Goal: Task Accomplishment & Management: Manage account settings

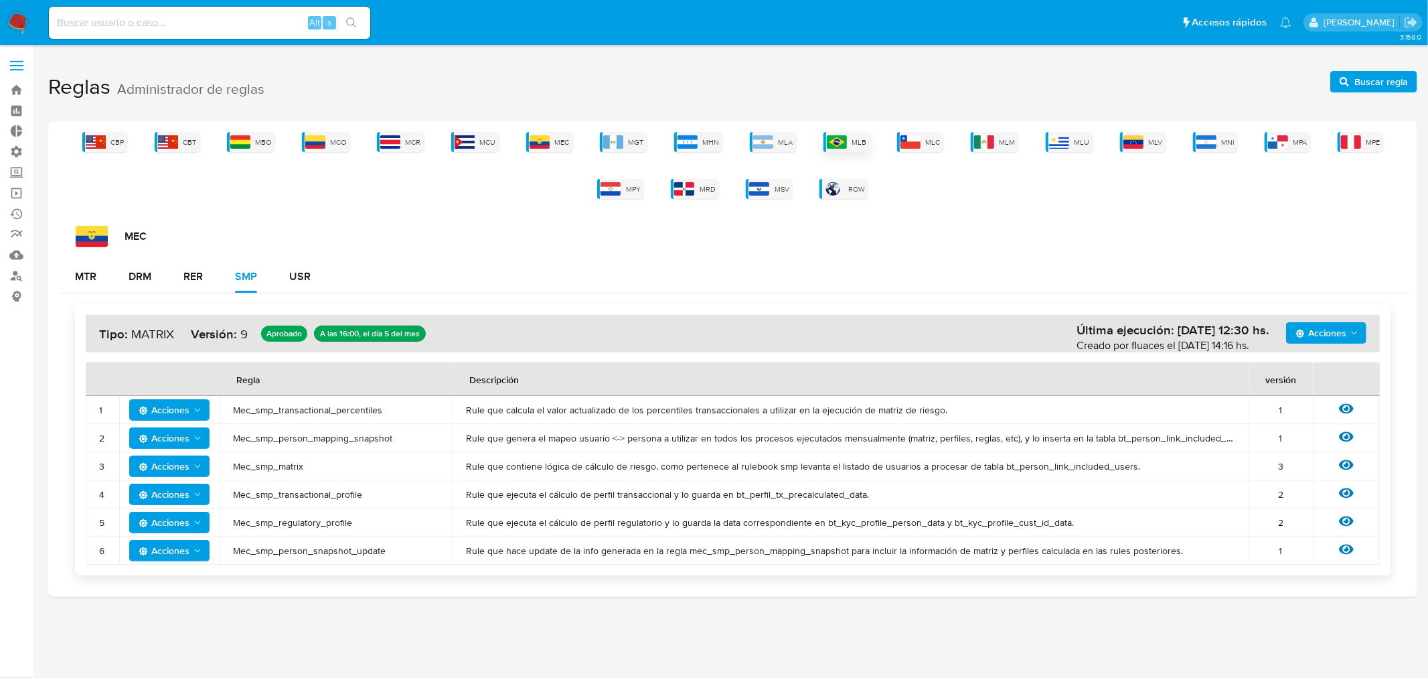
click at [852, 141] on div "MLB" at bounding box center [847, 142] width 47 height 20
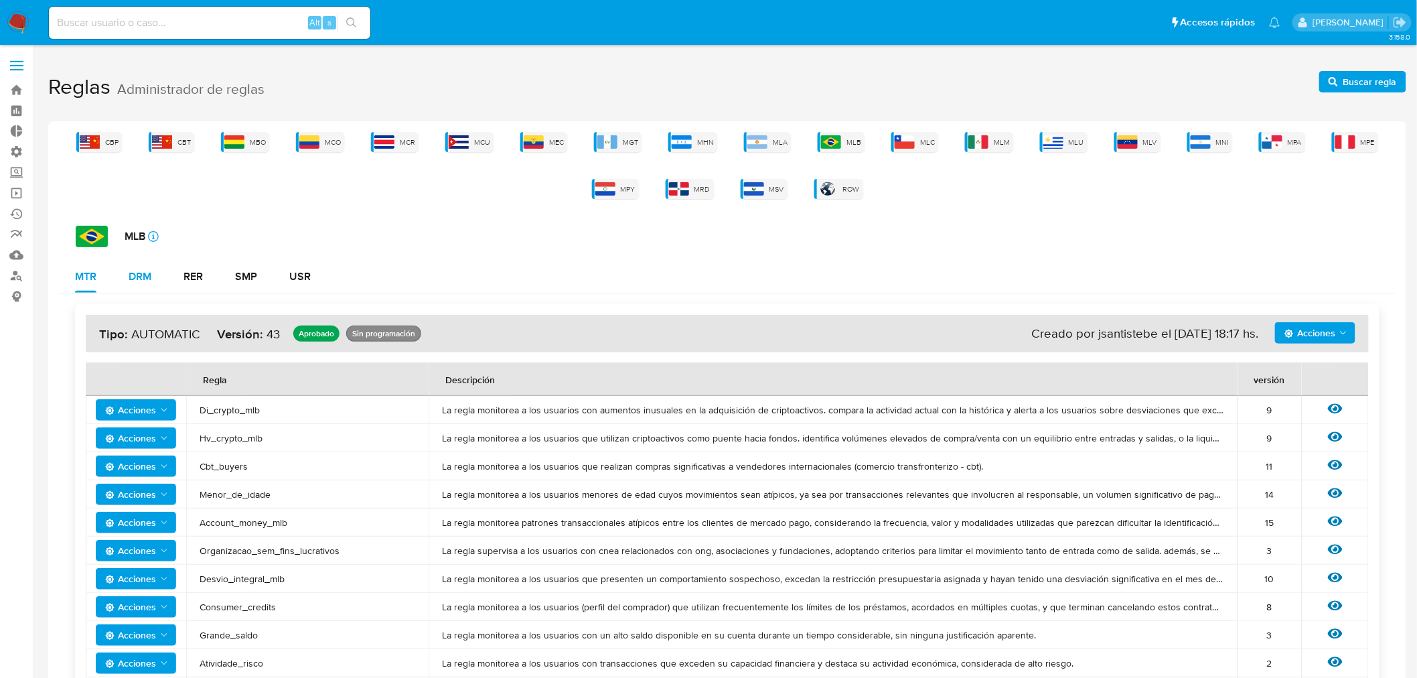
click at [141, 282] on div "DRM" at bounding box center [140, 276] width 23 height 11
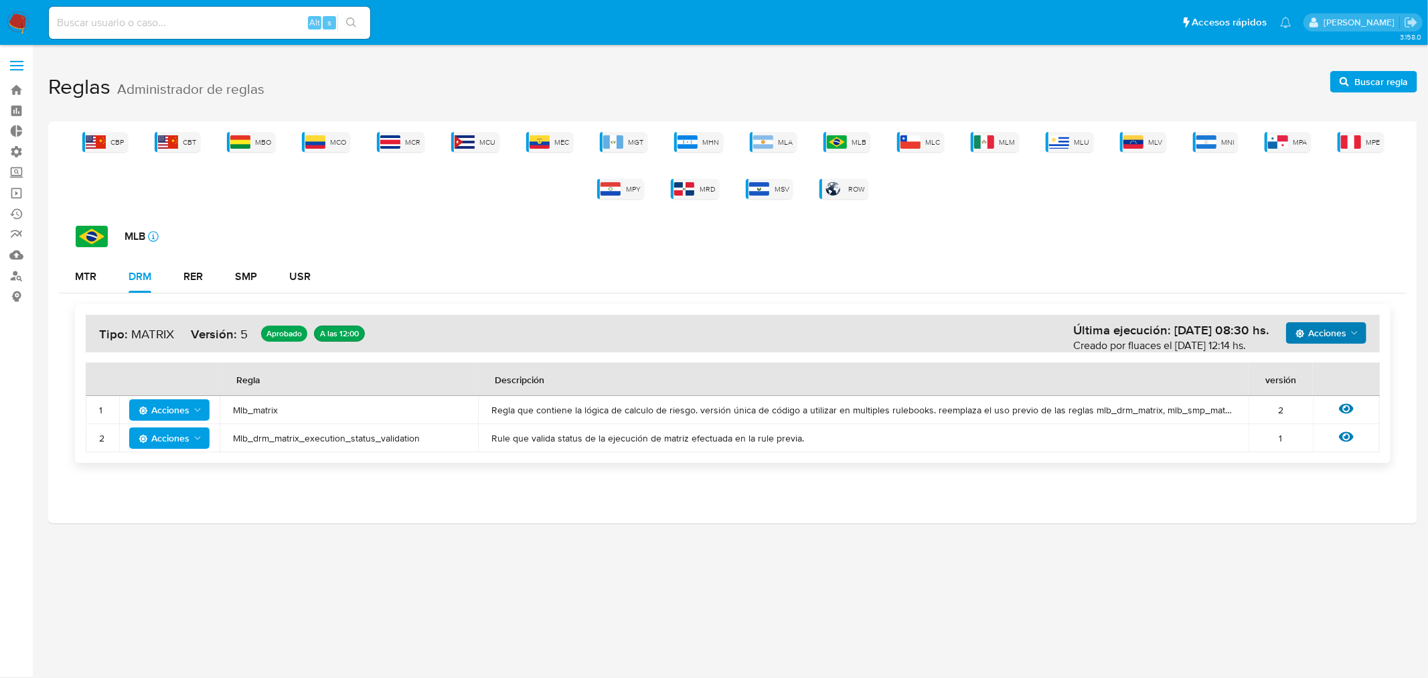
click at [1330, 331] on span "Acciones" at bounding box center [1321, 332] width 51 height 21
click at [1312, 375] on button "Ver historico" at bounding box center [1325, 366] width 121 height 32
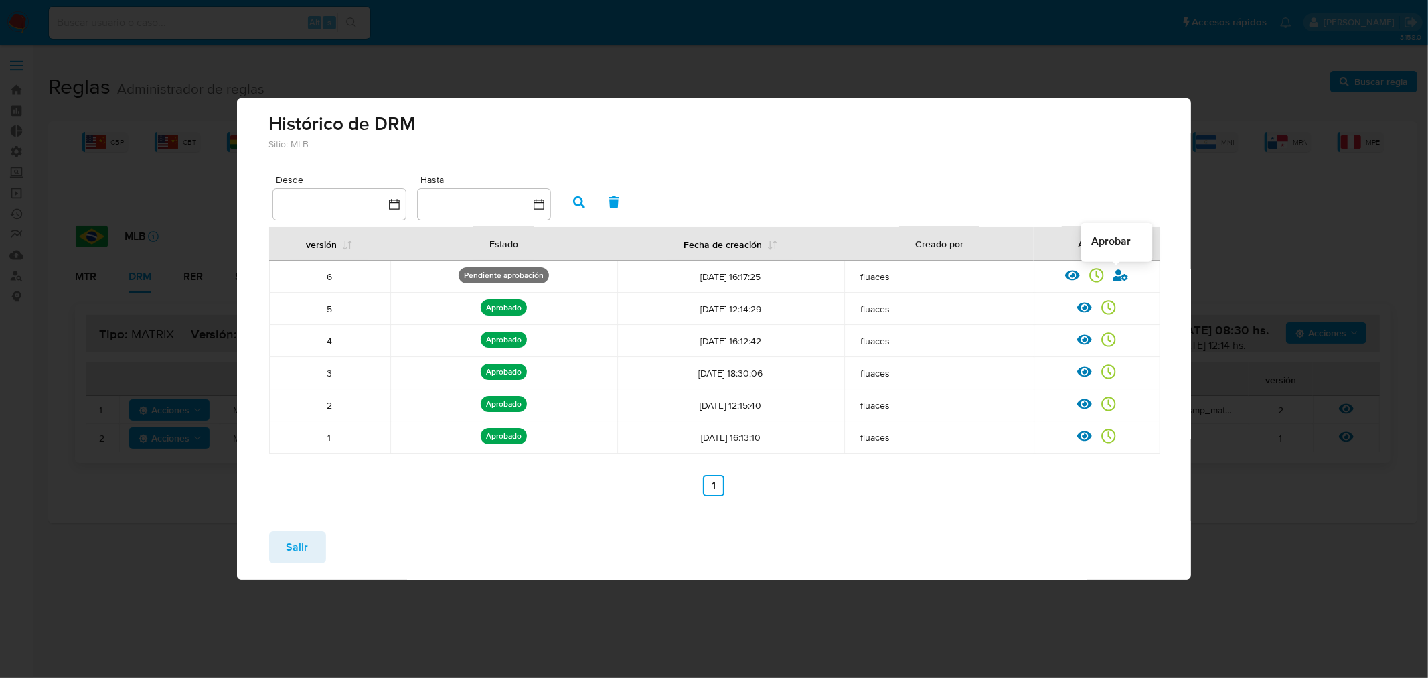
click at [1119, 279] on icon at bounding box center [1121, 275] width 15 height 12
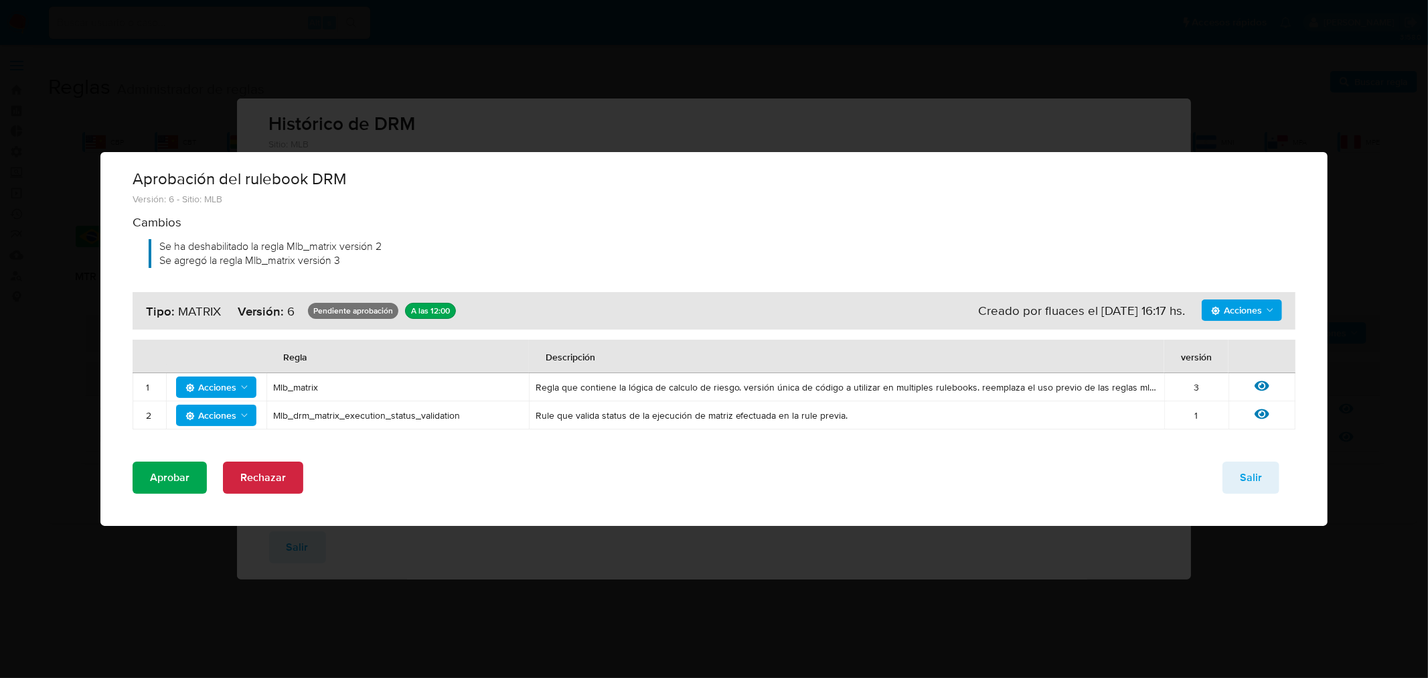
click at [188, 465] on span "Aprobar" at bounding box center [170, 477] width 40 height 29
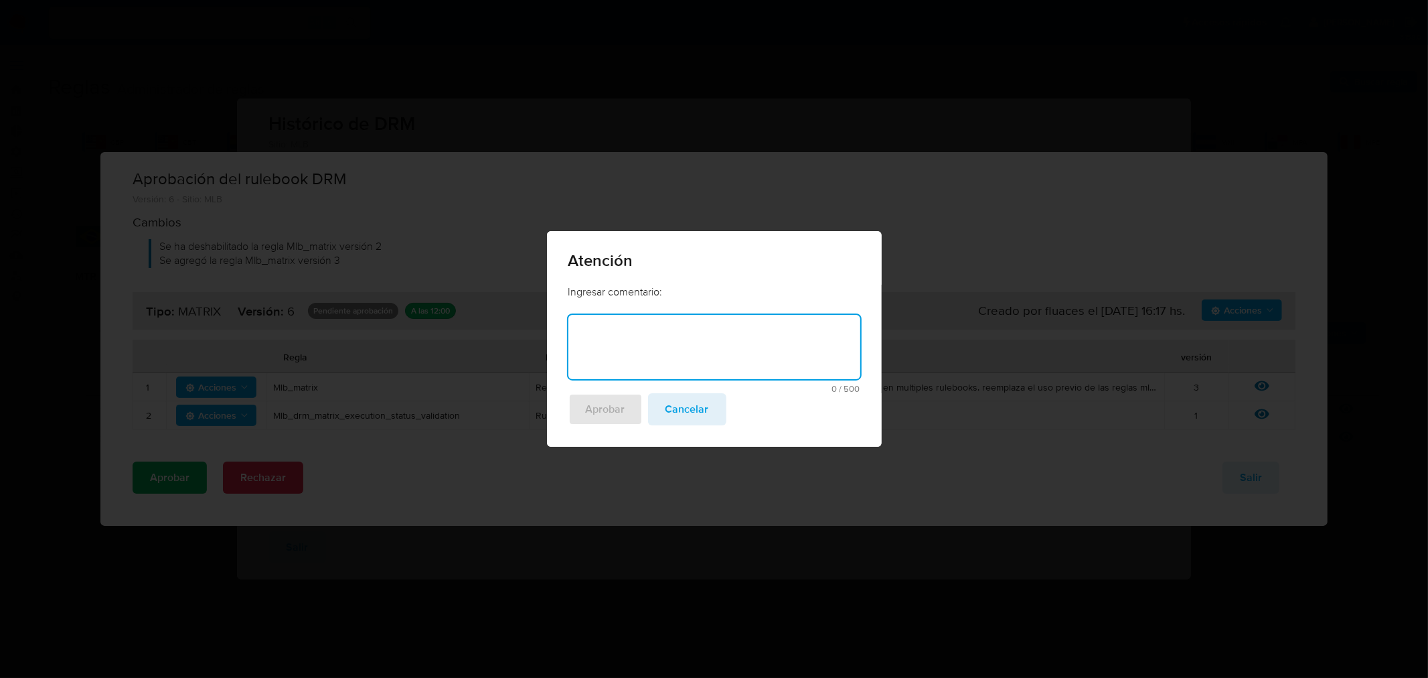
click at [676, 343] on textarea at bounding box center [714, 347] width 292 height 64
type textarea "Exclusion Partition transfer (reservas)"
click at [611, 395] on span "Aprobar" at bounding box center [606, 408] width 40 height 29
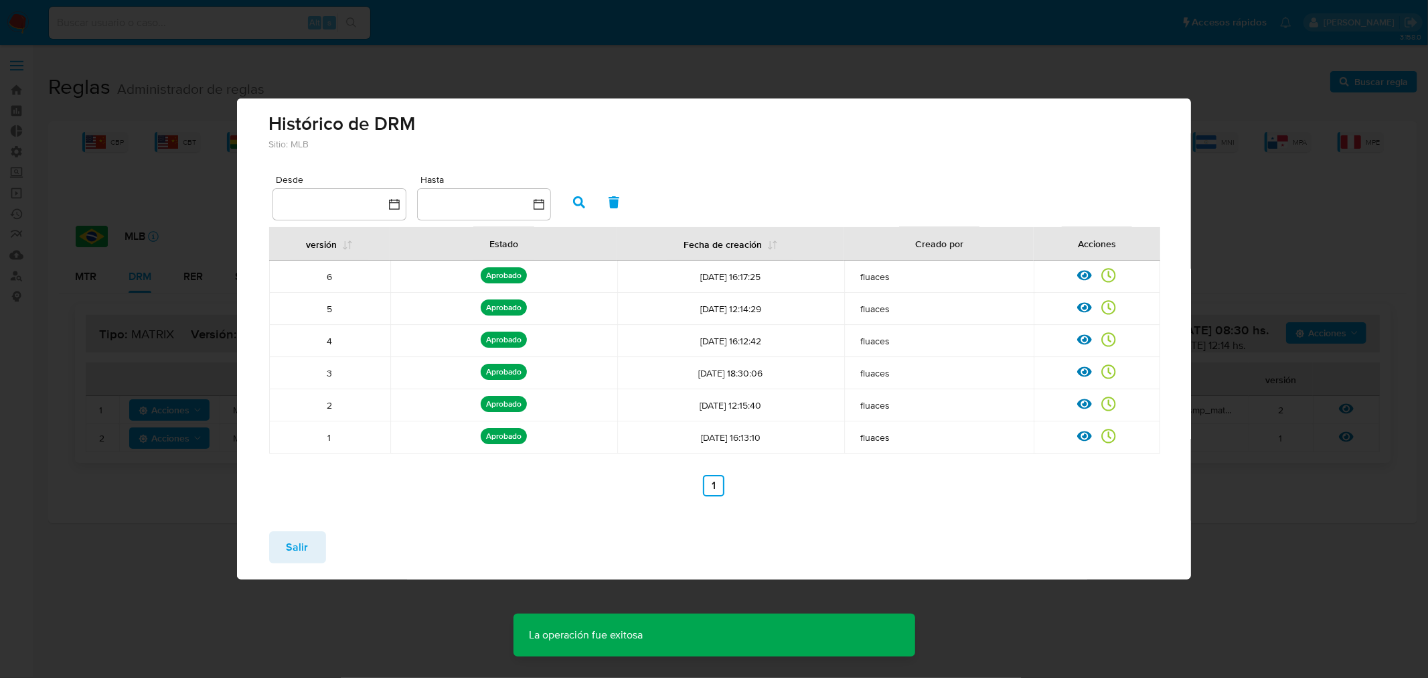
click at [298, 551] on span "Salir" at bounding box center [298, 546] width 22 height 29
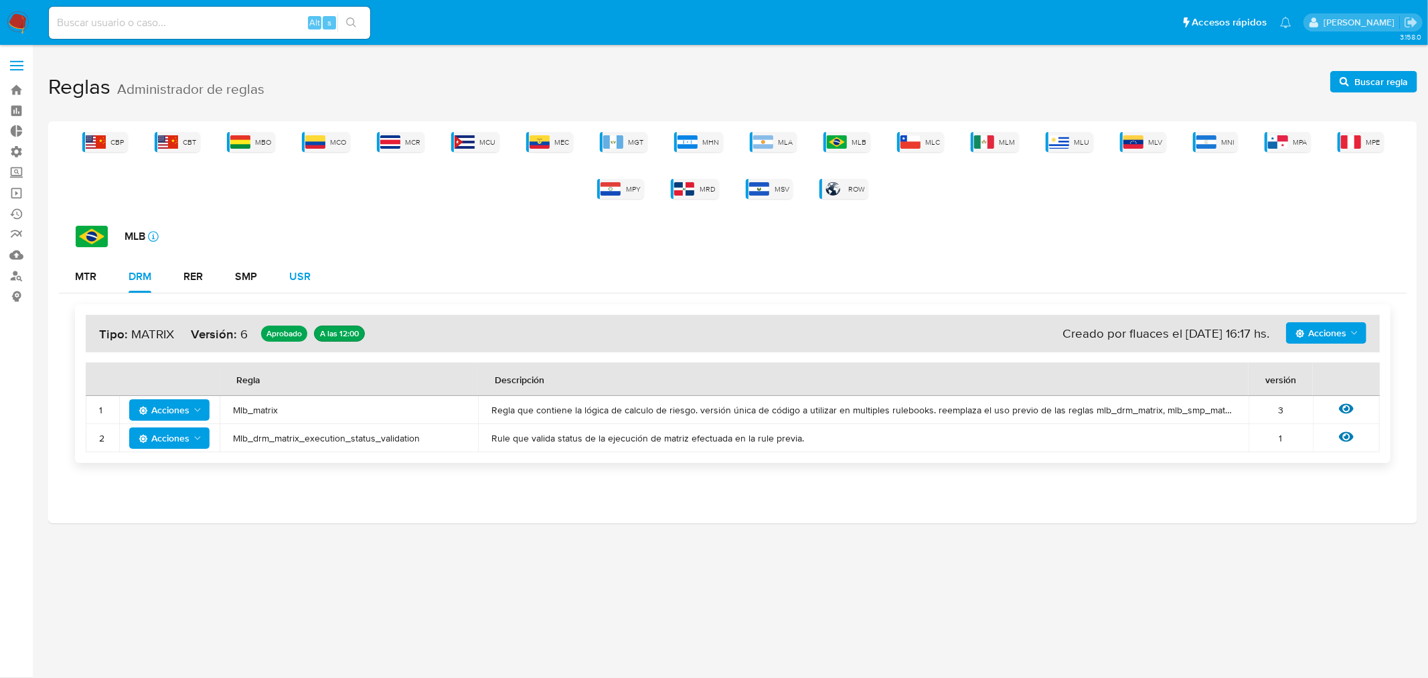
click at [300, 273] on div "USR" at bounding box center [299, 276] width 21 height 11
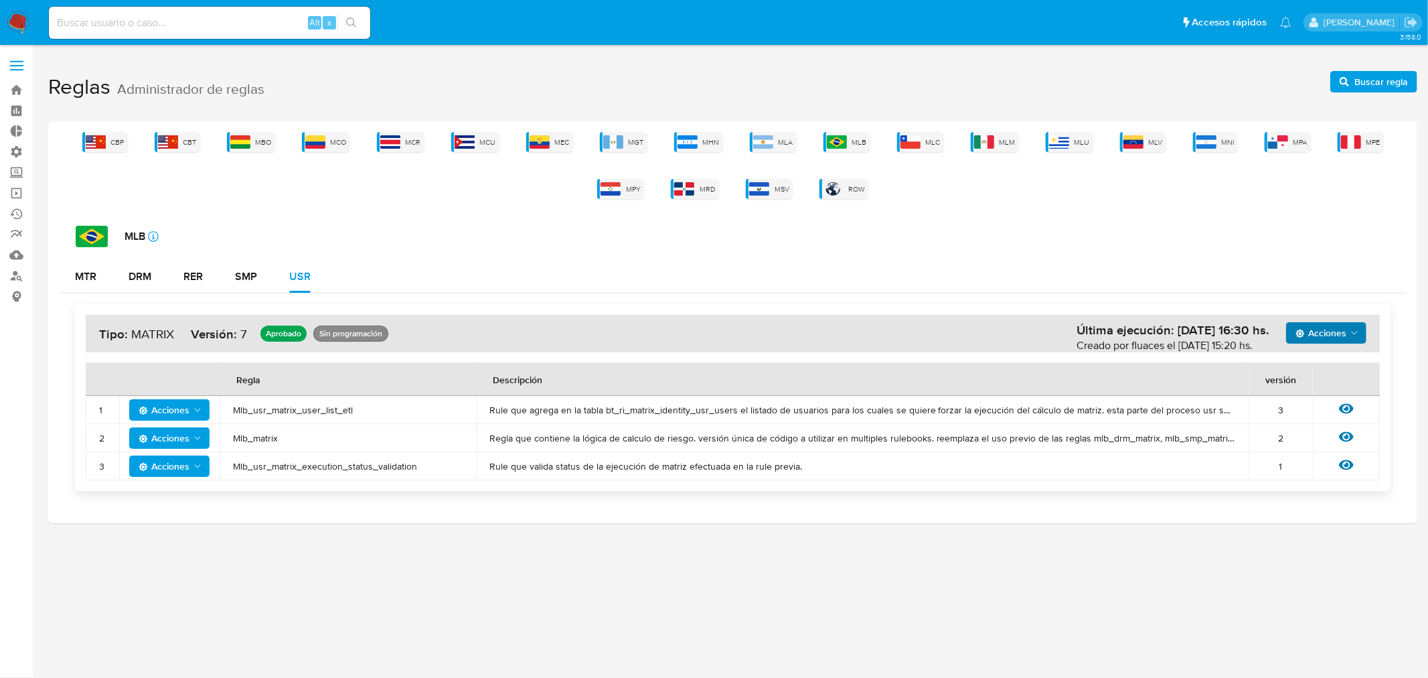
click at [1346, 333] on span "Acciones" at bounding box center [1321, 332] width 51 height 21
click at [1314, 360] on button "Ver historico" at bounding box center [1325, 366] width 121 height 32
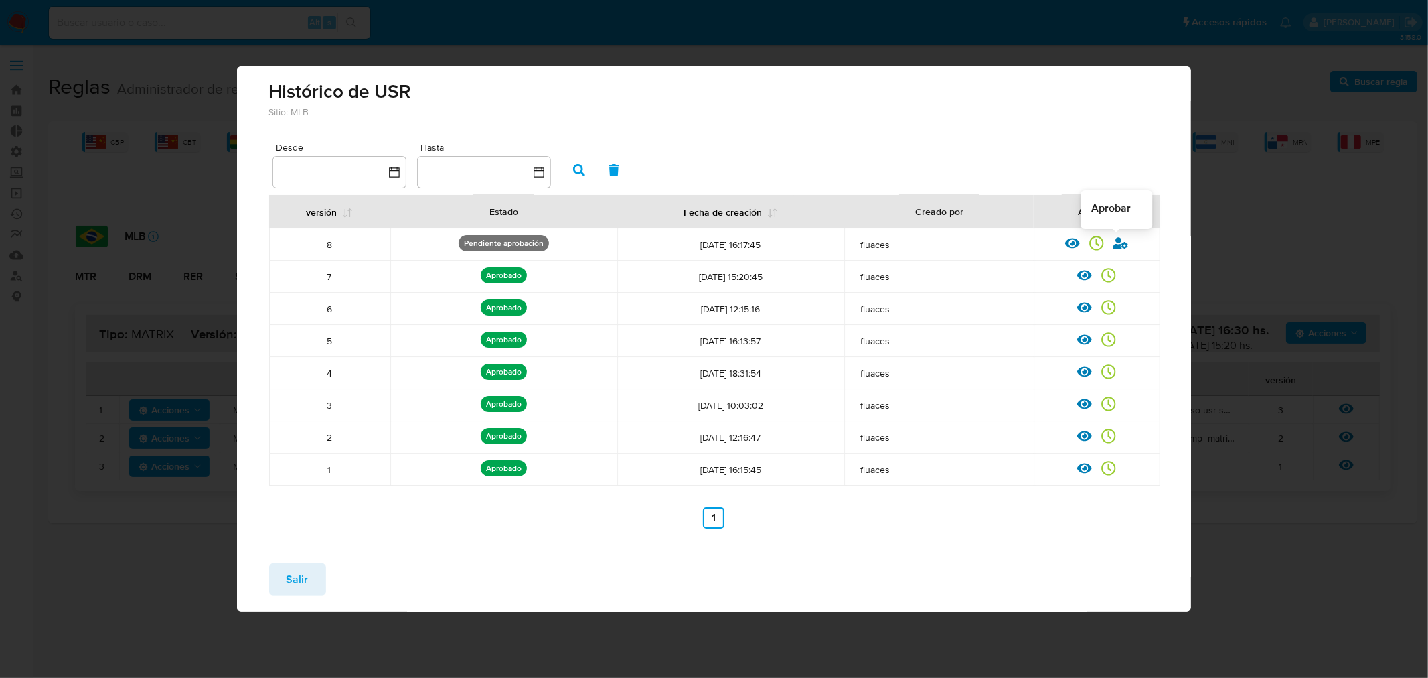
click at [1119, 244] on icon at bounding box center [1121, 243] width 15 height 12
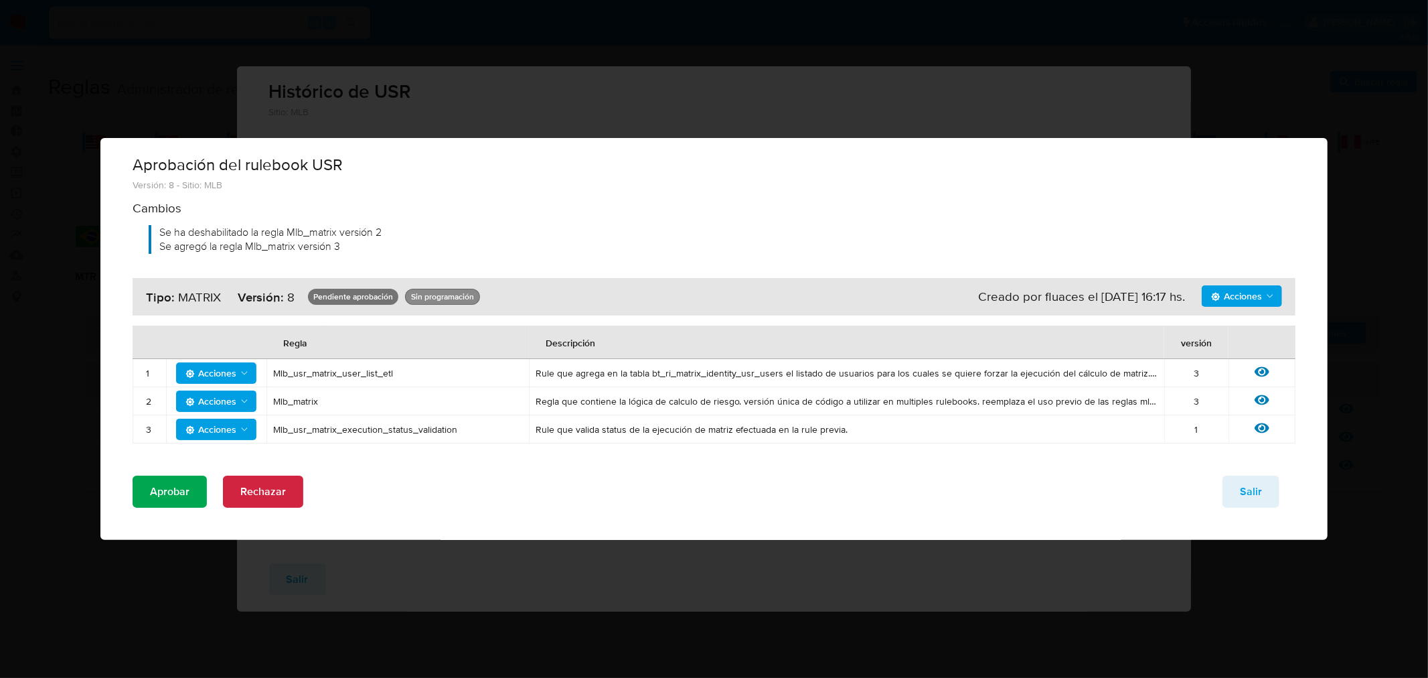
click at [183, 484] on span "Aprobar" at bounding box center [170, 491] width 40 height 29
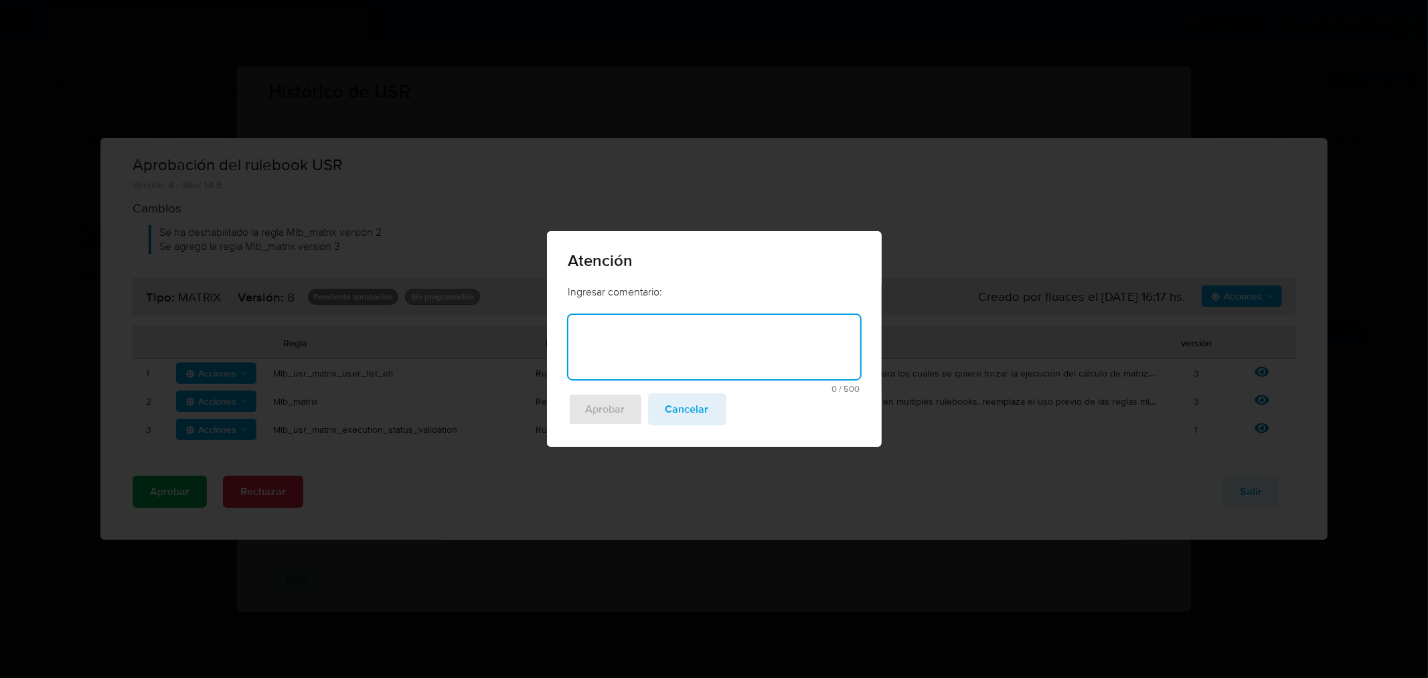
click at [656, 339] on textarea at bounding box center [714, 347] width 292 height 64
type textarea "Exclusion Partition transfer (reservas)"
click at [603, 406] on span "Aprobar" at bounding box center [606, 408] width 40 height 29
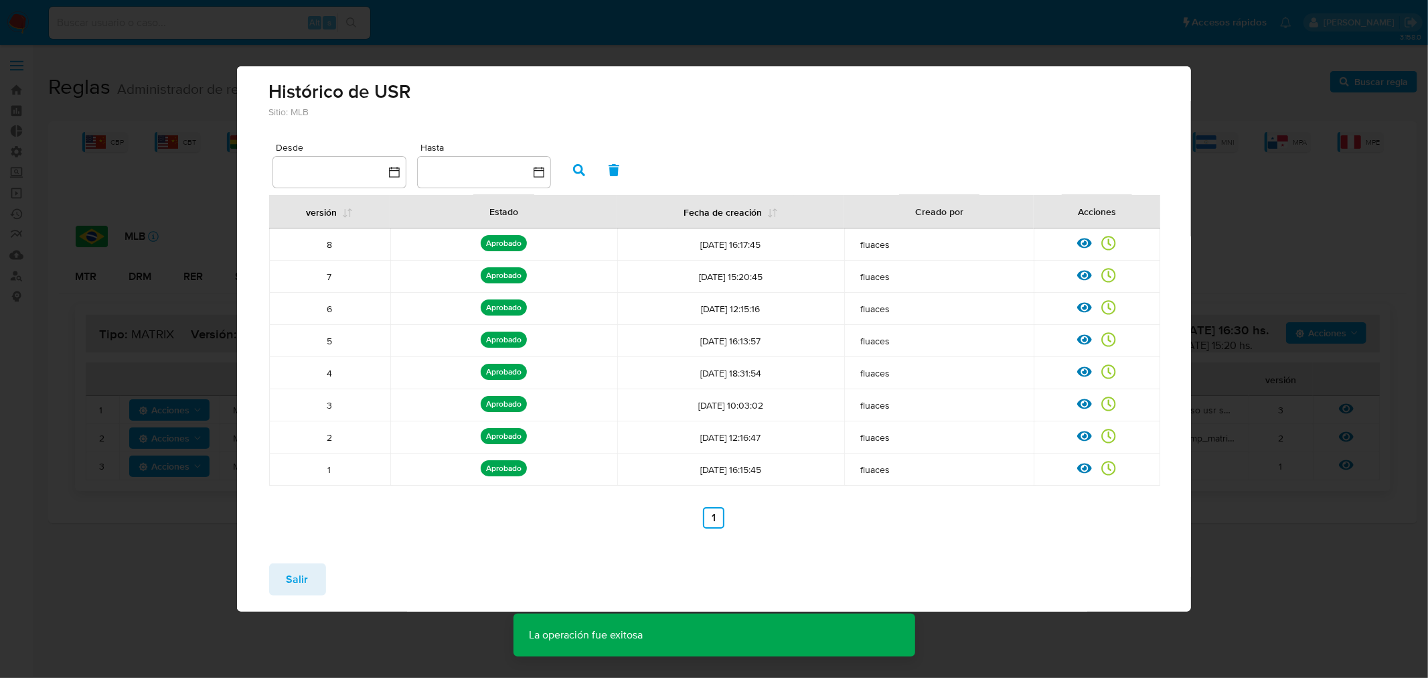
click at [303, 570] on span "Salir" at bounding box center [298, 578] width 22 height 29
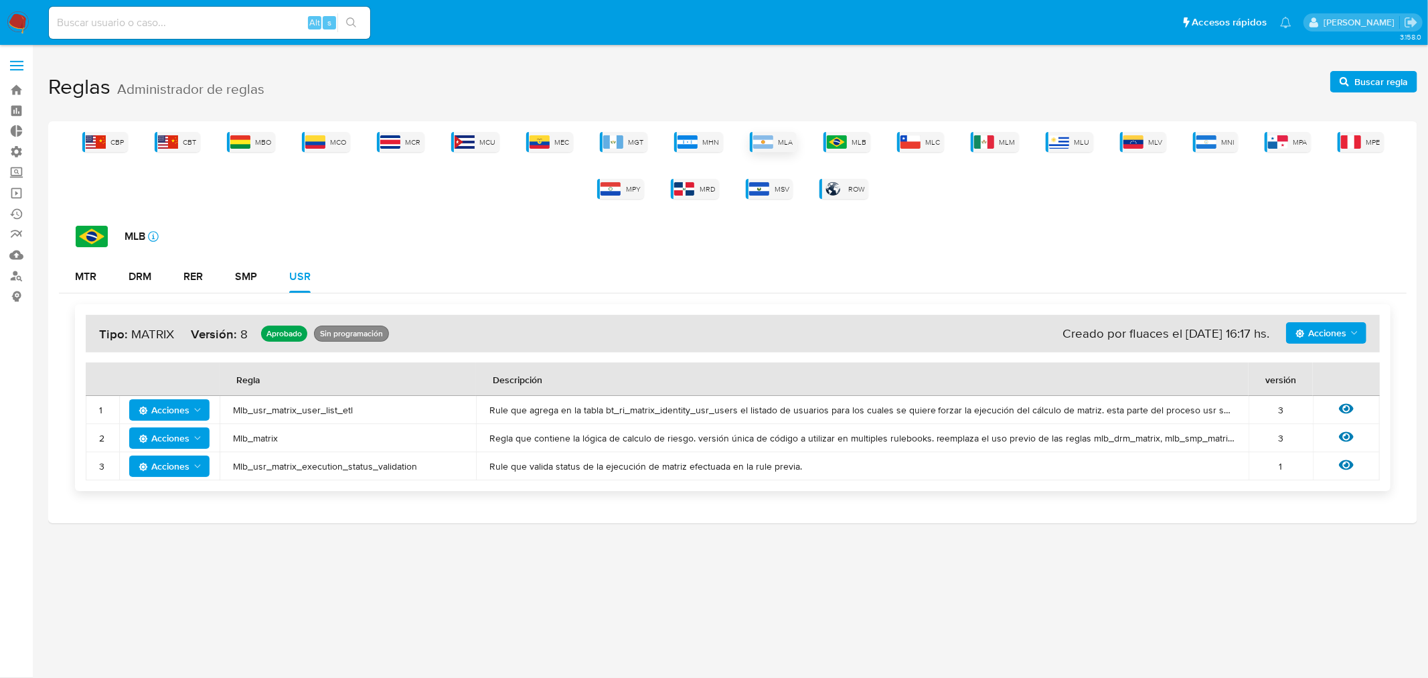
click at [759, 141] on img at bounding box center [763, 141] width 20 height 13
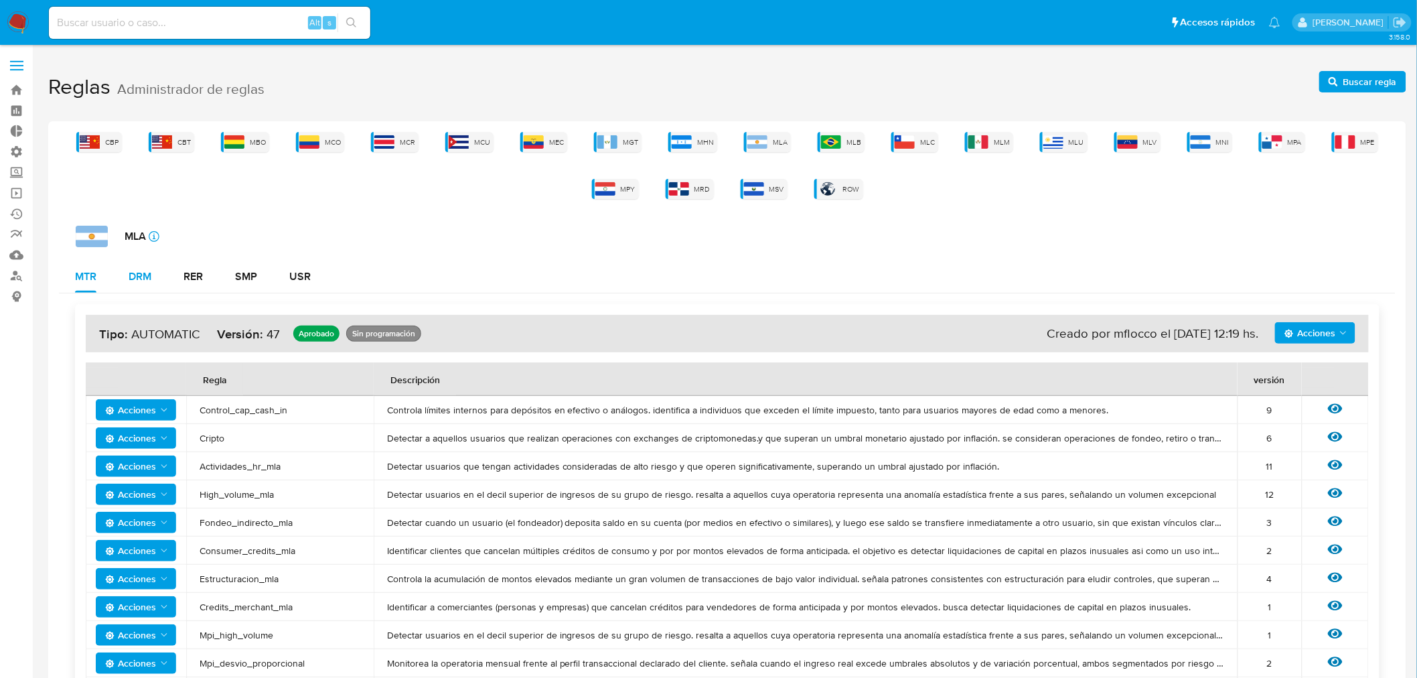
click at [136, 279] on div "DRM" at bounding box center [140, 276] width 23 height 11
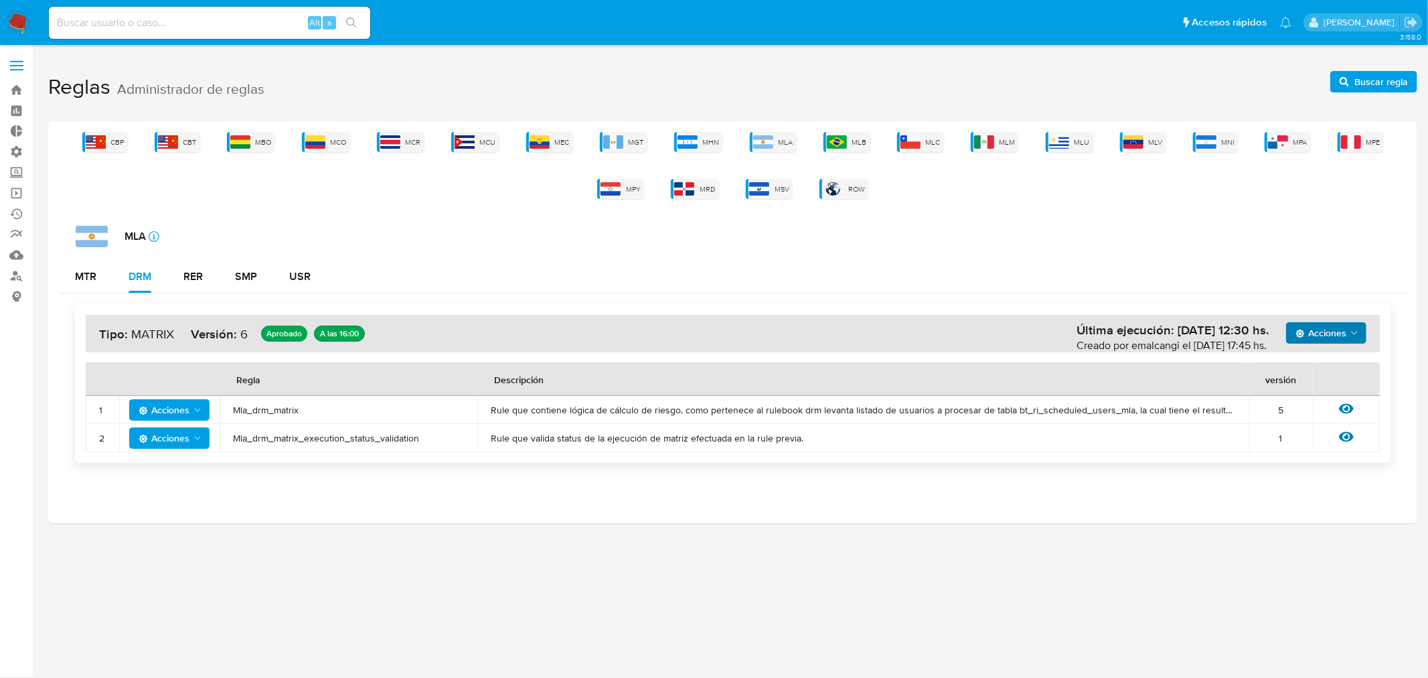
click at [1339, 337] on span "Acciones" at bounding box center [1321, 332] width 51 height 21
click at [1322, 362] on button "Ver historico" at bounding box center [1325, 366] width 121 height 32
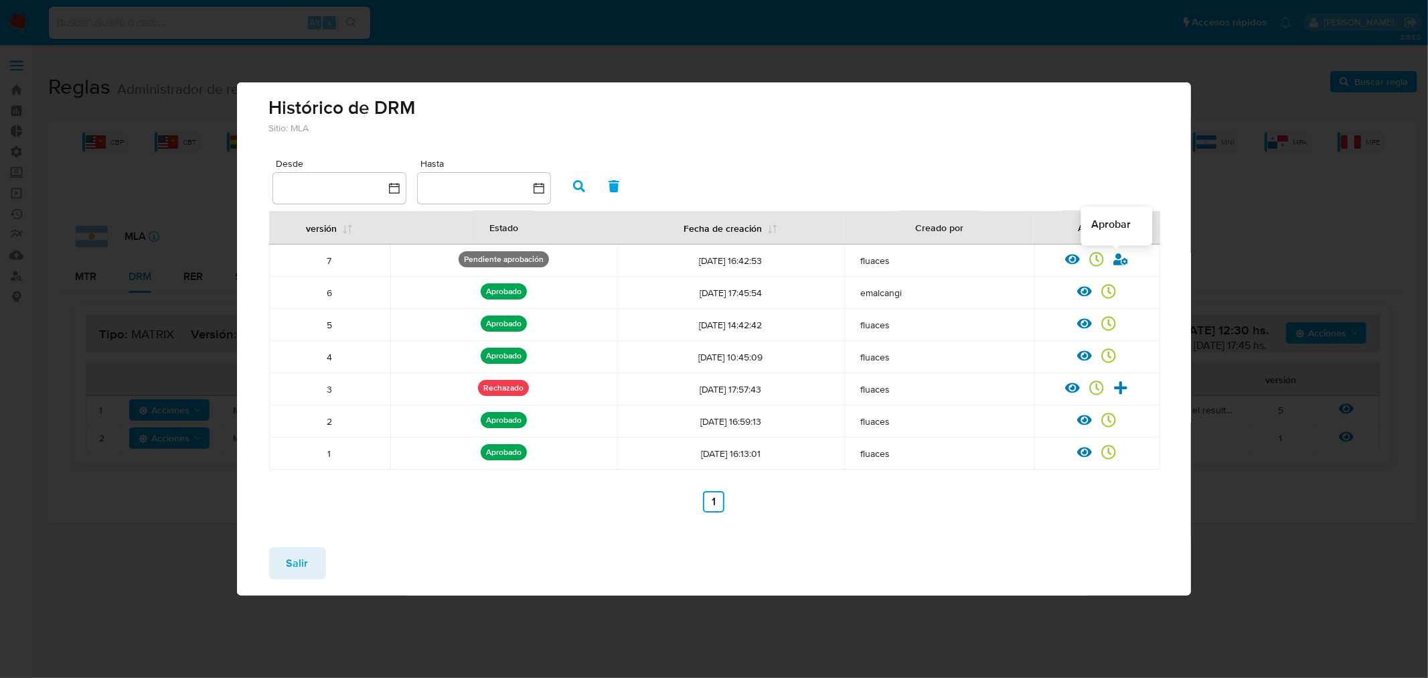
click at [1119, 262] on icon at bounding box center [1121, 259] width 15 height 12
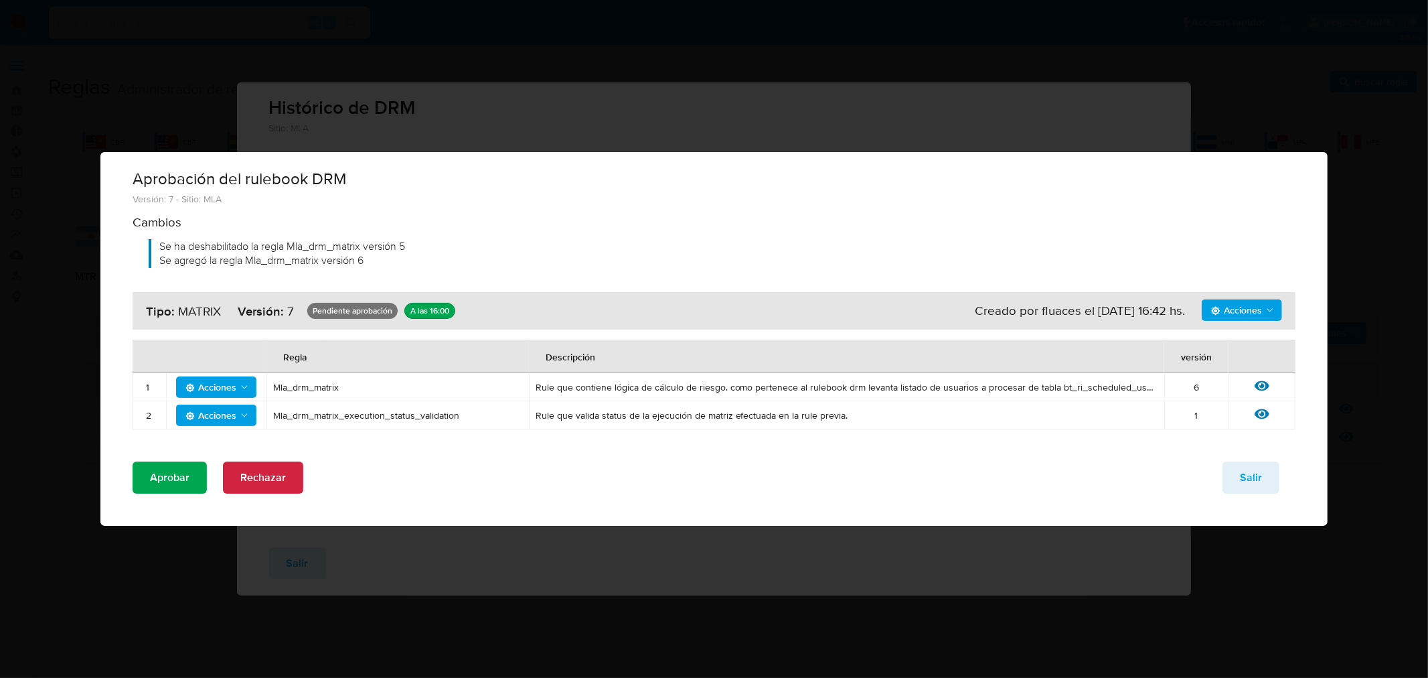
click at [181, 478] on span "Aprobar" at bounding box center [170, 477] width 40 height 29
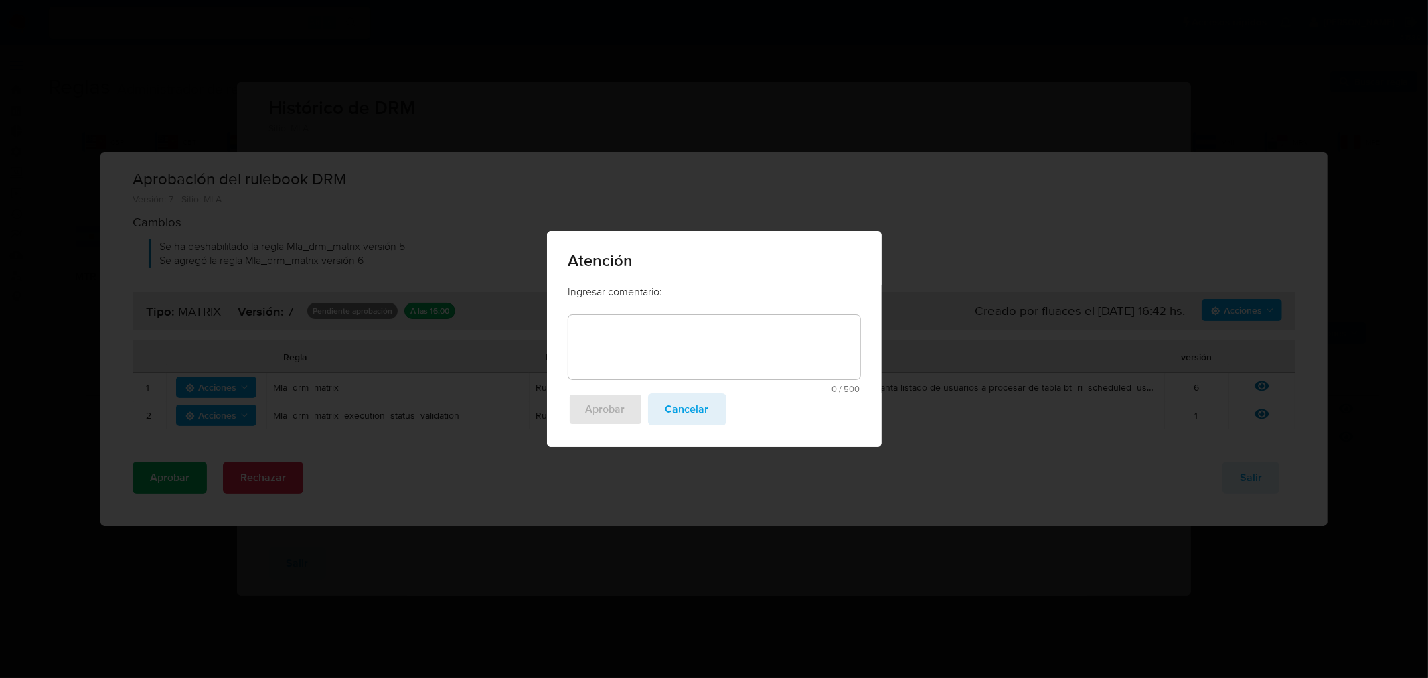
click at [684, 339] on textarea at bounding box center [714, 347] width 292 height 64
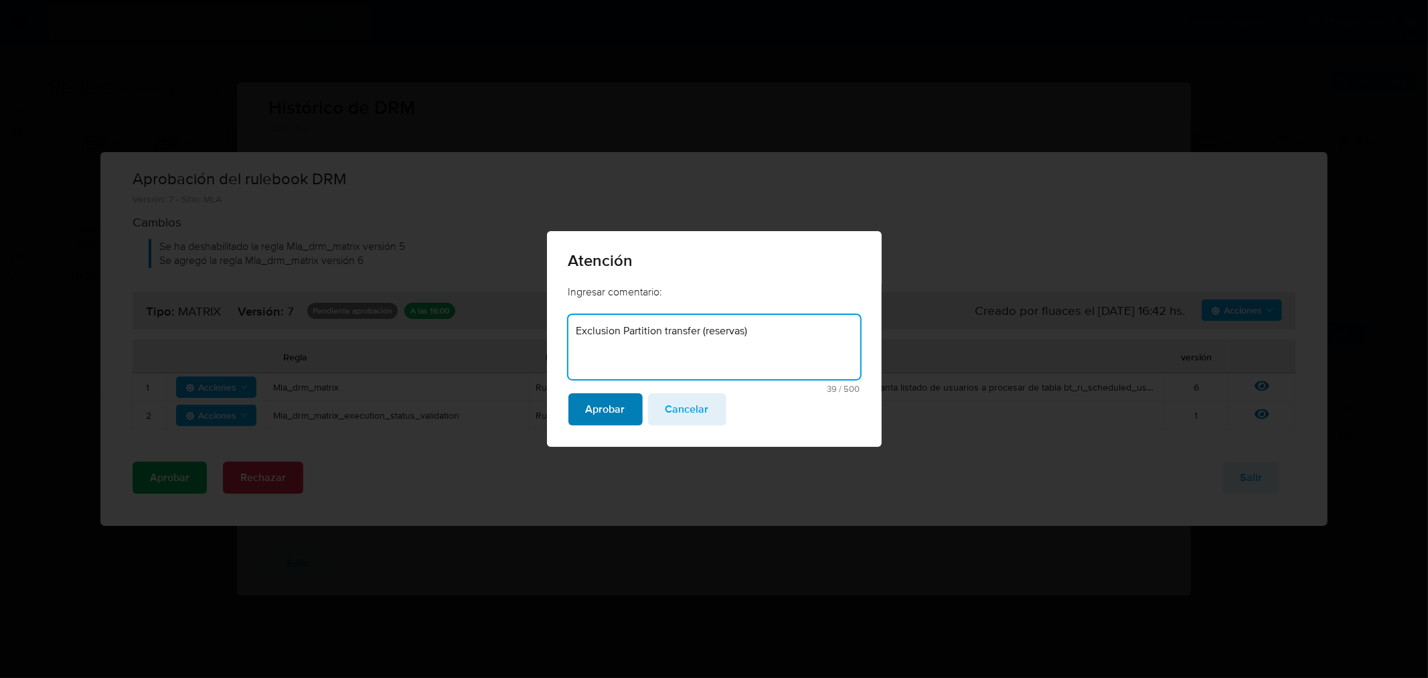
type textarea "Exclusion Partition transfer (reservas)"
click at [605, 400] on span "Aprobar" at bounding box center [606, 408] width 40 height 29
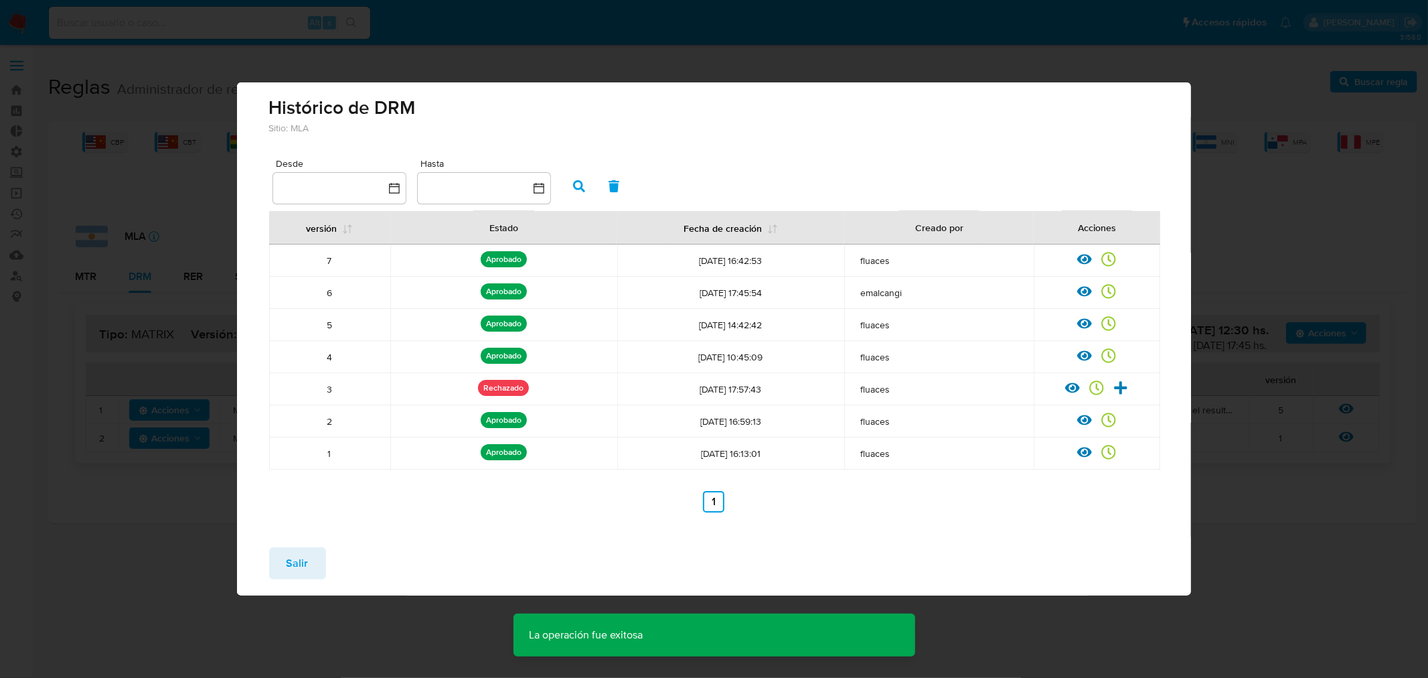
click at [283, 550] on button "Salir" at bounding box center [297, 563] width 57 height 32
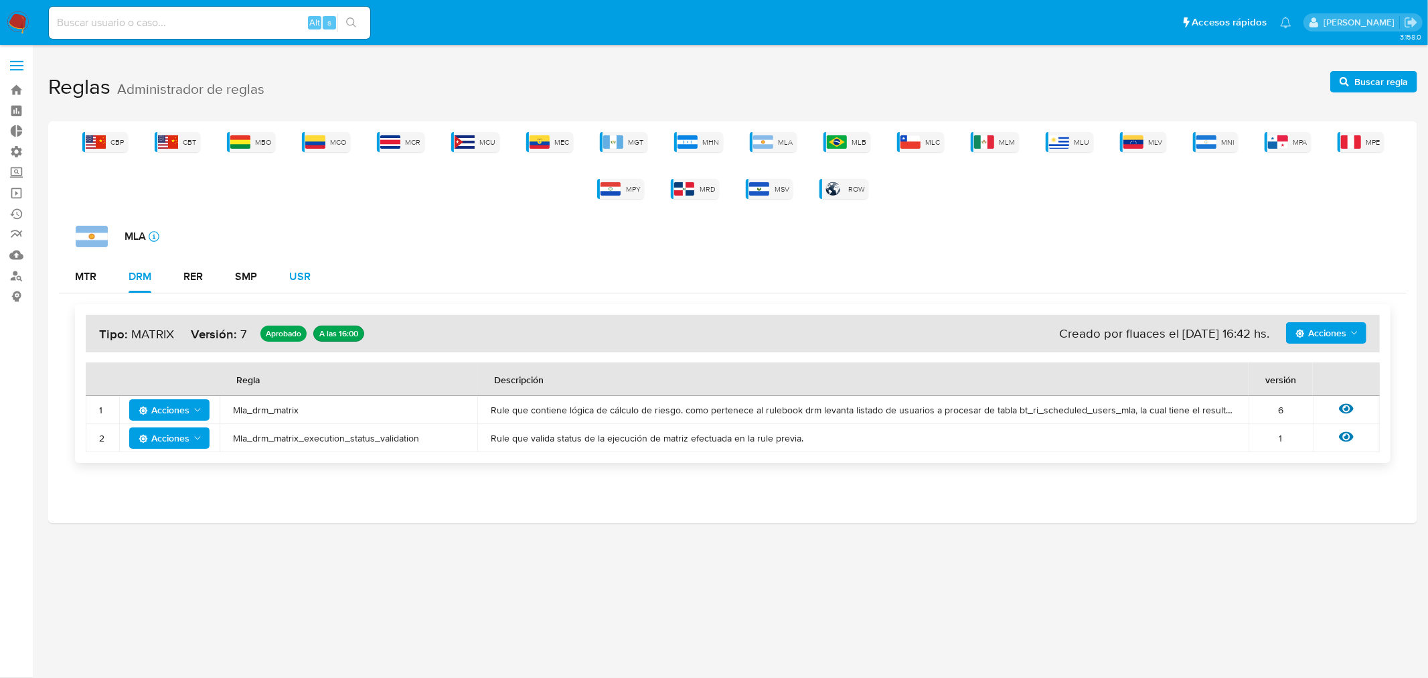
click at [302, 285] on div "USR" at bounding box center [299, 276] width 21 height 32
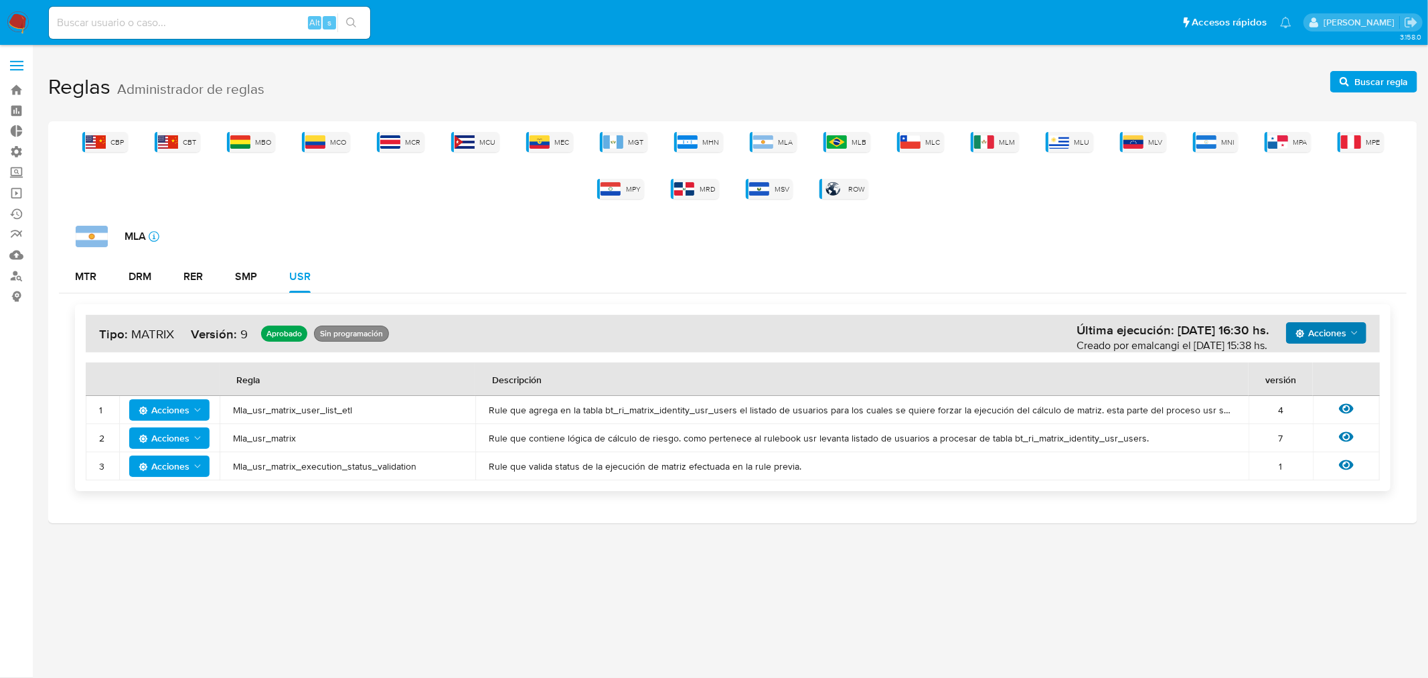
click at [1345, 336] on span "Acciones" at bounding box center [1321, 332] width 51 height 21
click at [1331, 369] on button "Ver historico" at bounding box center [1325, 366] width 121 height 32
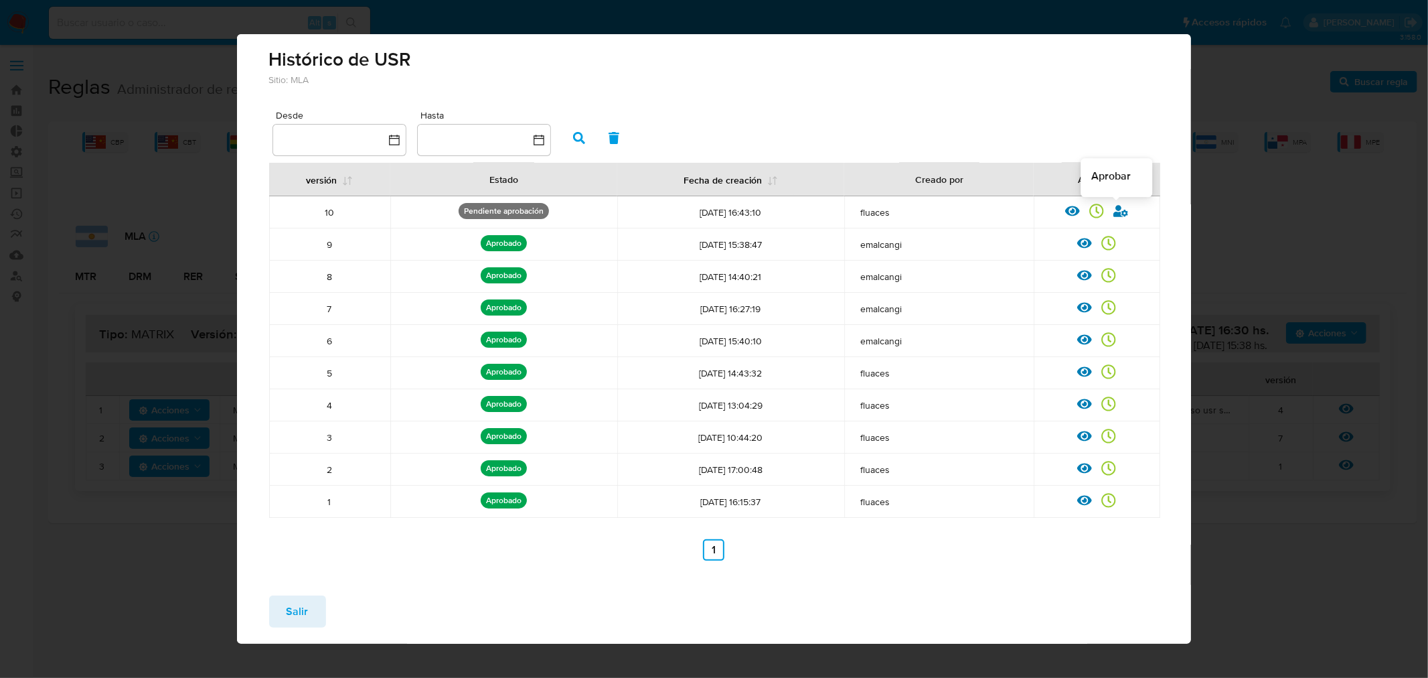
click at [1119, 204] on icon at bounding box center [1121, 211] width 15 height 15
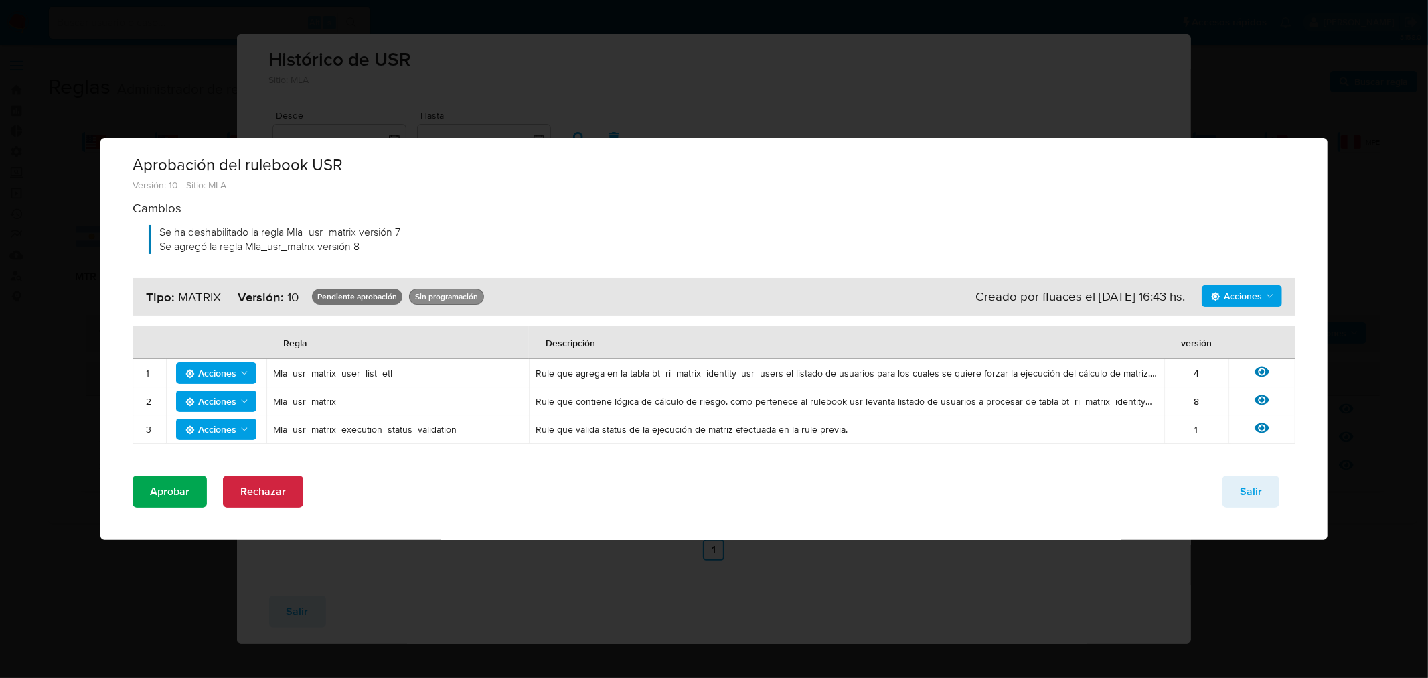
click at [169, 495] on span "Aprobar" at bounding box center [170, 491] width 40 height 29
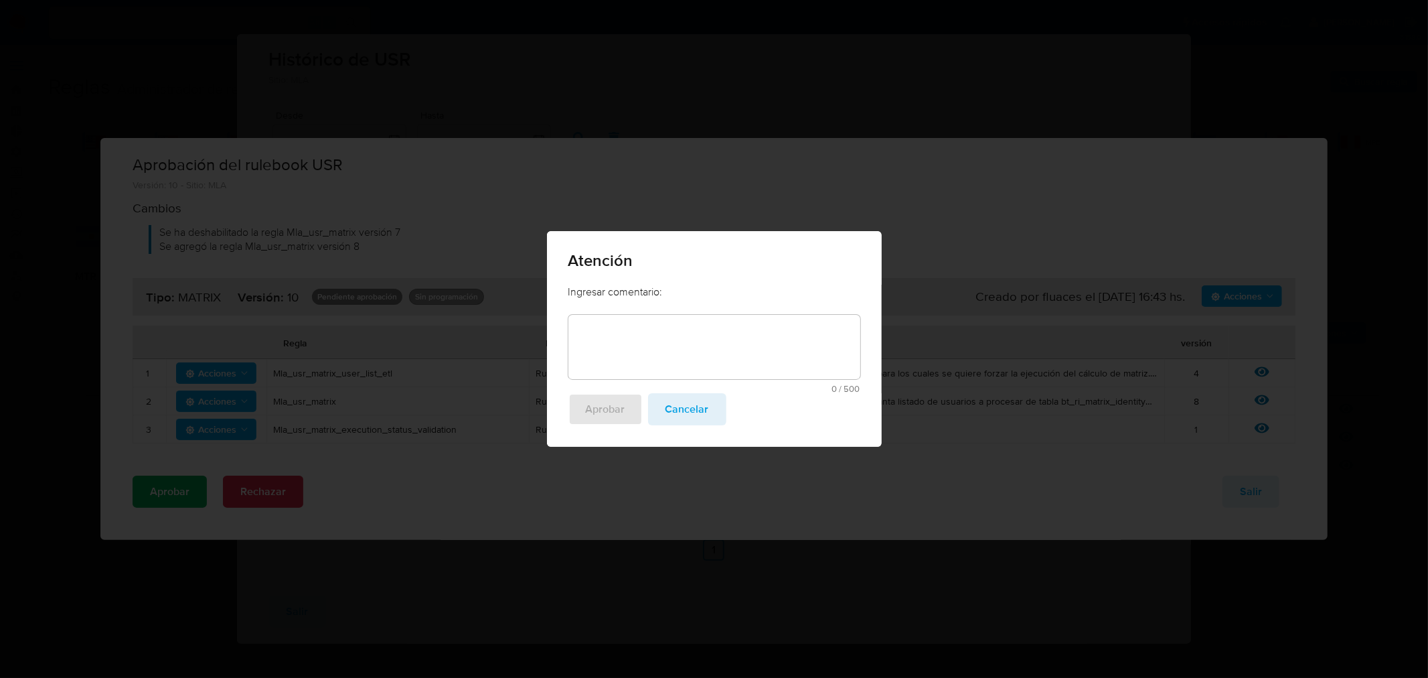
click at [678, 356] on textarea at bounding box center [714, 347] width 292 height 64
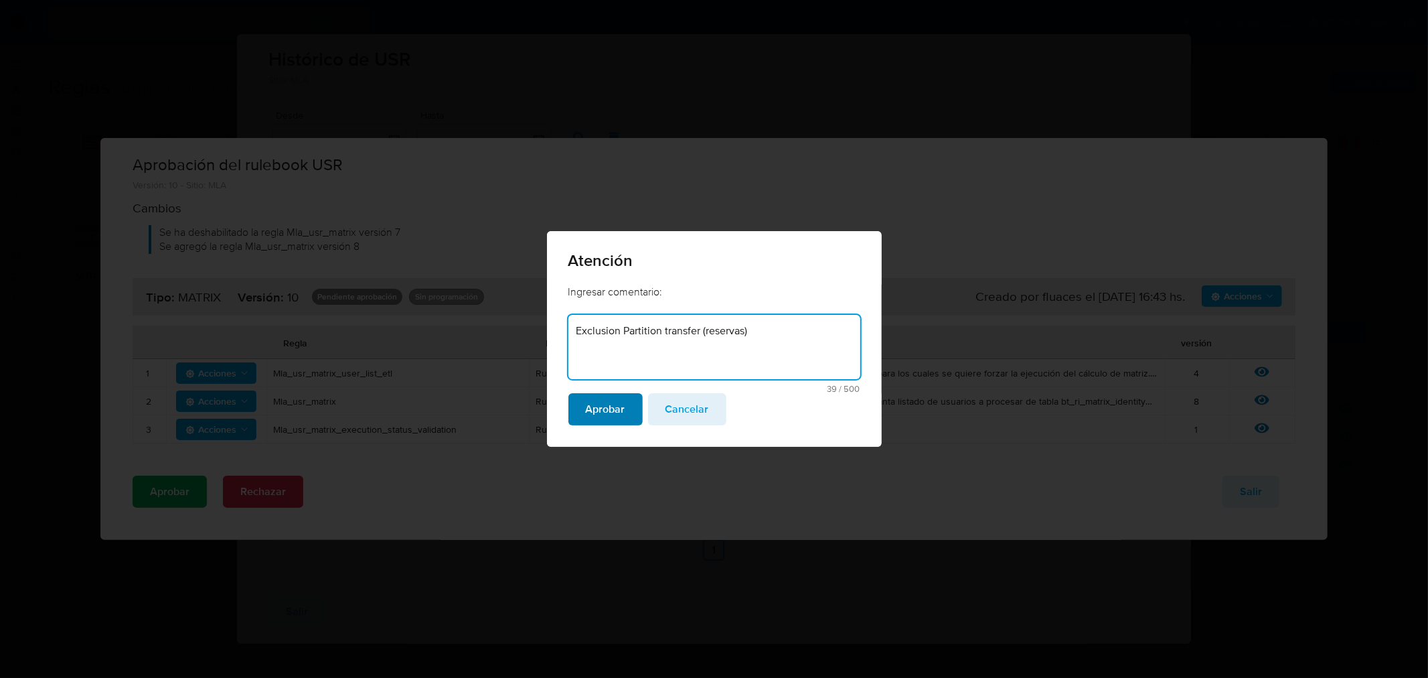
type textarea "Exclusion Partition transfer (reservas)"
click at [601, 416] on span "Aprobar" at bounding box center [606, 408] width 40 height 29
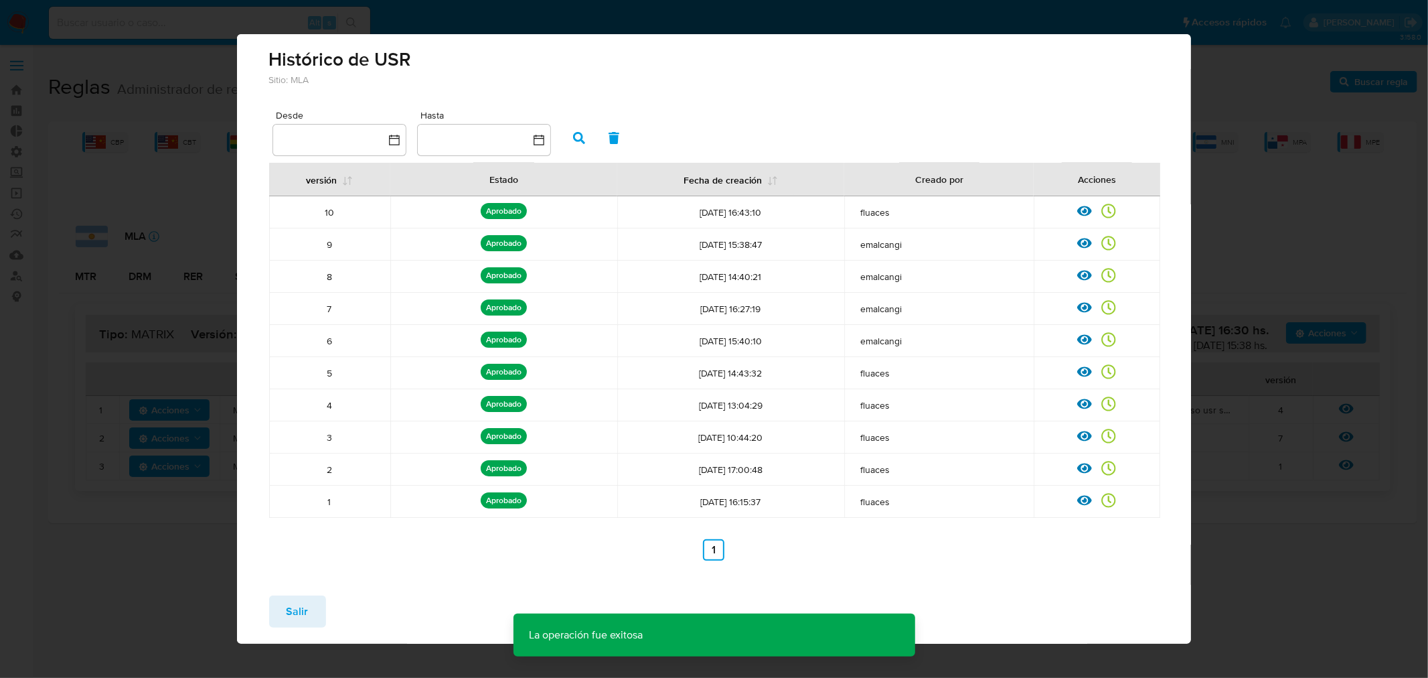
click at [323, 609] on button "Salir" at bounding box center [297, 611] width 57 height 32
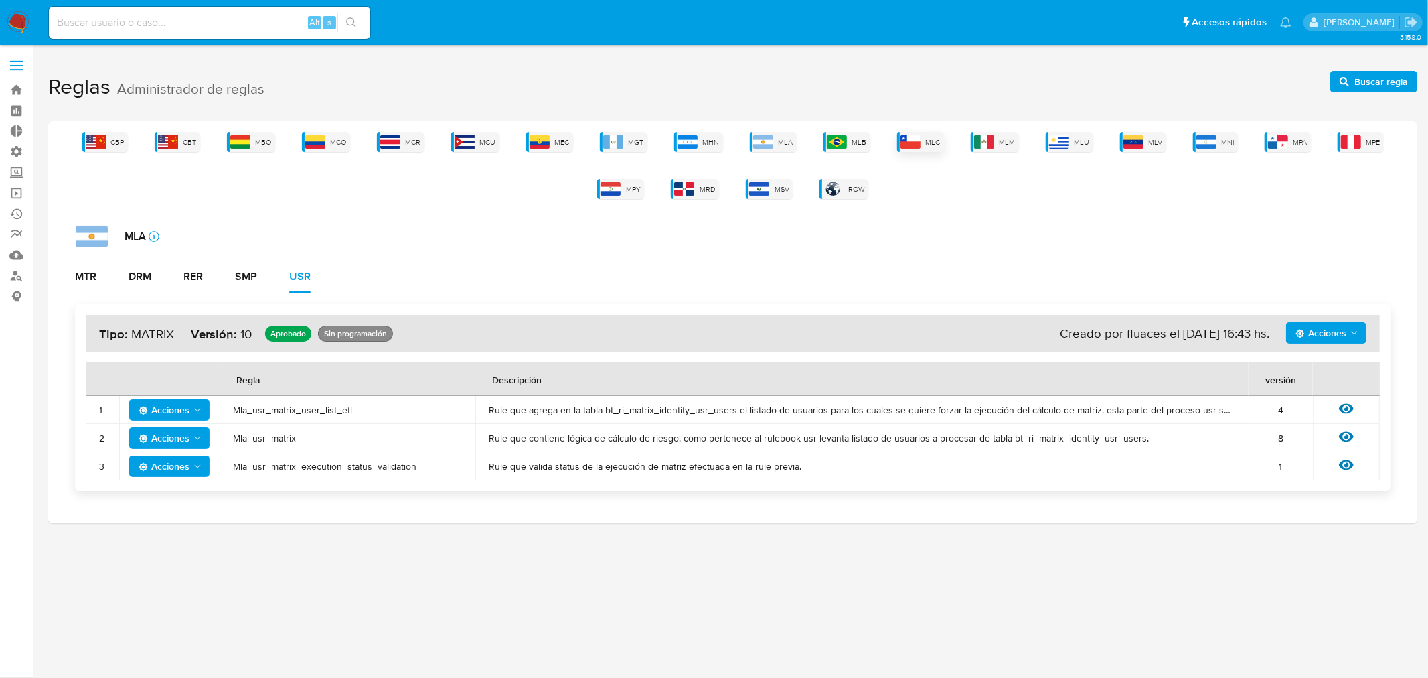
click at [911, 146] on img at bounding box center [911, 141] width 20 height 13
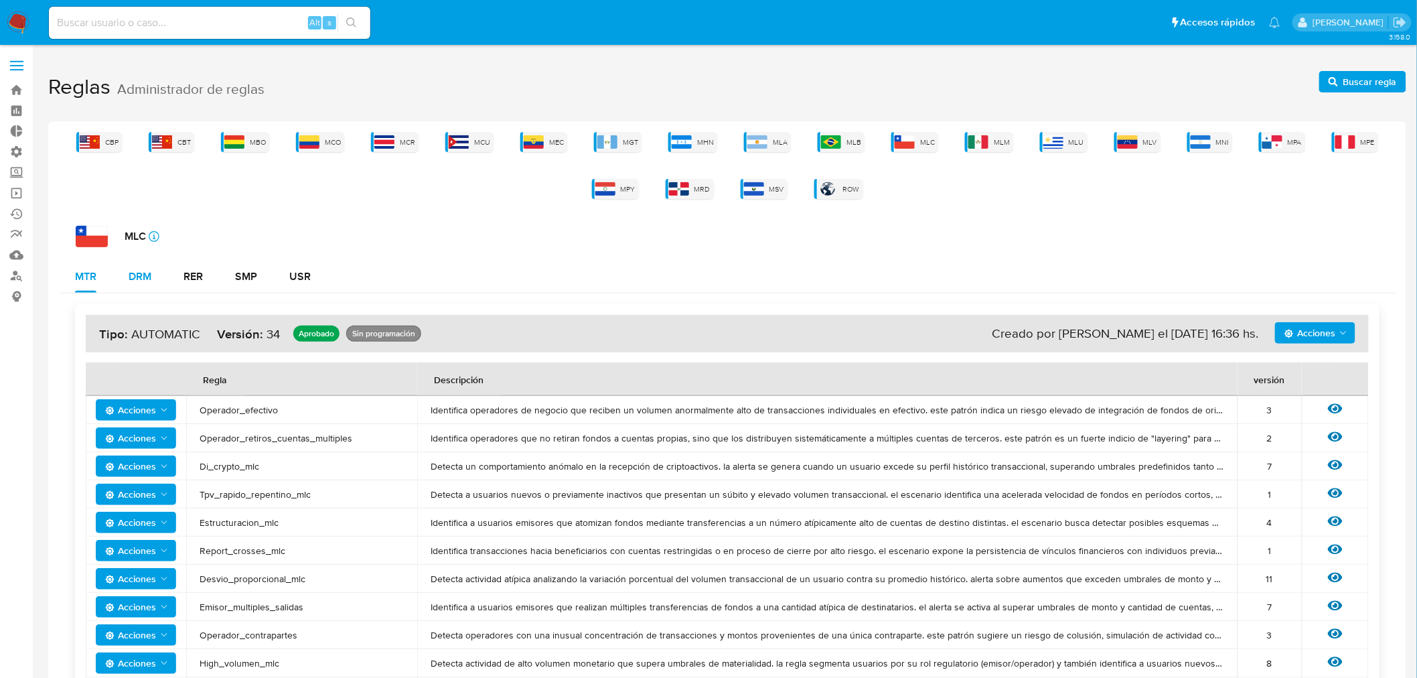
click at [134, 276] on div "DRM" at bounding box center [140, 276] width 23 height 11
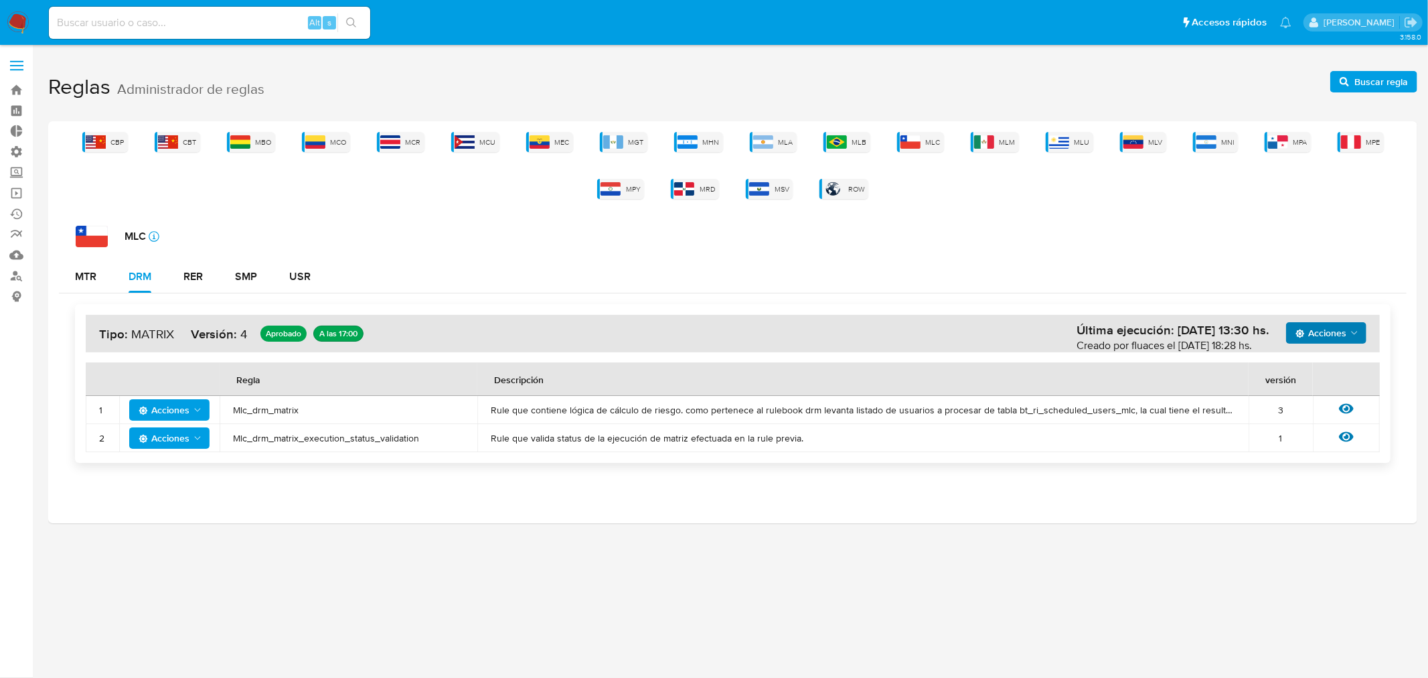
click at [1308, 325] on span "Acciones" at bounding box center [1321, 332] width 51 height 21
click at [1322, 378] on button "Ver historico" at bounding box center [1325, 366] width 121 height 32
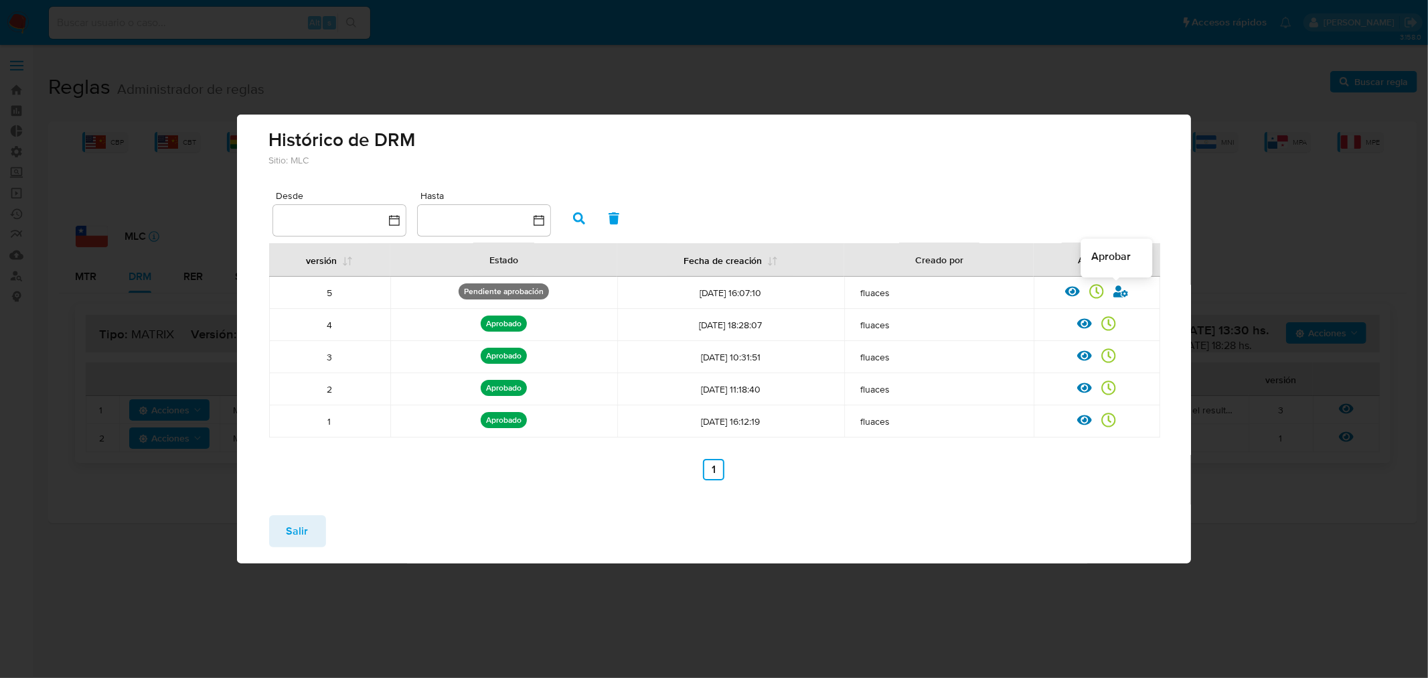
click at [1123, 296] on icon at bounding box center [1121, 291] width 15 height 15
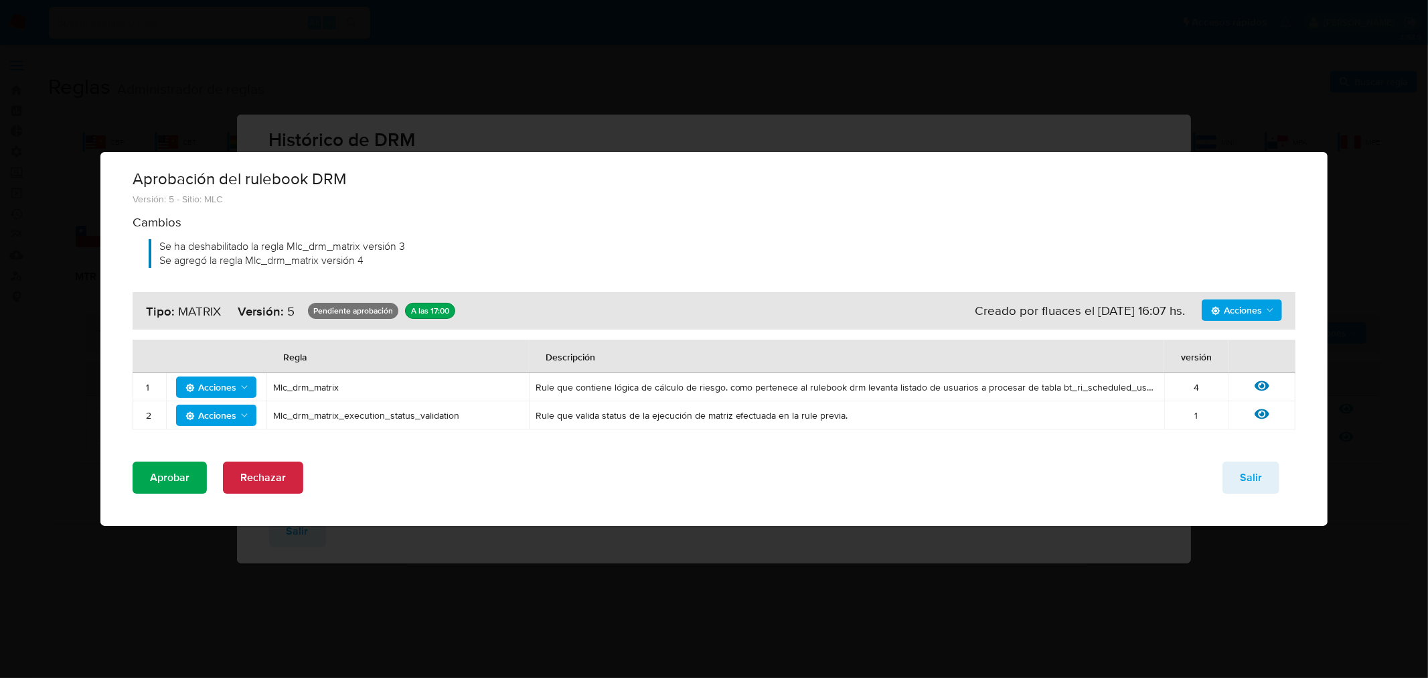
click at [165, 478] on span "Aprobar" at bounding box center [170, 477] width 40 height 29
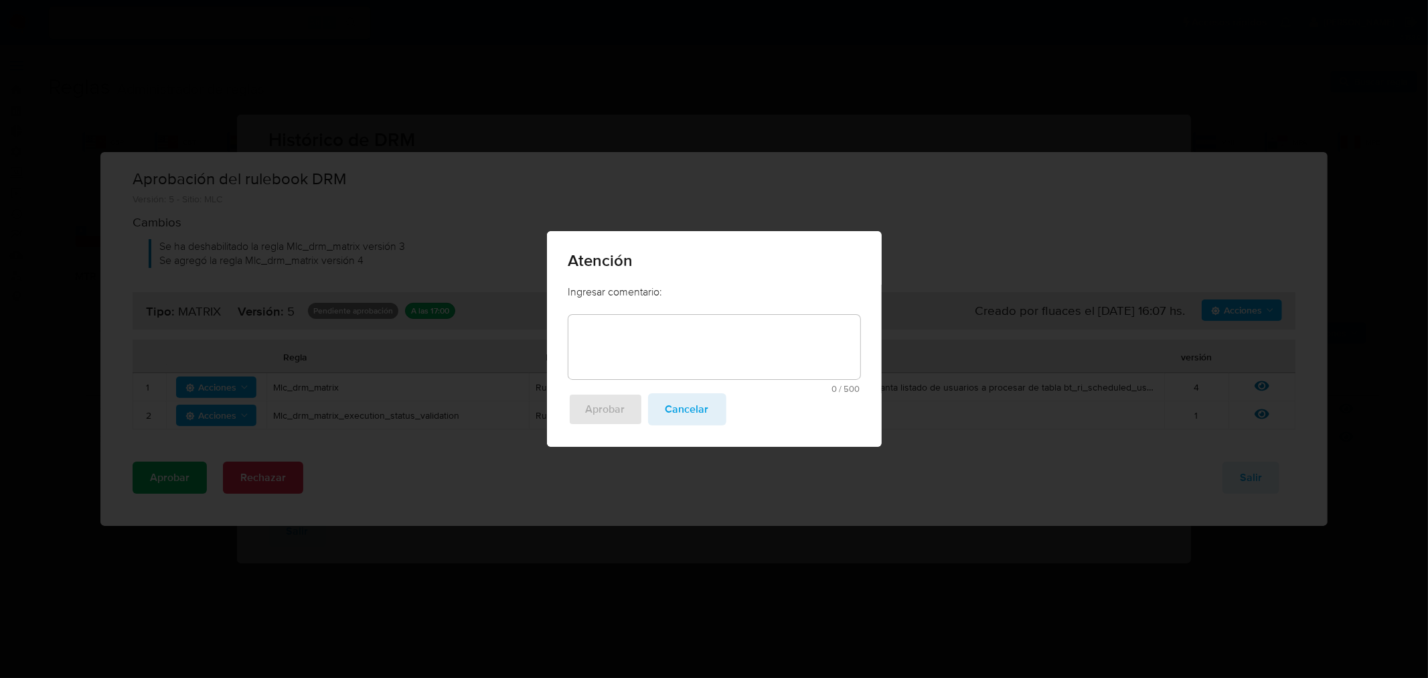
click at [740, 325] on textarea at bounding box center [714, 347] width 292 height 64
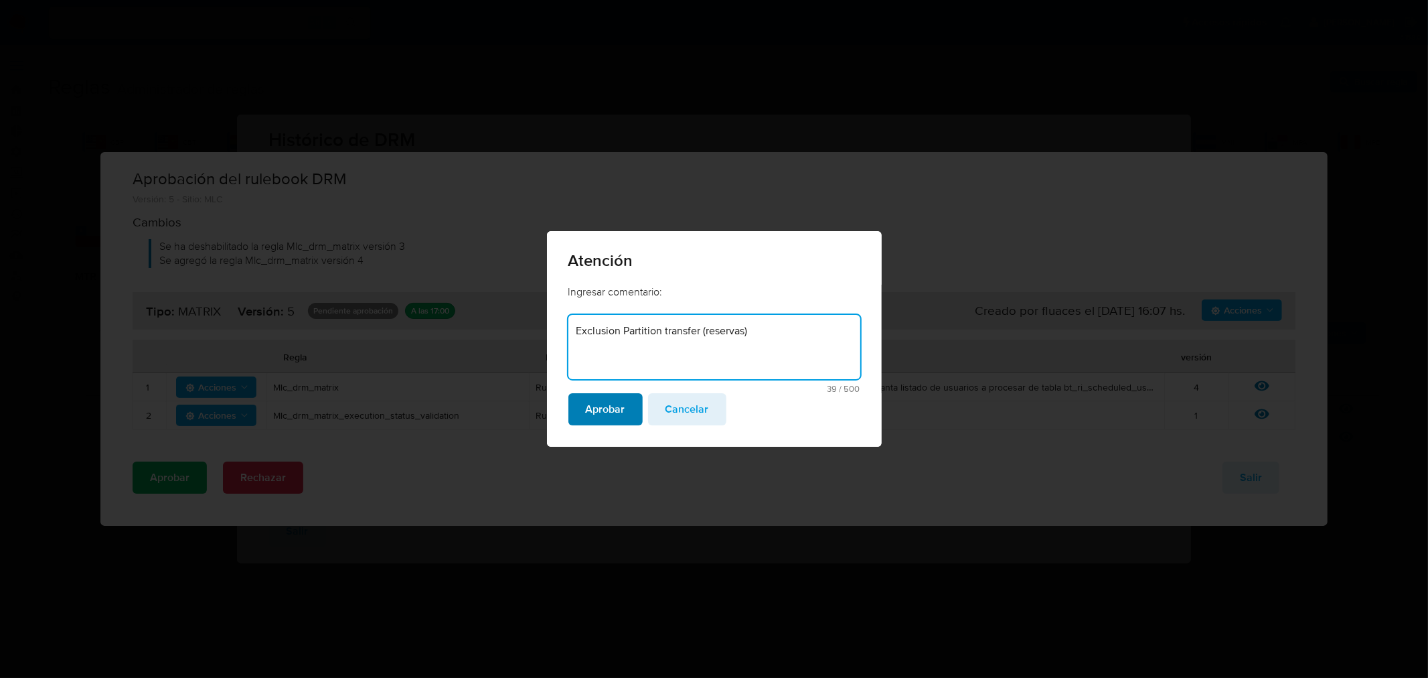
type textarea "Exclusion Partition transfer (reservas)"
click at [603, 394] on span "Aprobar" at bounding box center [606, 408] width 40 height 29
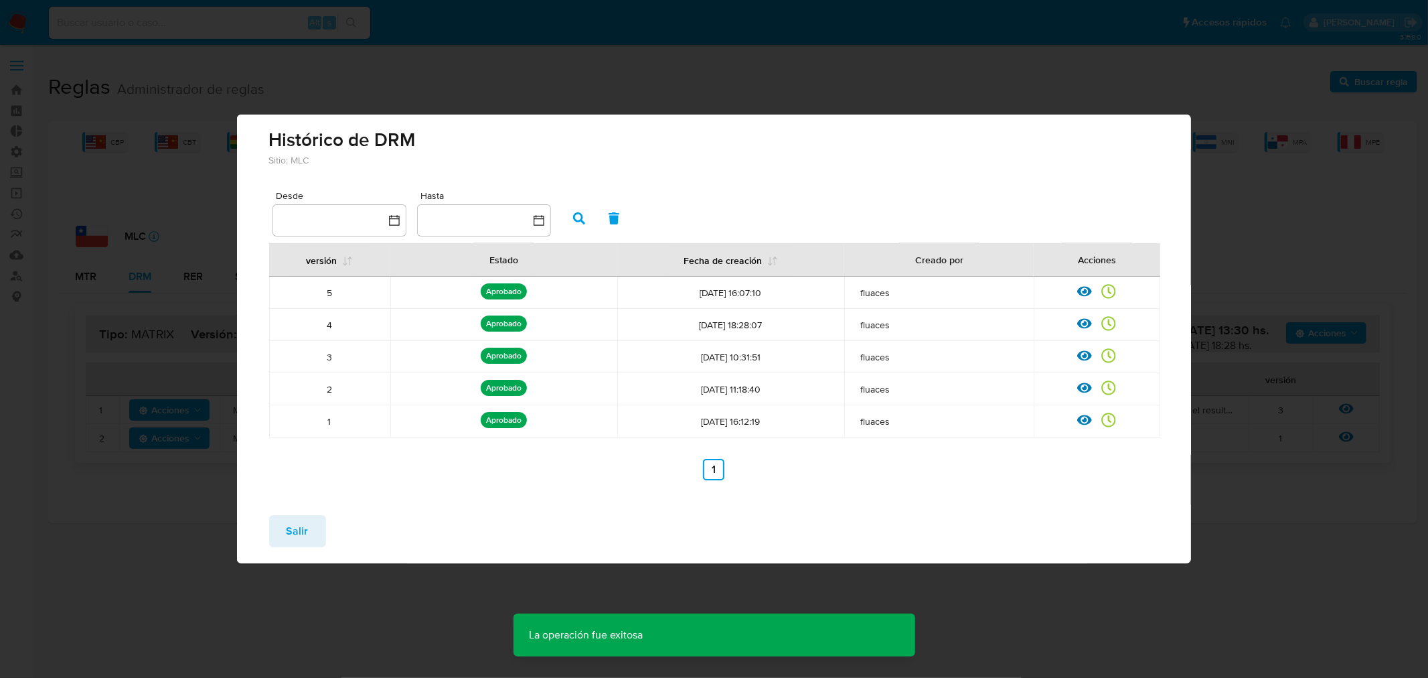
click at [299, 524] on span "Salir" at bounding box center [298, 530] width 22 height 29
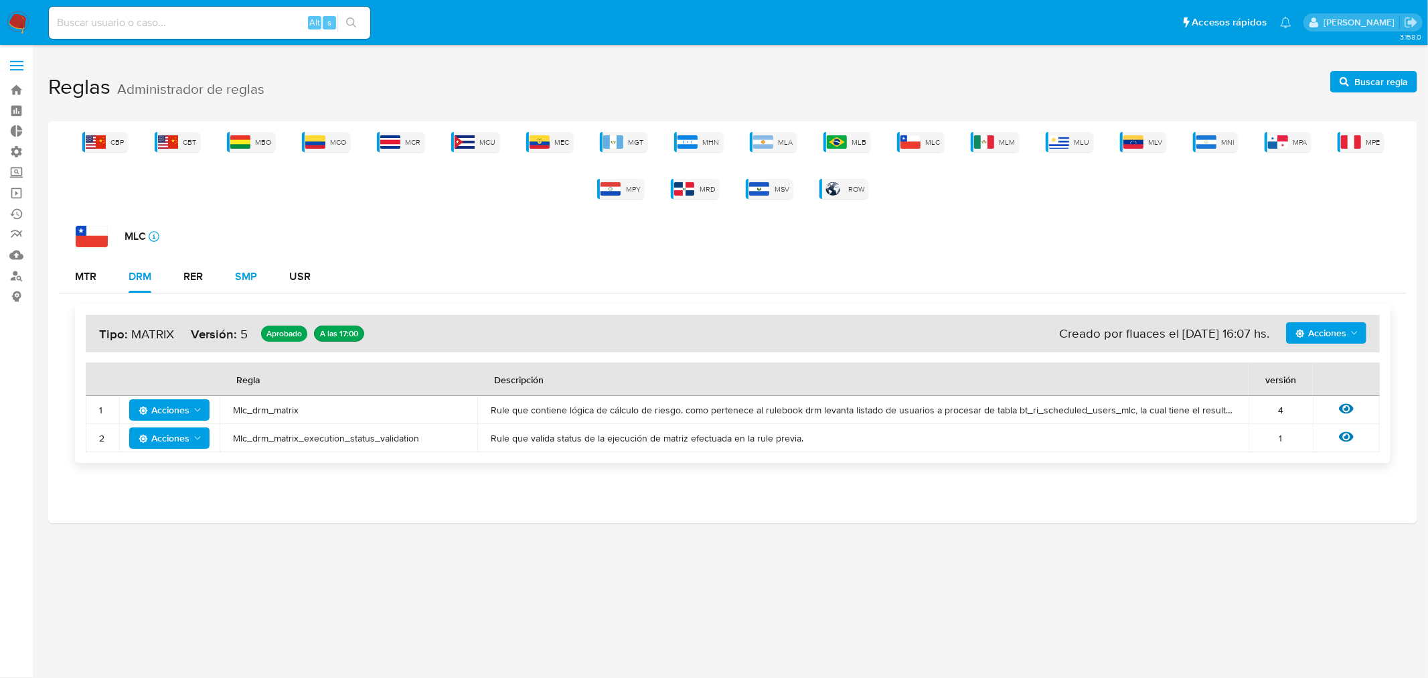
click at [244, 276] on div "SMP" at bounding box center [246, 276] width 22 height 11
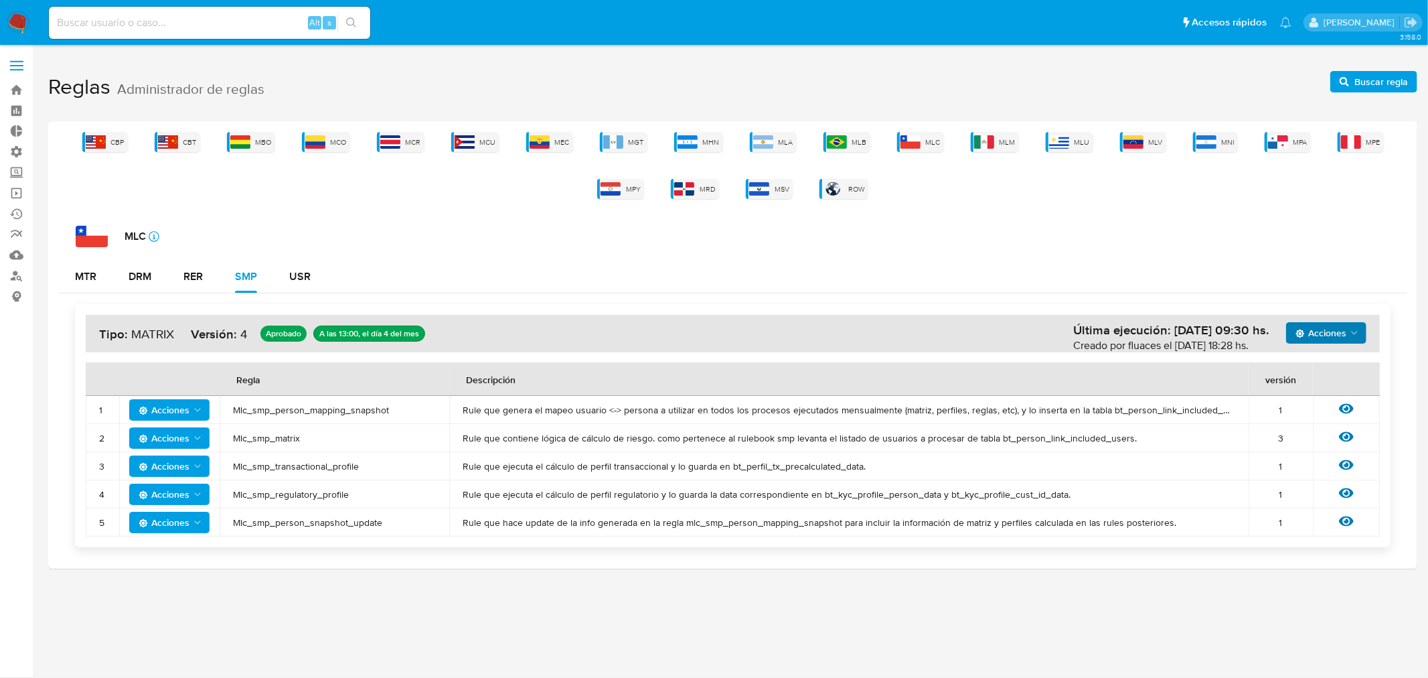
click at [1353, 330] on icon "Acciones" at bounding box center [1354, 332] width 11 height 11
click at [1321, 366] on button "Ver historico" at bounding box center [1325, 366] width 121 height 32
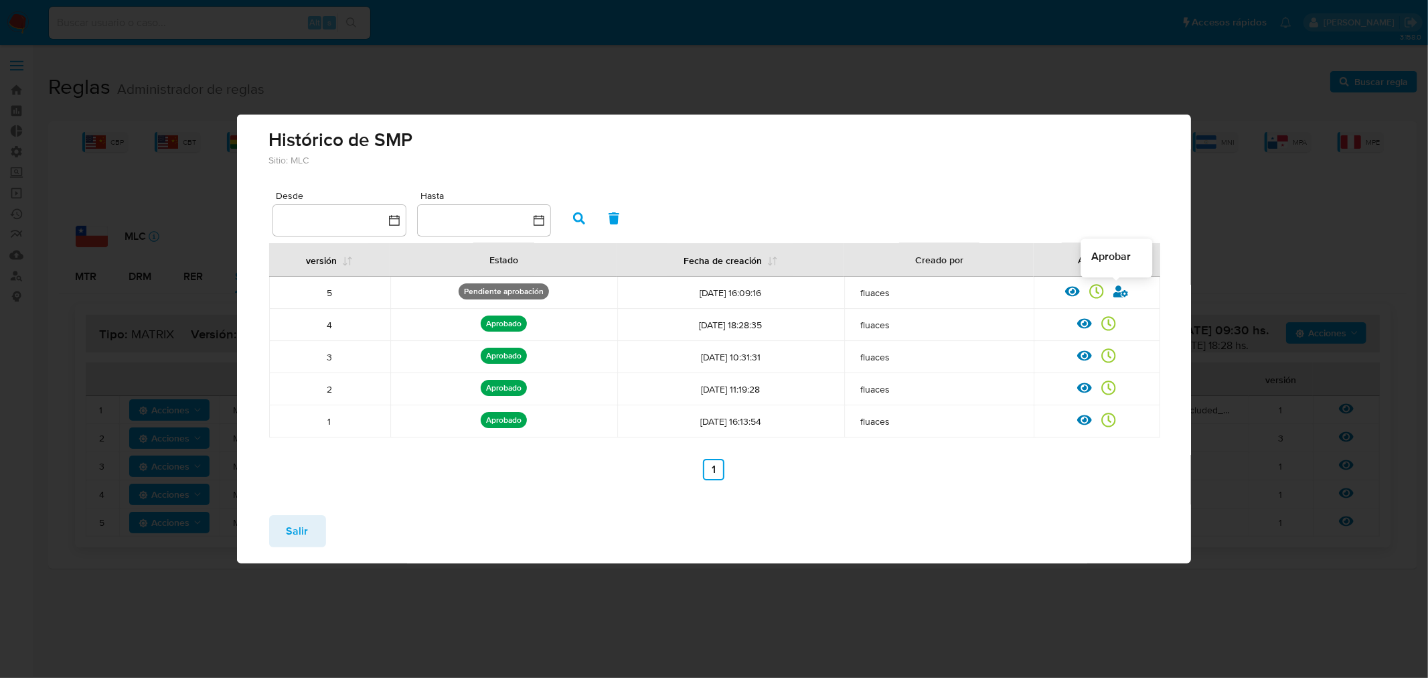
click at [1116, 295] on icon at bounding box center [1121, 291] width 15 height 12
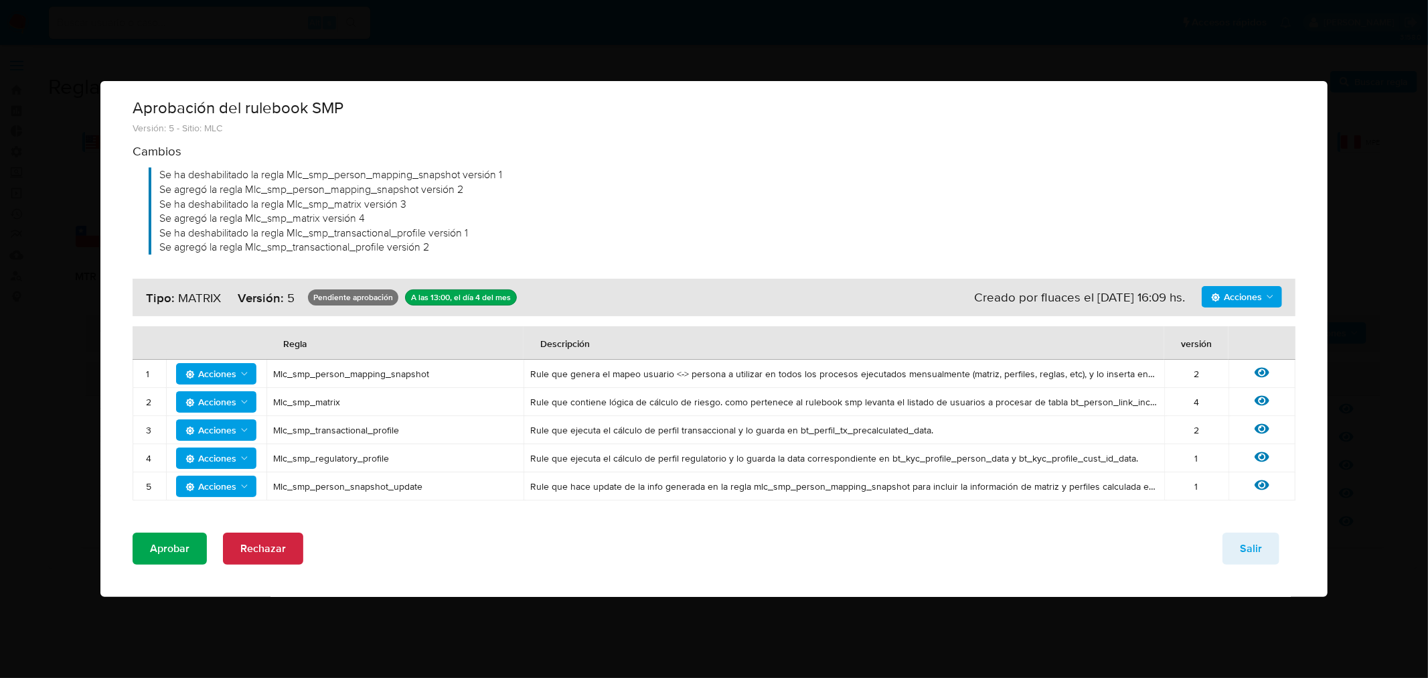
click at [182, 540] on span "Aprobar" at bounding box center [170, 548] width 40 height 29
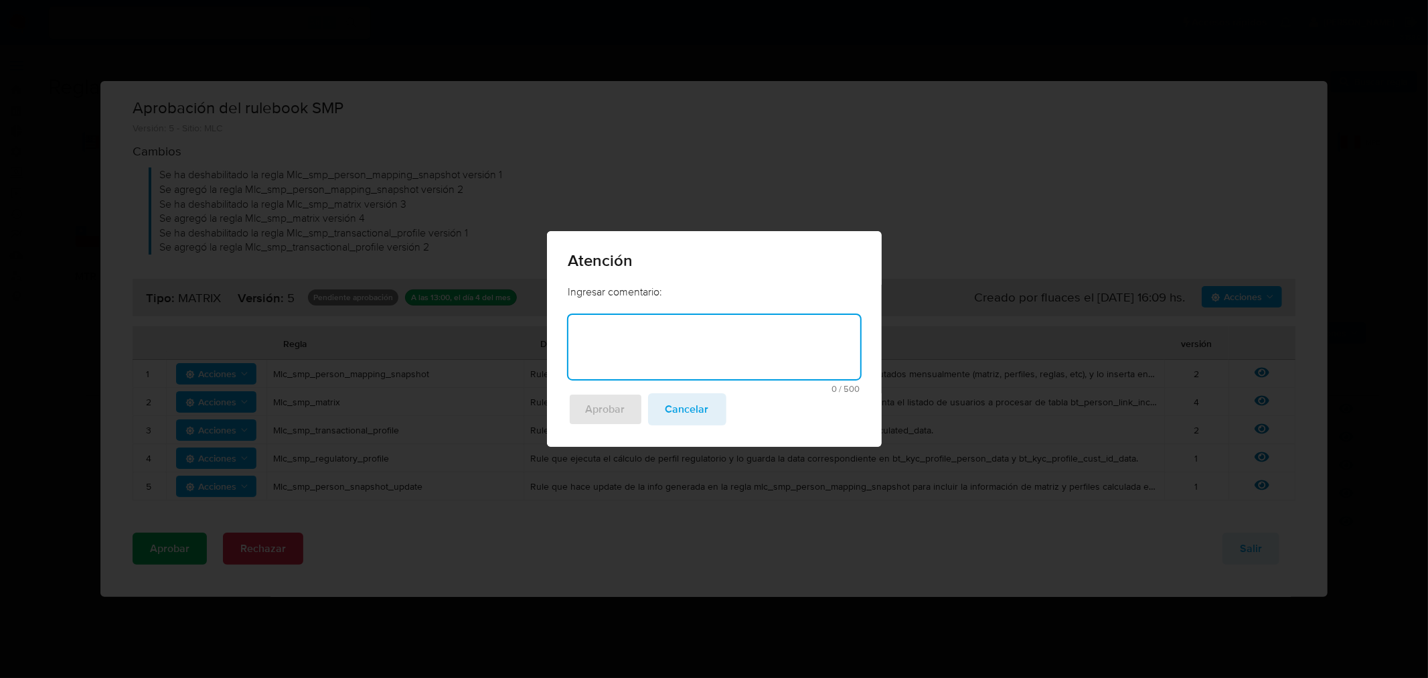
click at [670, 337] on textarea at bounding box center [714, 347] width 292 height 64
type textarea "Exclusion Partition transfer (reservas)"
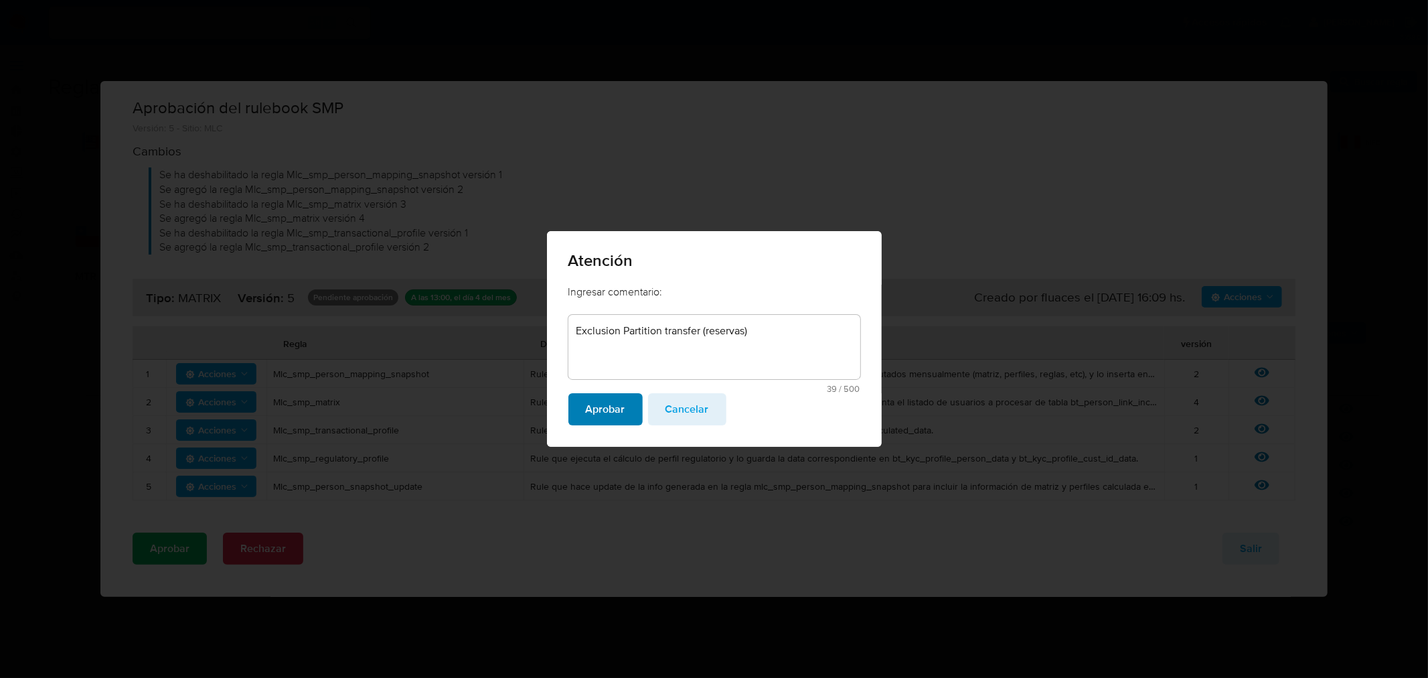
click at [617, 400] on span "Aprobar" at bounding box center [606, 408] width 40 height 29
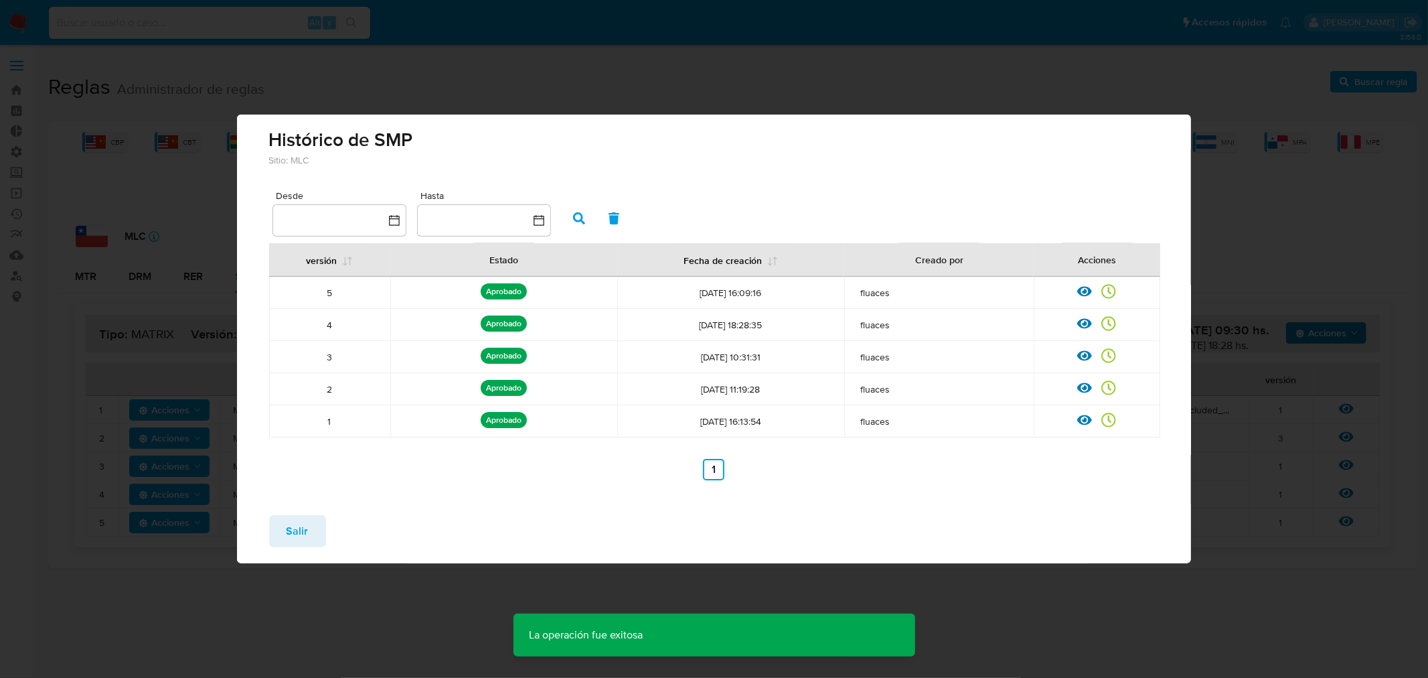
click at [304, 531] on span "Salir" at bounding box center [298, 530] width 22 height 29
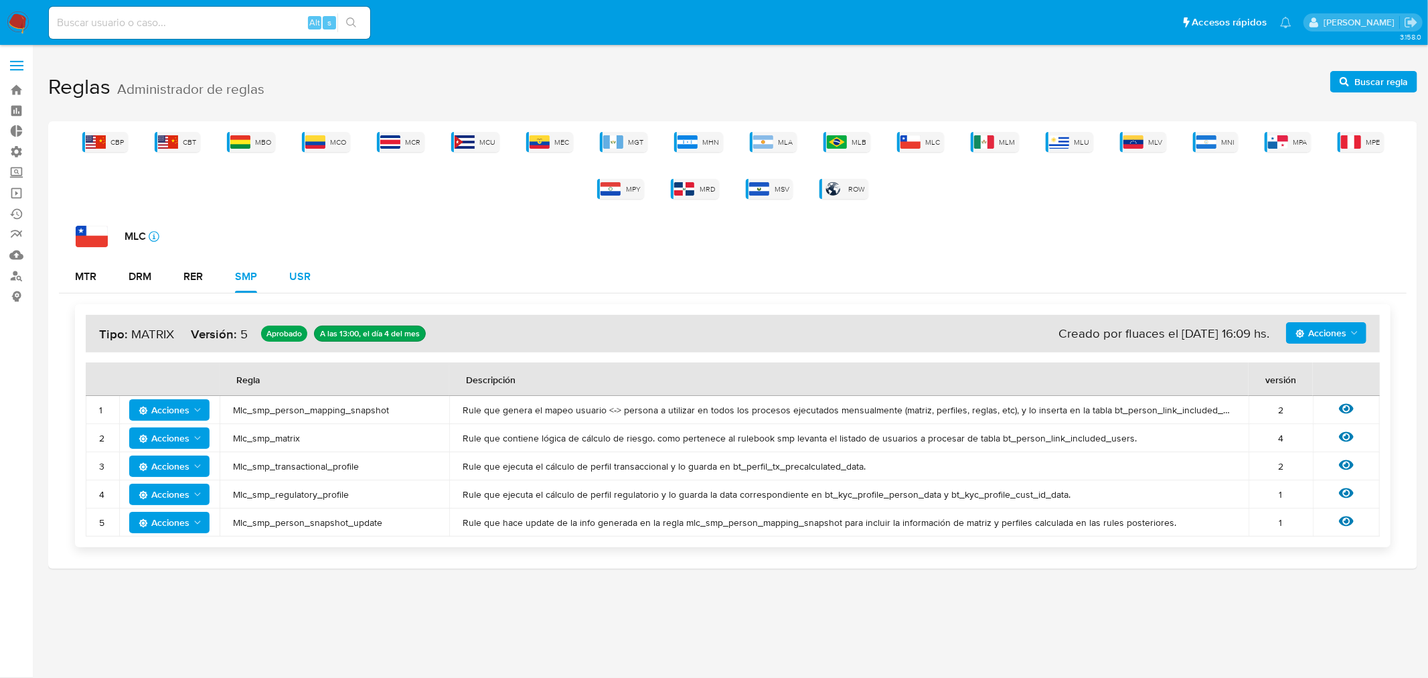
click at [286, 277] on button "USR" at bounding box center [300, 276] width 54 height 32
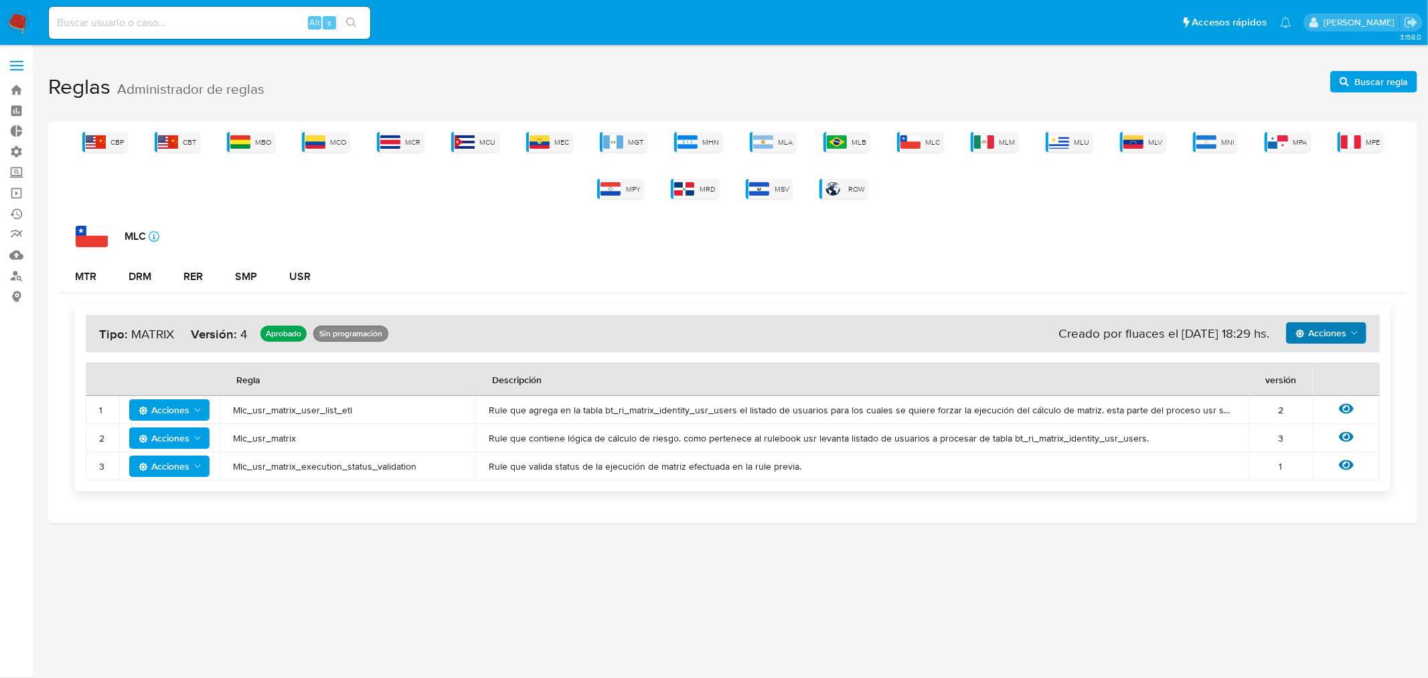
click at [1341, 326] on span "Acciones" at bounding box center [1321, 332] width 51 height 21
click at [1320, 359] on button "Ver historico" at bounding box center [1325, 366] width 121 height 32
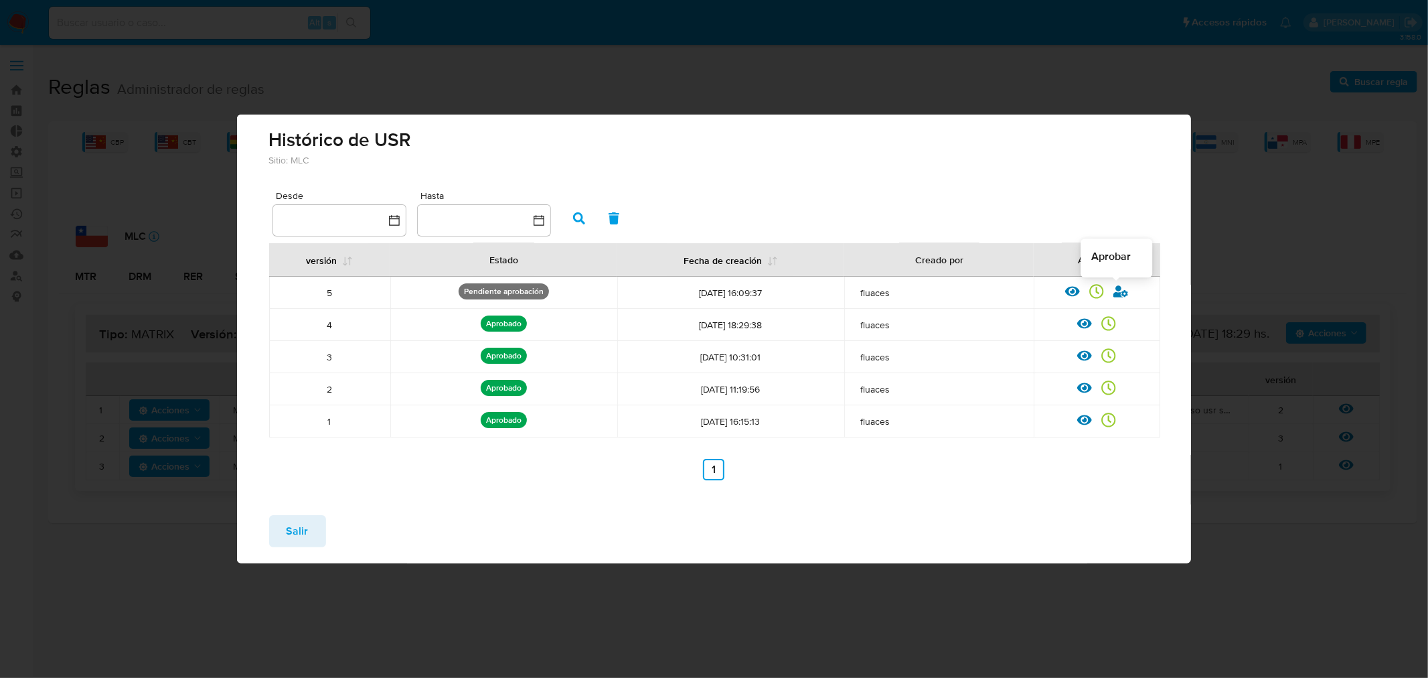
click at [1116, 297] on icon at bounding box center [1121, 291] width 15 height 15
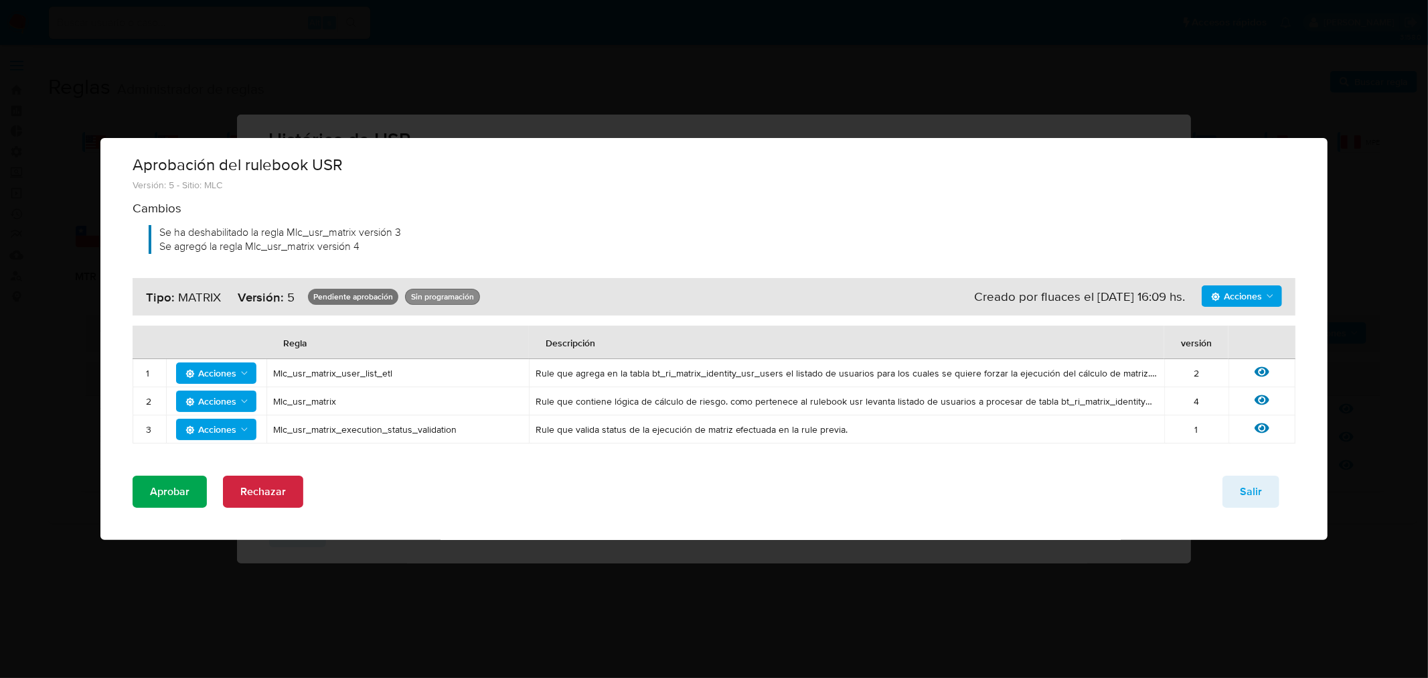
click at [166, 494] on span "Aprobar" at bounding box center [170, 491] width 40 height 29
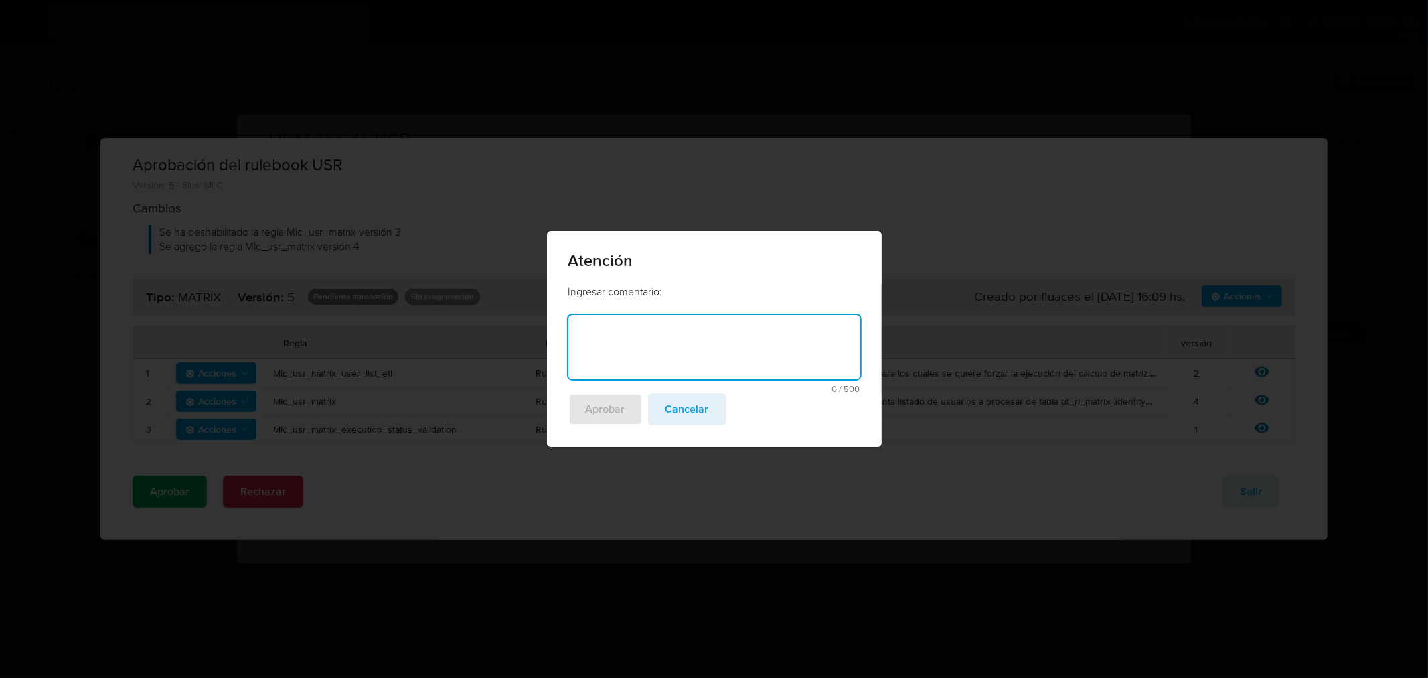
click at [696, 365] on textarea at bounding box center [714, 347] width 292 height 64
type textarea "Exclusion Partition transfer (reservas)"
click at [621, 400] on span "Aprobar" at bounding box center [606, 408] width 40 height 29
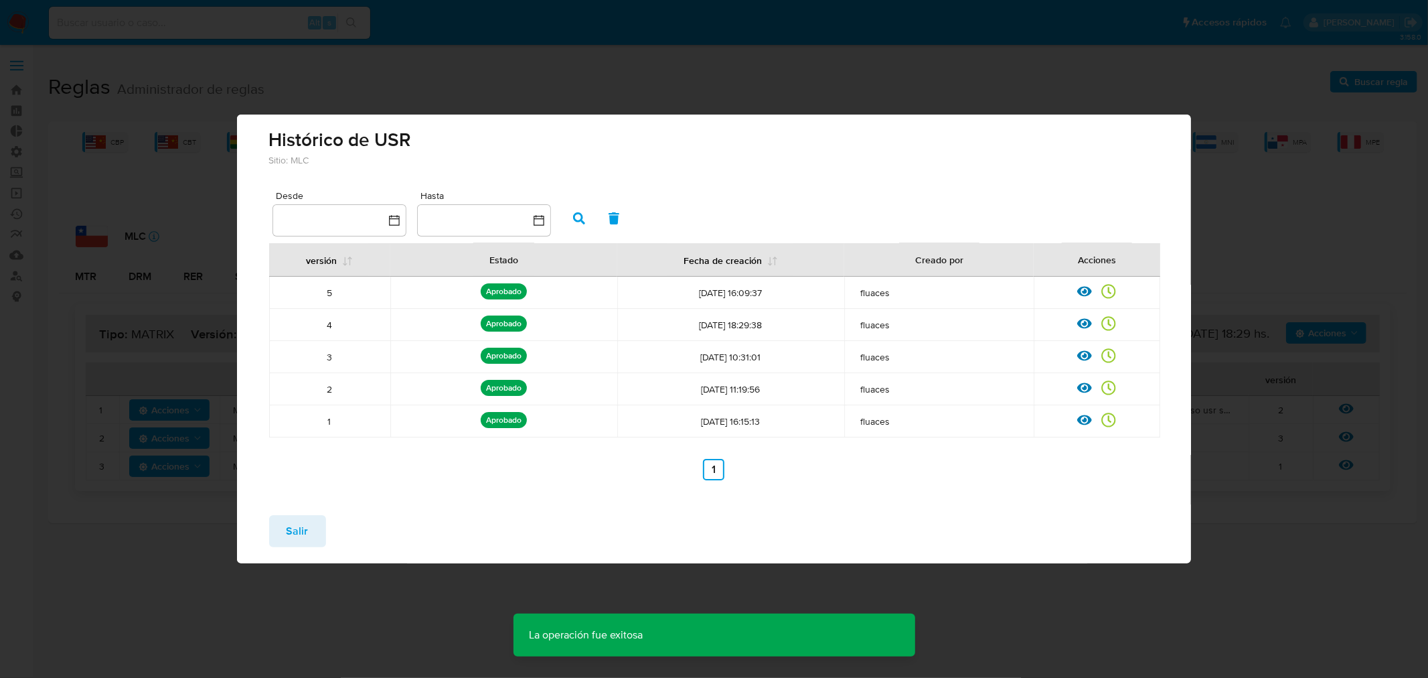
click at [304, 534] on span "Salir" at bounding box center [298, 530] width 22 height 29
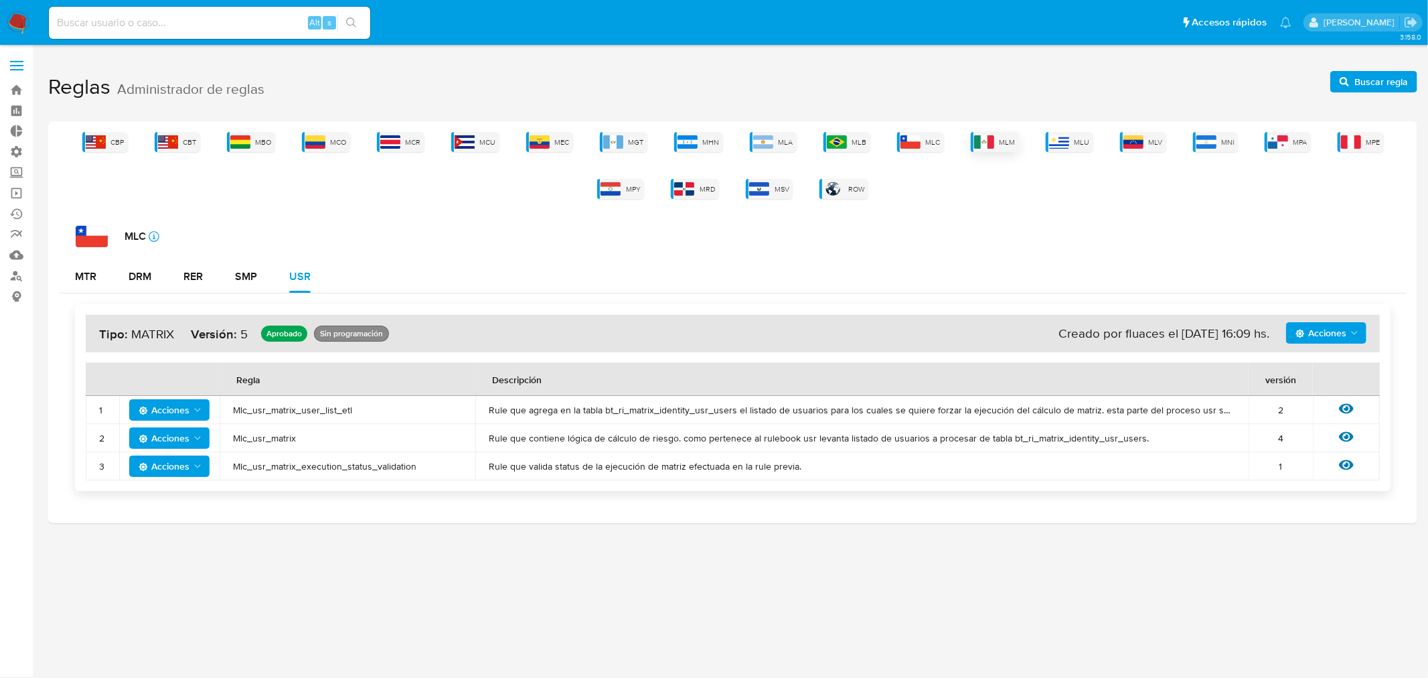
click at [996, 132] on div "MLM" at bounding box center [995, 142] width 48 height 20
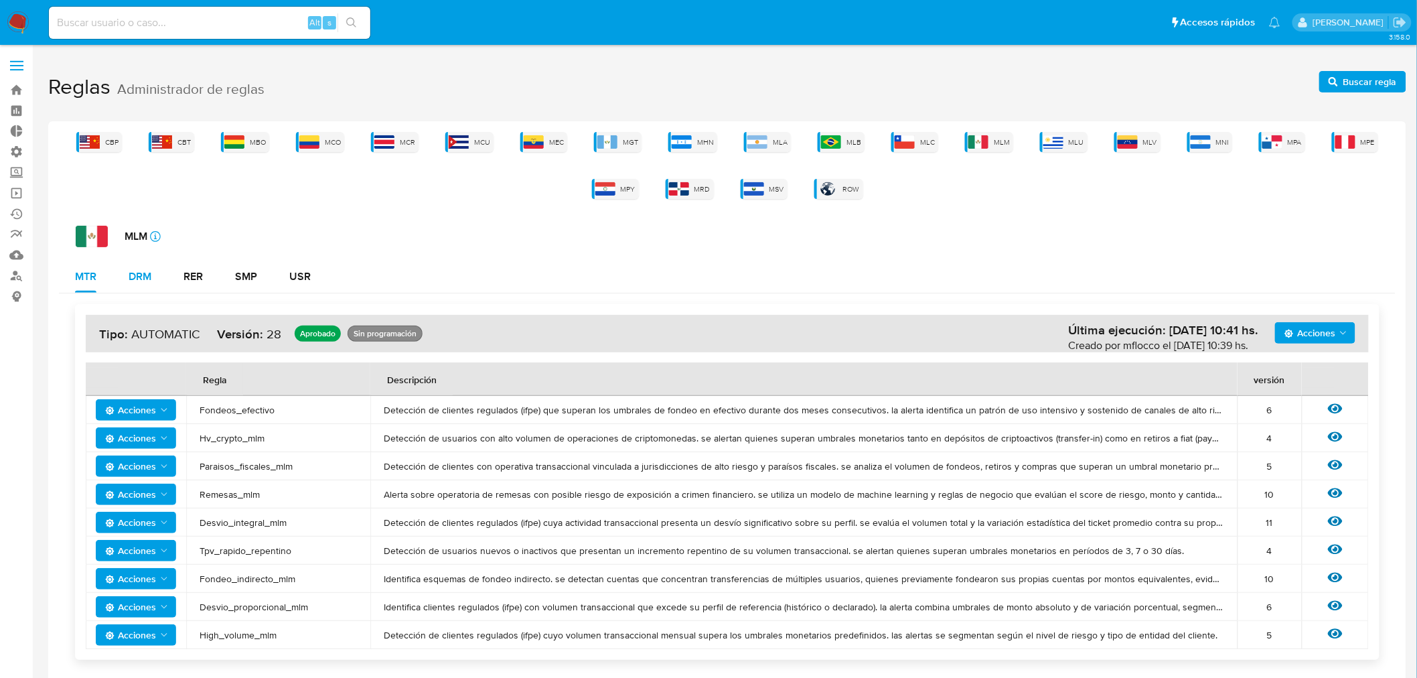
click at [138, 277] on div "DRM" at bounding box center [140, 276] width 23 height 11
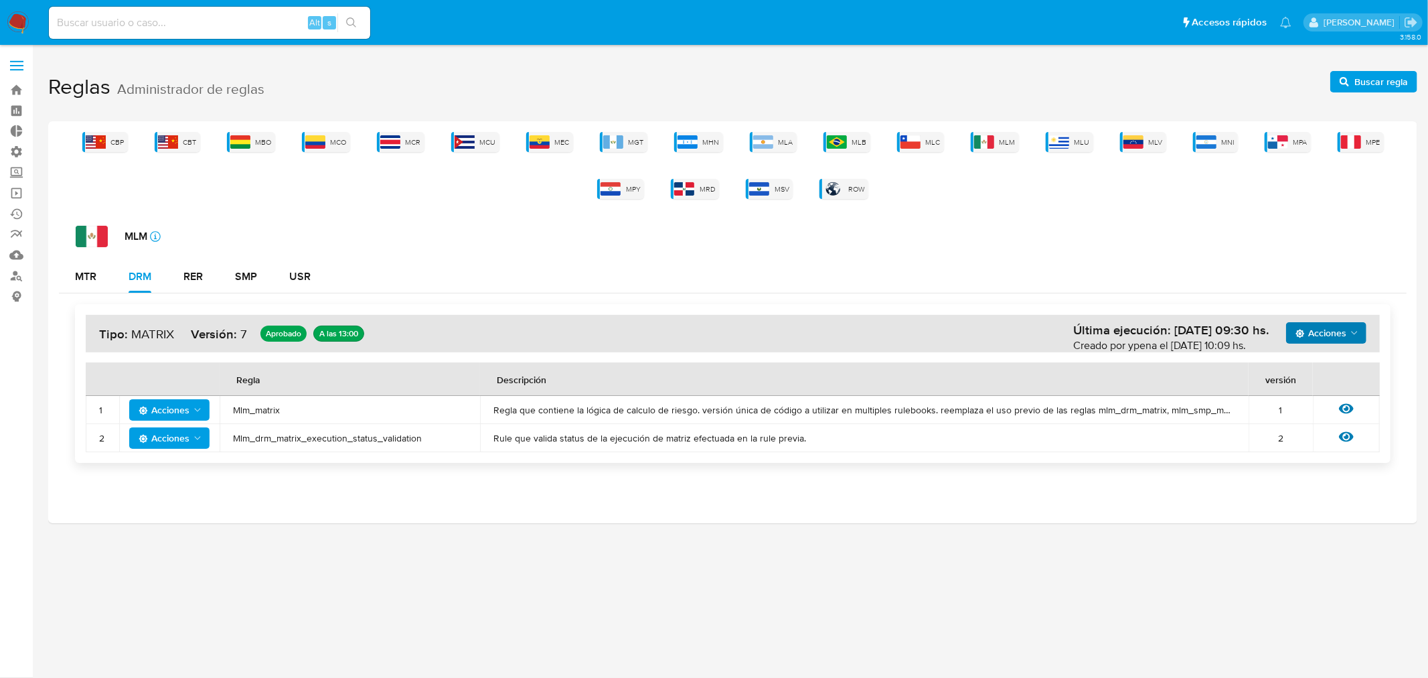
click at [1337, 333] on span "Acciones" at bounding box center [1321, 332] width 51 height 21
click at [1310, 362] on button "Ver historico" at bounding box center [1325, 366] width 121 height 32
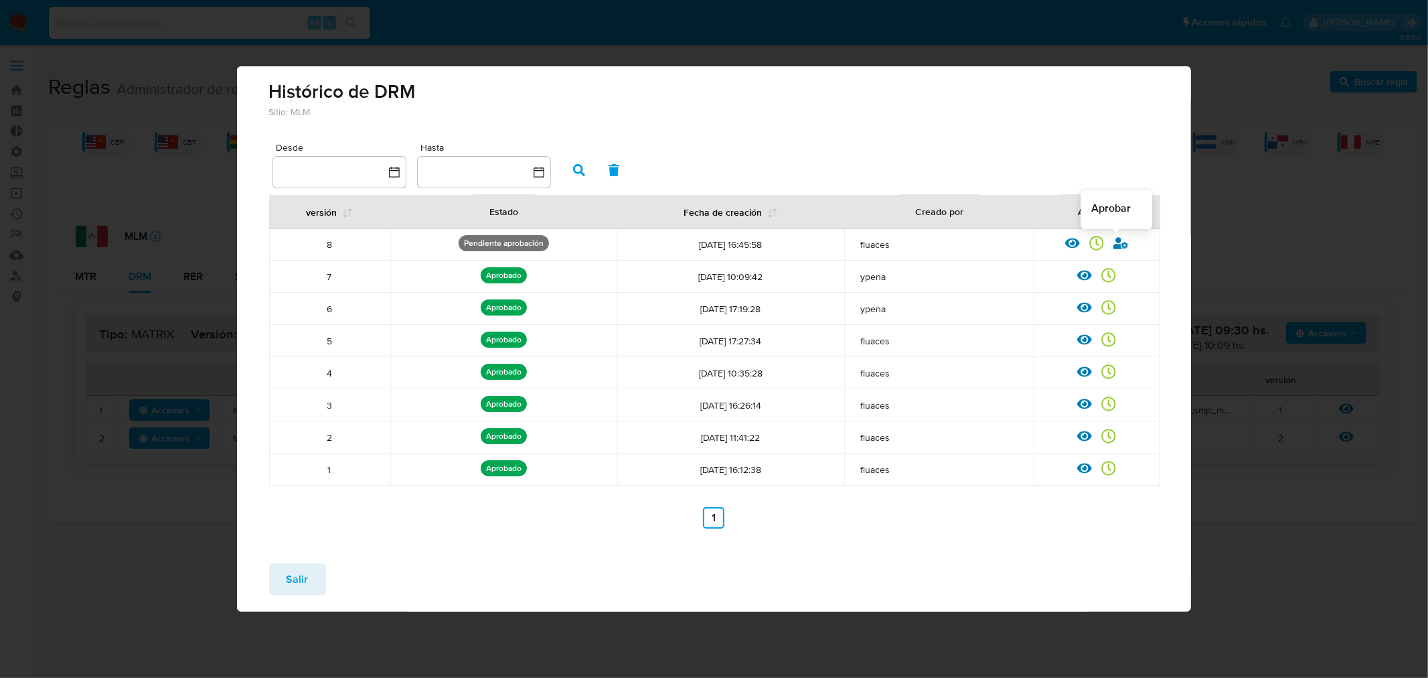
click at [1122, 244] on icon at bounding box center [1121, 243] width 15 height 15
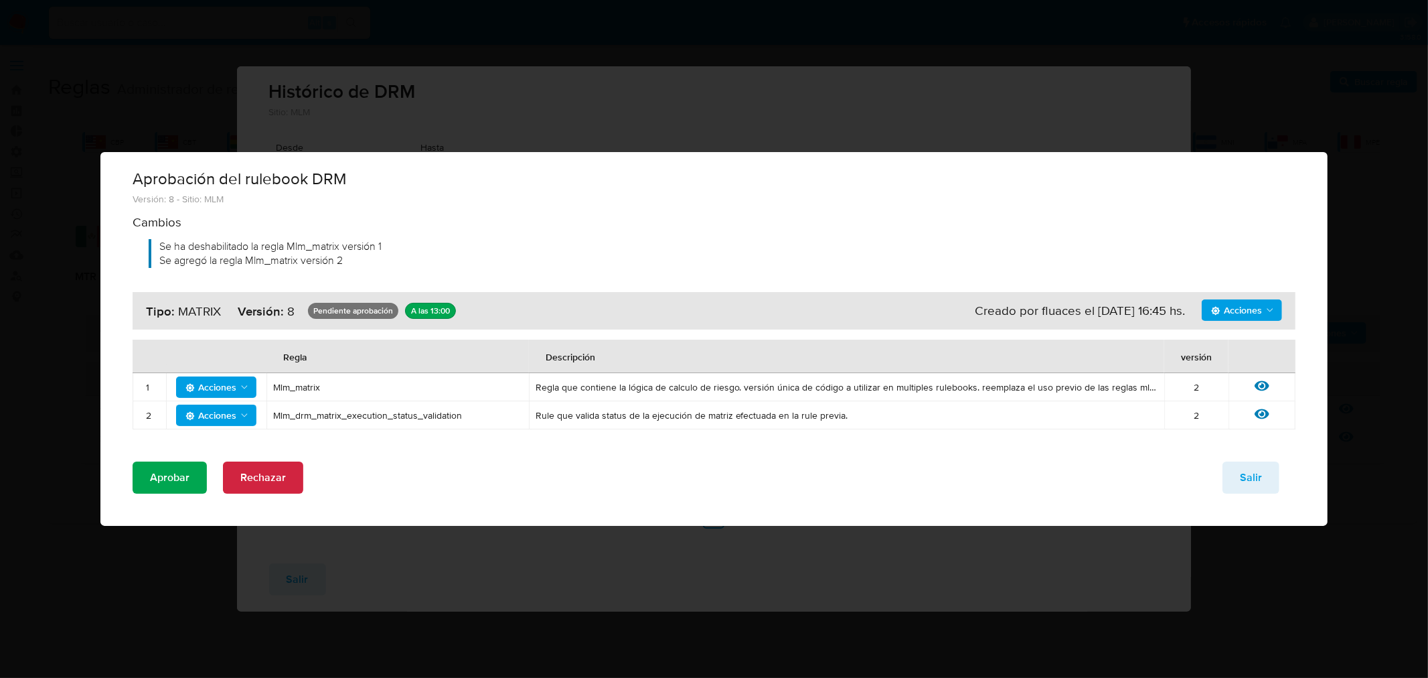
click at [181, 479] on span "Aprobar" at bounding box center [170, 477] width 40 height 29
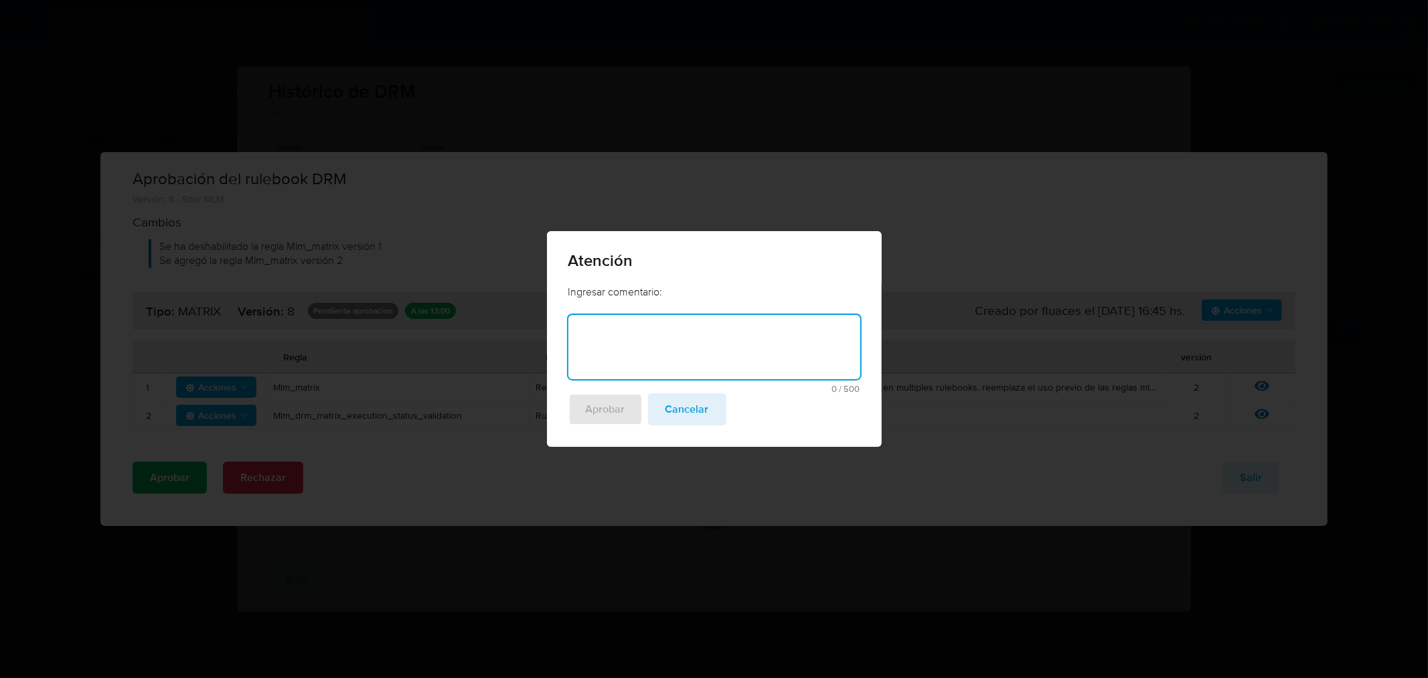
click at [673, 360] on textarea at bounding box center [714, 347] width 292 height 64
type textarea "Exclusion Partition transfer (reservas)"
click at [612, 404] on span "Aprobar" at bounding box center [606, 408] width 40 height 29
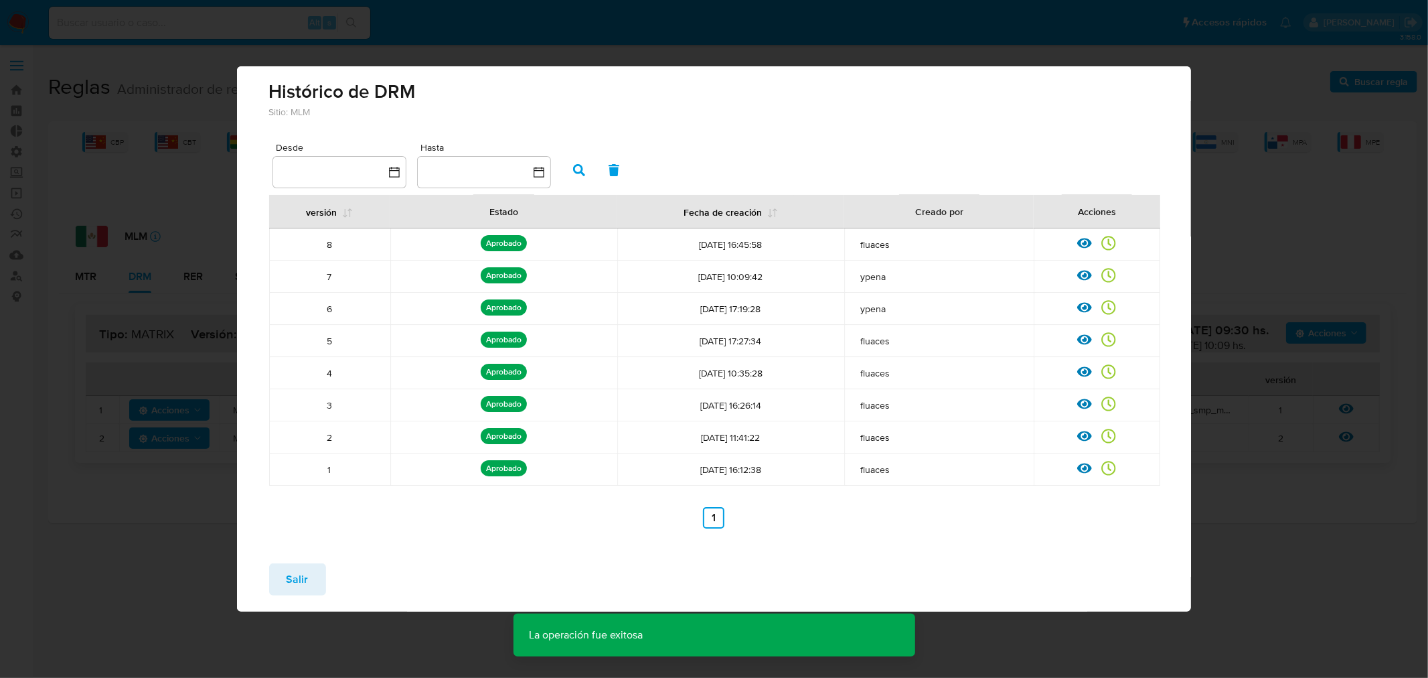
click at [321, 570] on button "Salir" at bounding box center [297, 579] width 57 height 32
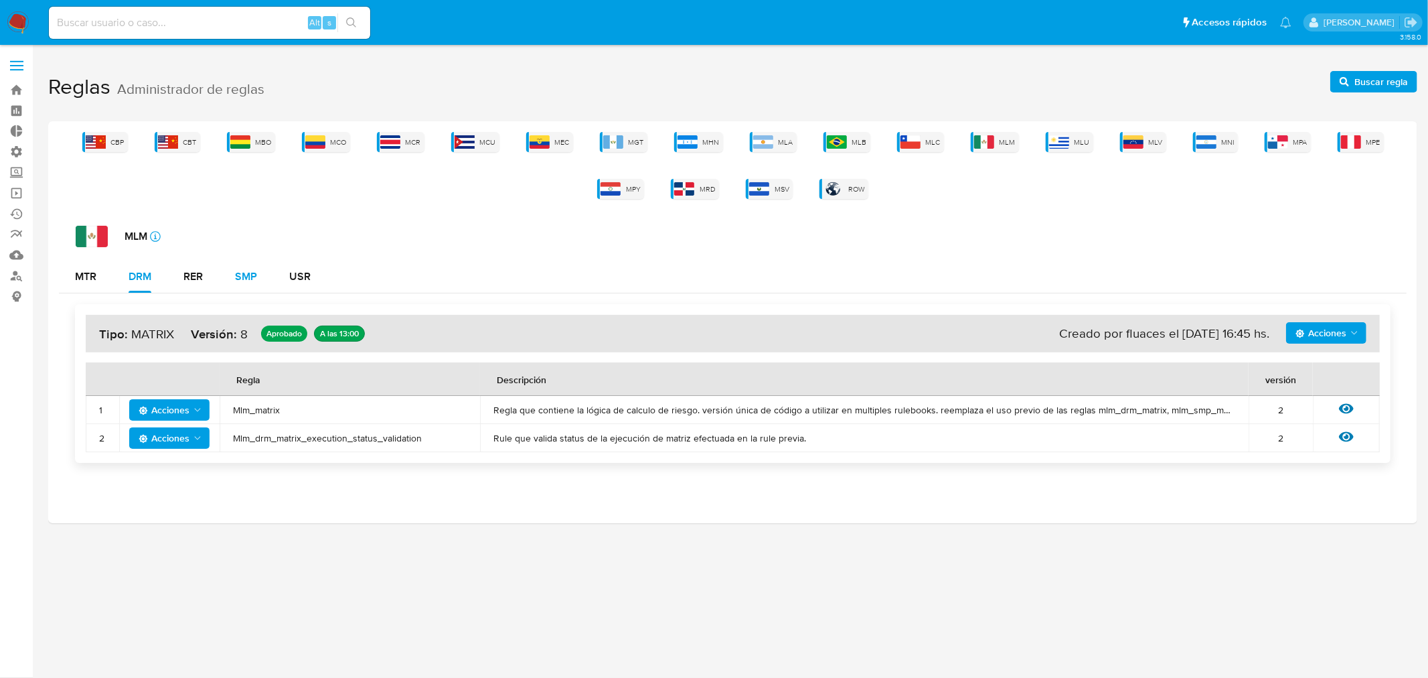
click at [237, 280] on div "SMP" at bounding box center [246, 276] width 22 height 11
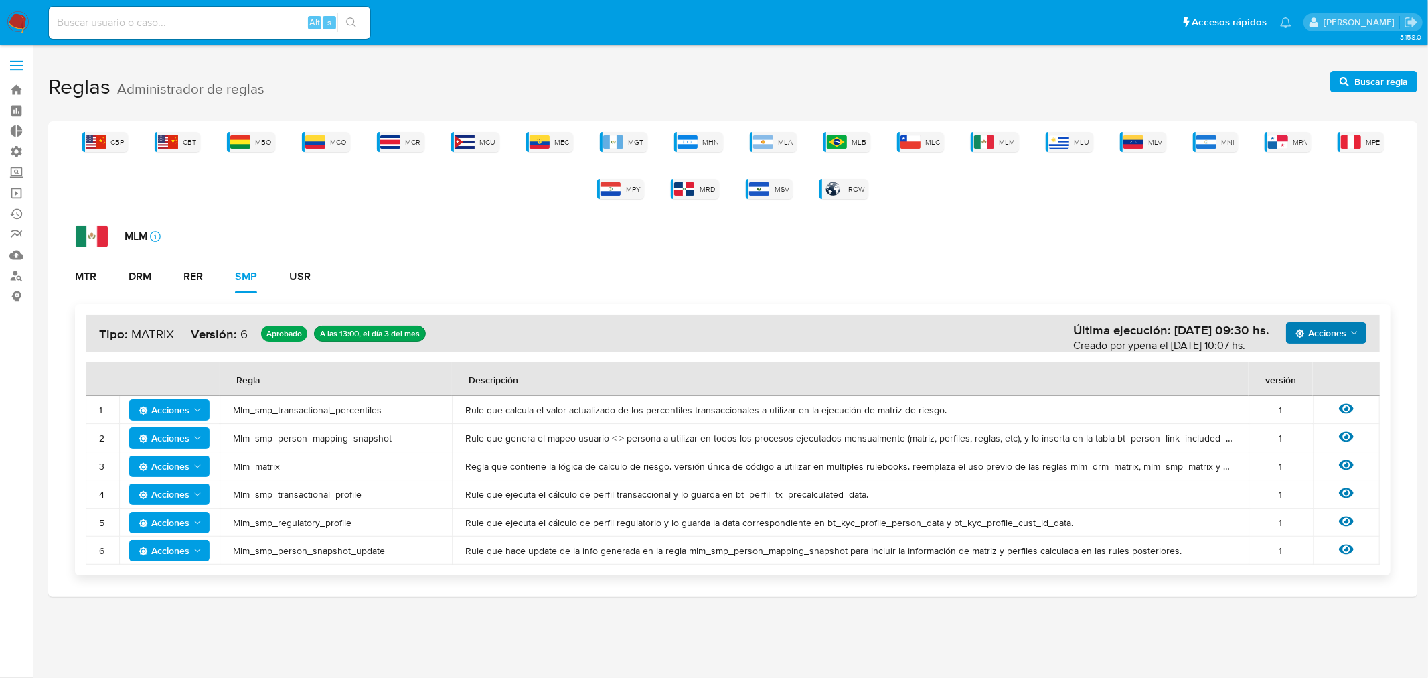
click at [1333, 339] on span "Acciones" at bounding box center [1321, 332] width 51 height 21
click at [1320, 364] on button "Ver historico" at bounding box center [1325, 366] width 121 height 32
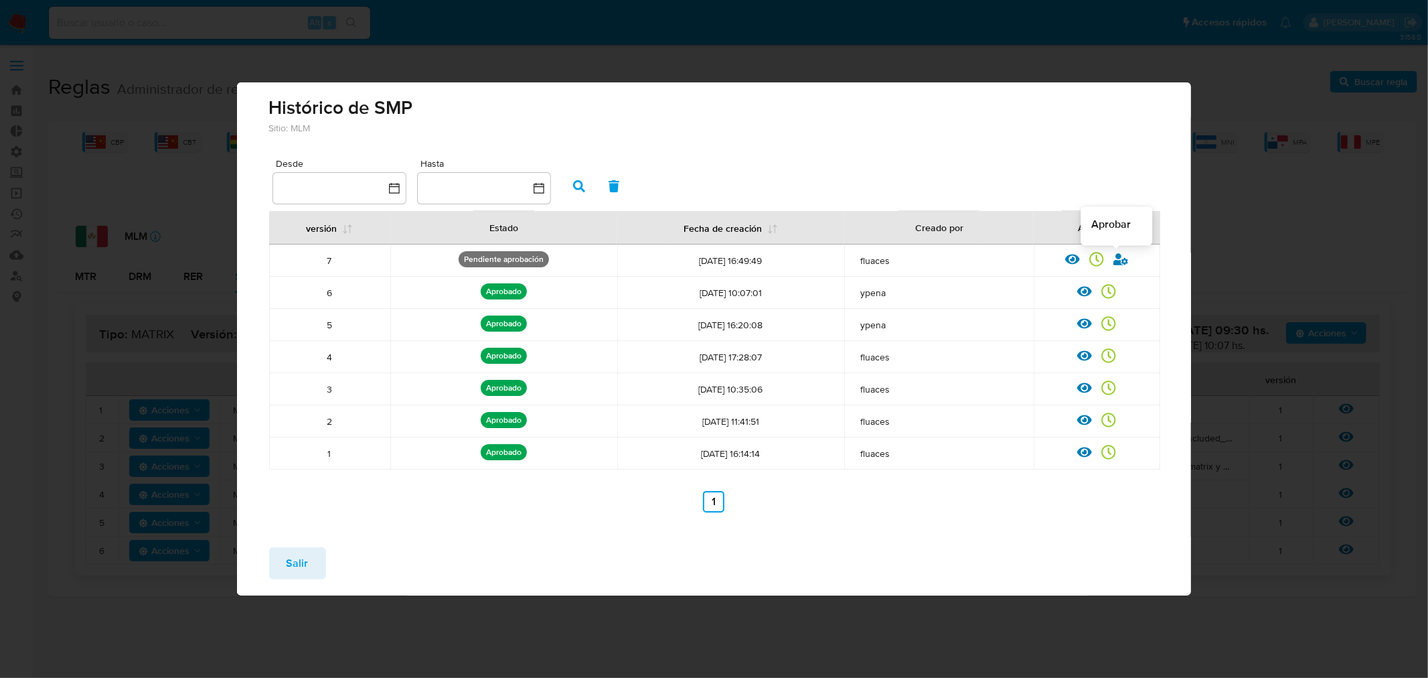
click at [1120, 257] on icon at bounding box center [1121, 259] width 15 height 12
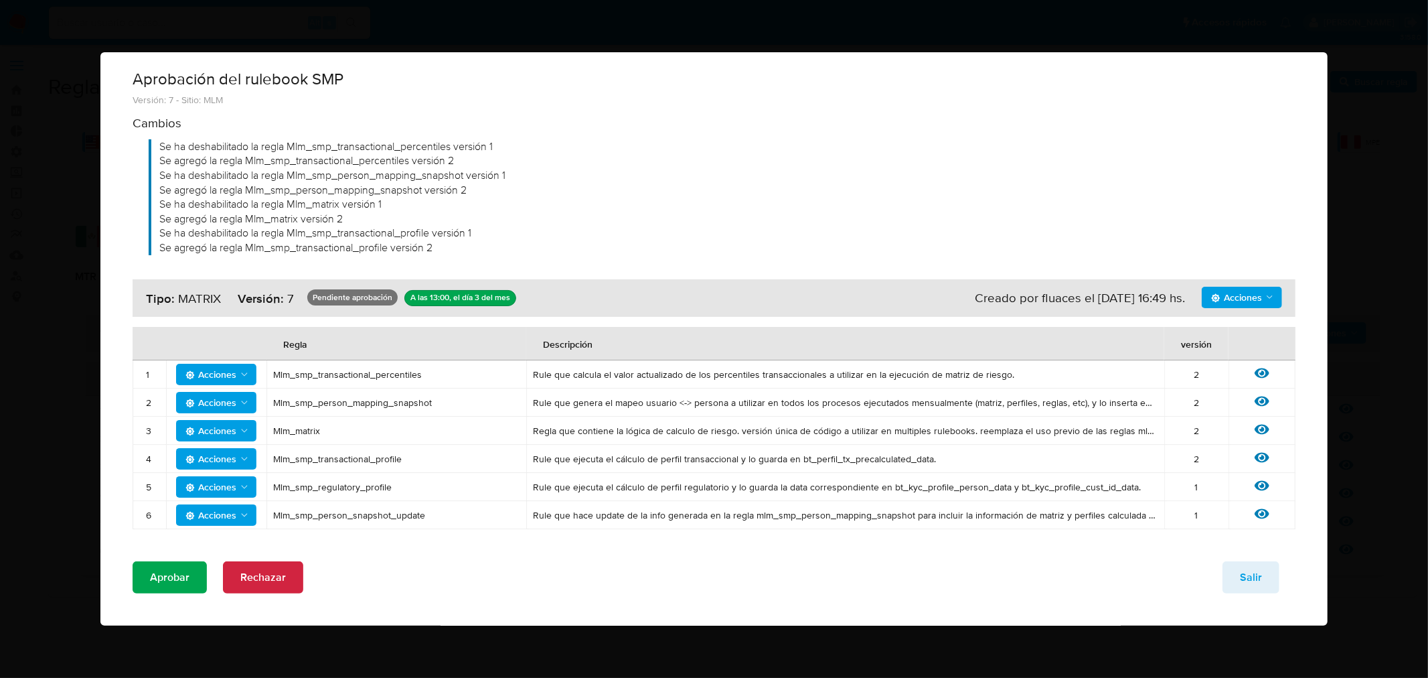
click at [173, 574] on span "Aprobar" at bounding box center [170, 576] width 40 height 29
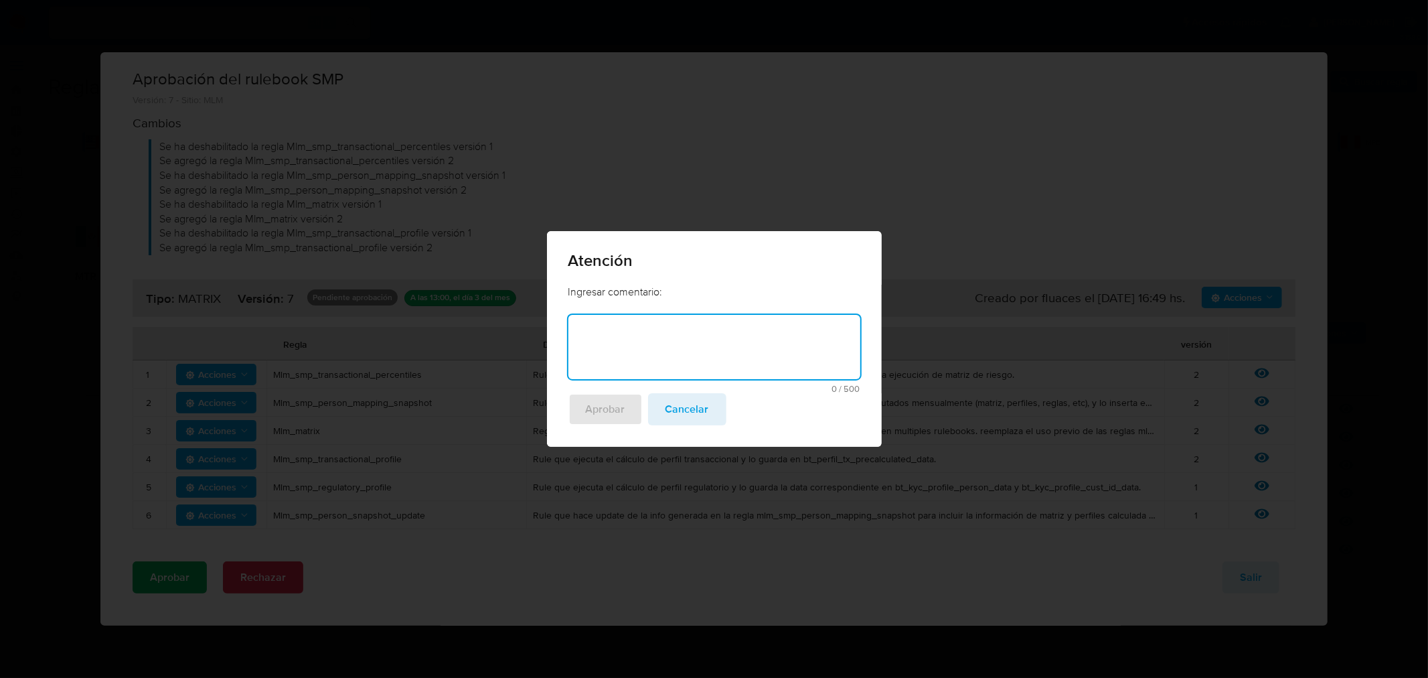
click at [764, 364] on textarea at bounding box center [714, 347] width 292 height 64
type textarea "Exclusion Partition transfer (reservas)"
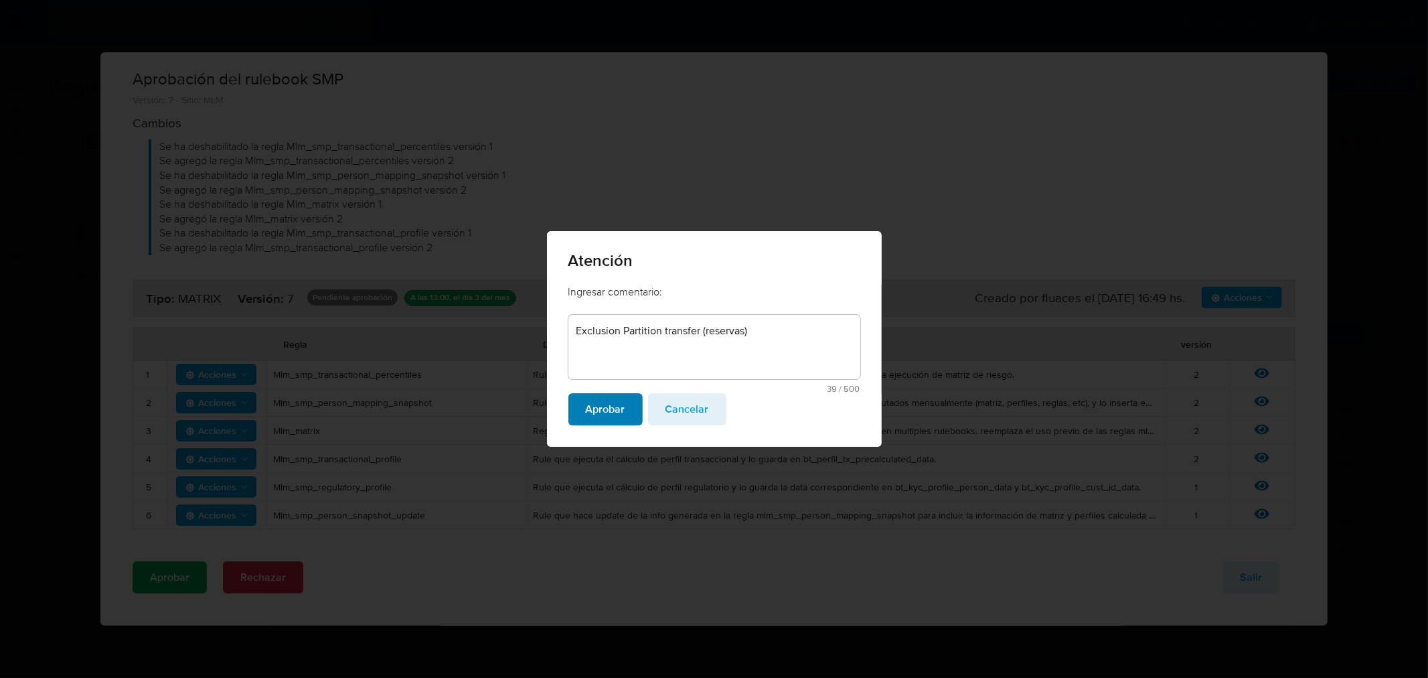
click at [601, 400] on span "Aprobar" at bounding box center [606, 408] width 40 height 29
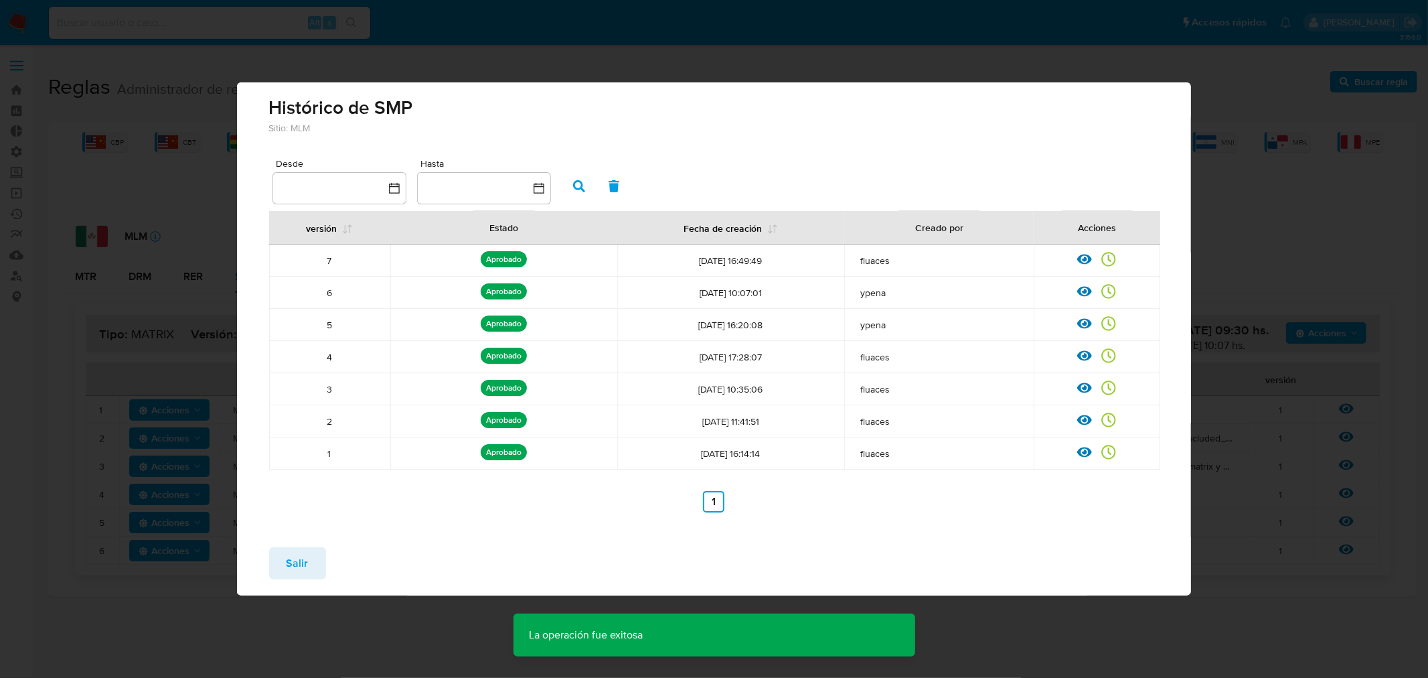
click at [287, 560] on span "Salir" at bounding box center [298, 562] width 22 height 29
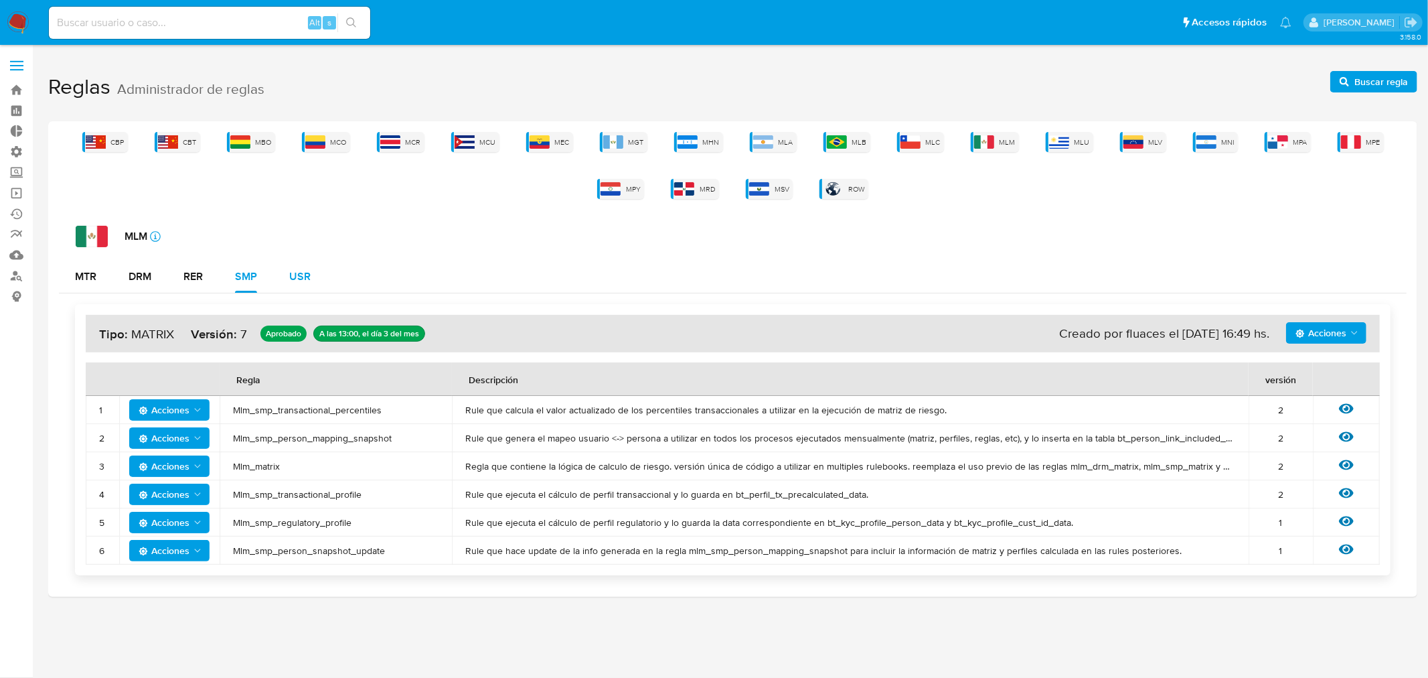
click at [304, 281] on div "USR" at bounding box center [299, 276] width 21 height 11
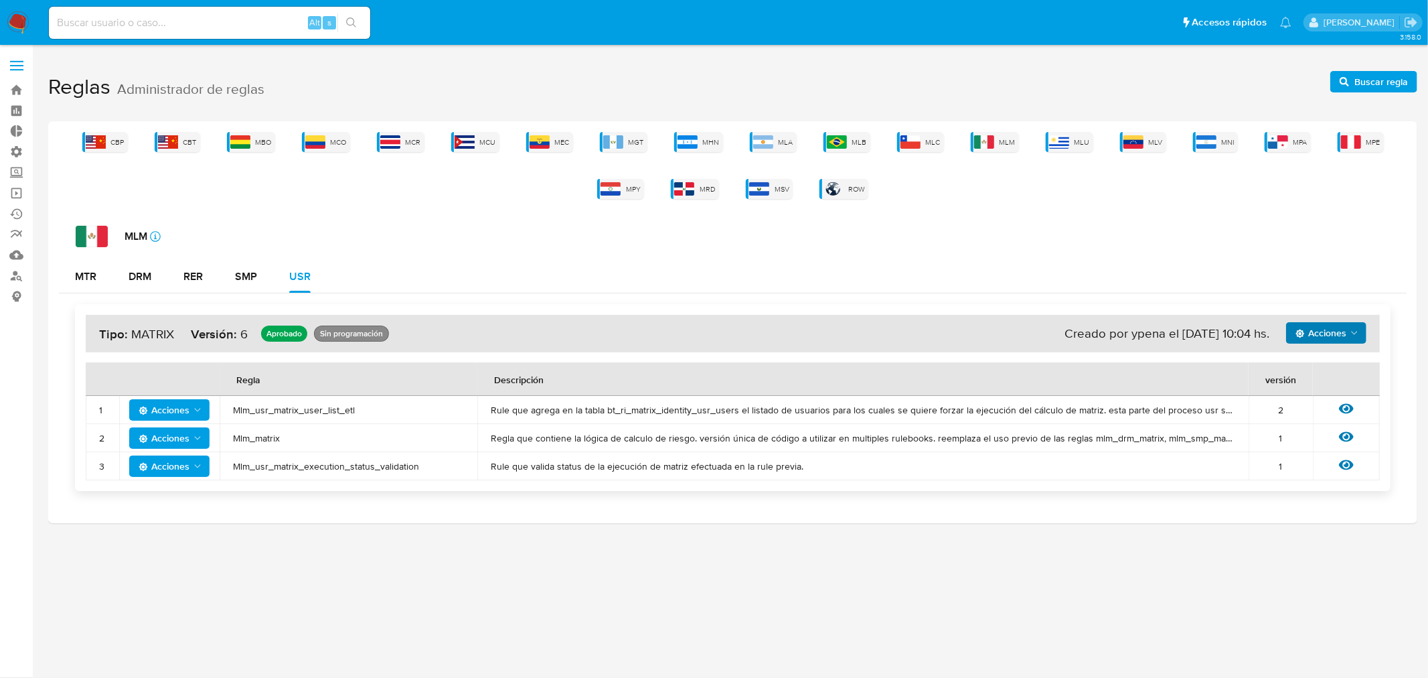
click at [1324, 335] on span "Acciones" at bounding box center [1321, 332] width 51 height 21
click at [1316, 358] on button "Ver historico" at bounding box center [1325, 366] width 121 height 32
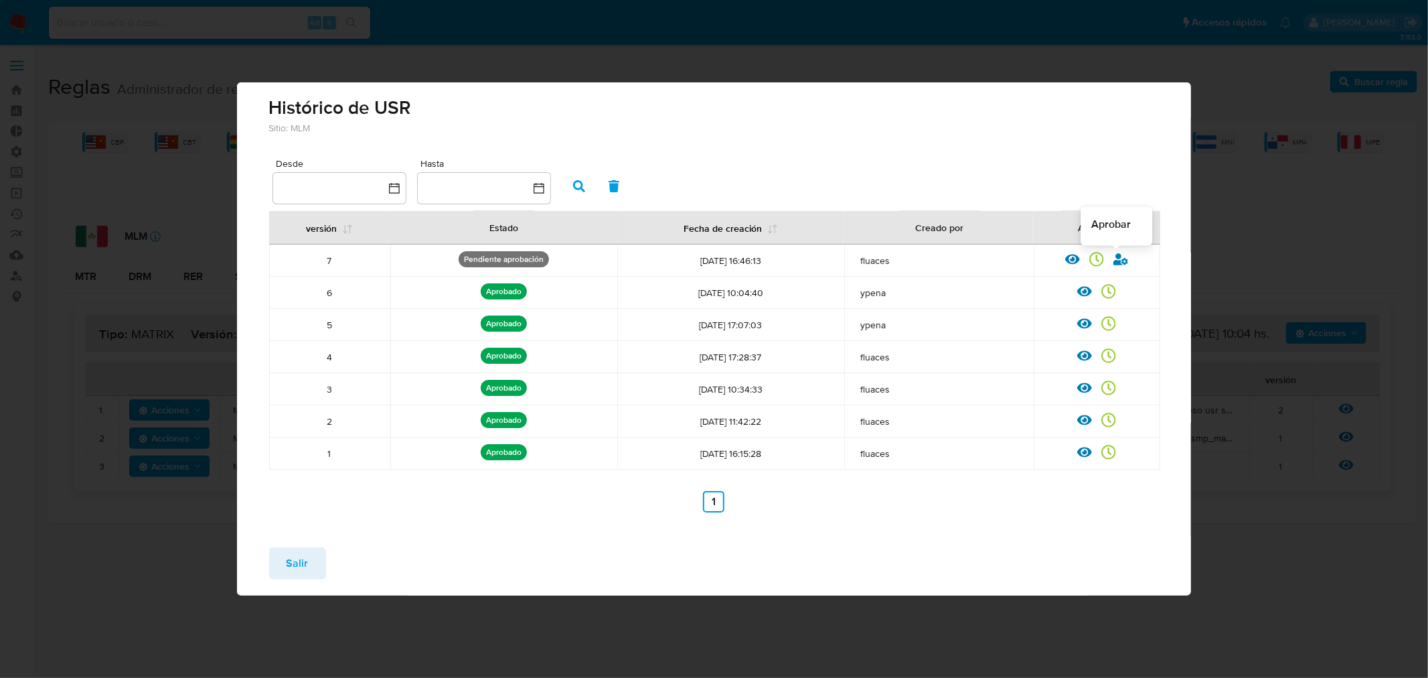
click at [1122, 259] on icon at bounding box center [1121, 259] width 15 height 15
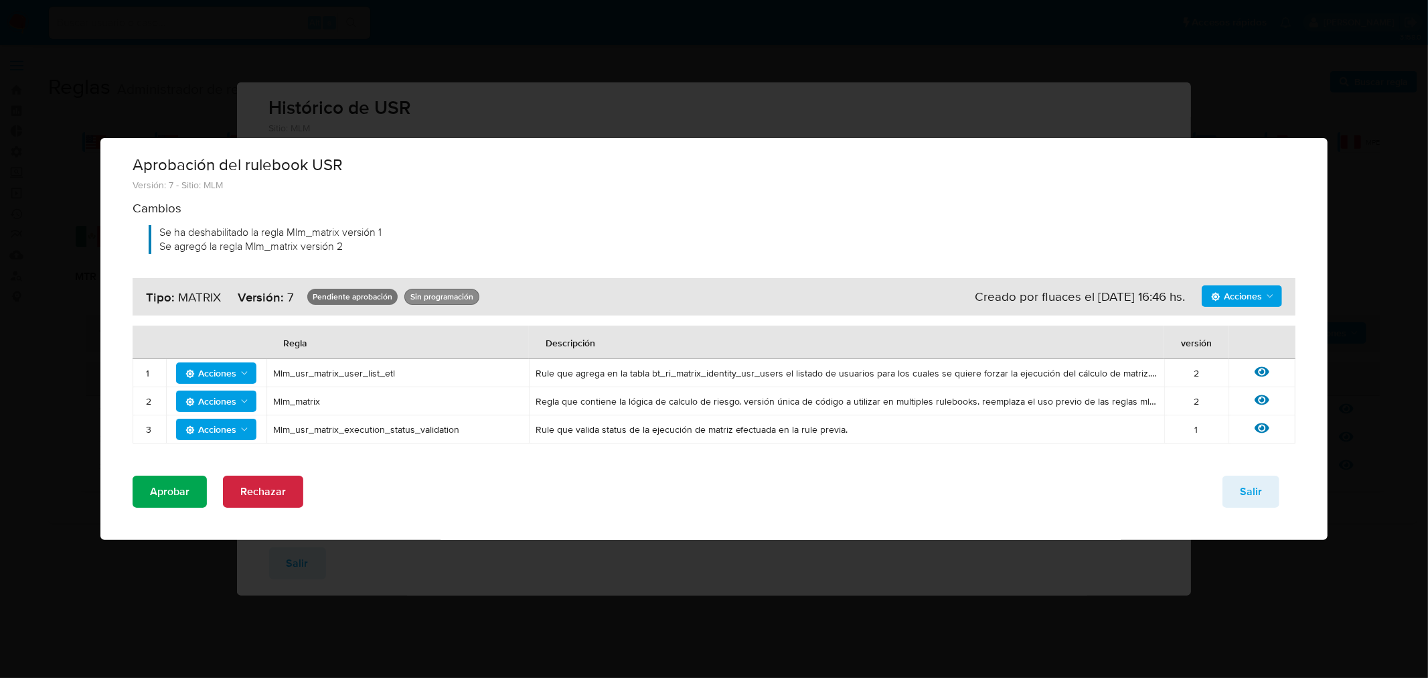
click at [183, 490] on span "Aprobar" at bounding box center [170, 491] width 40 height 29
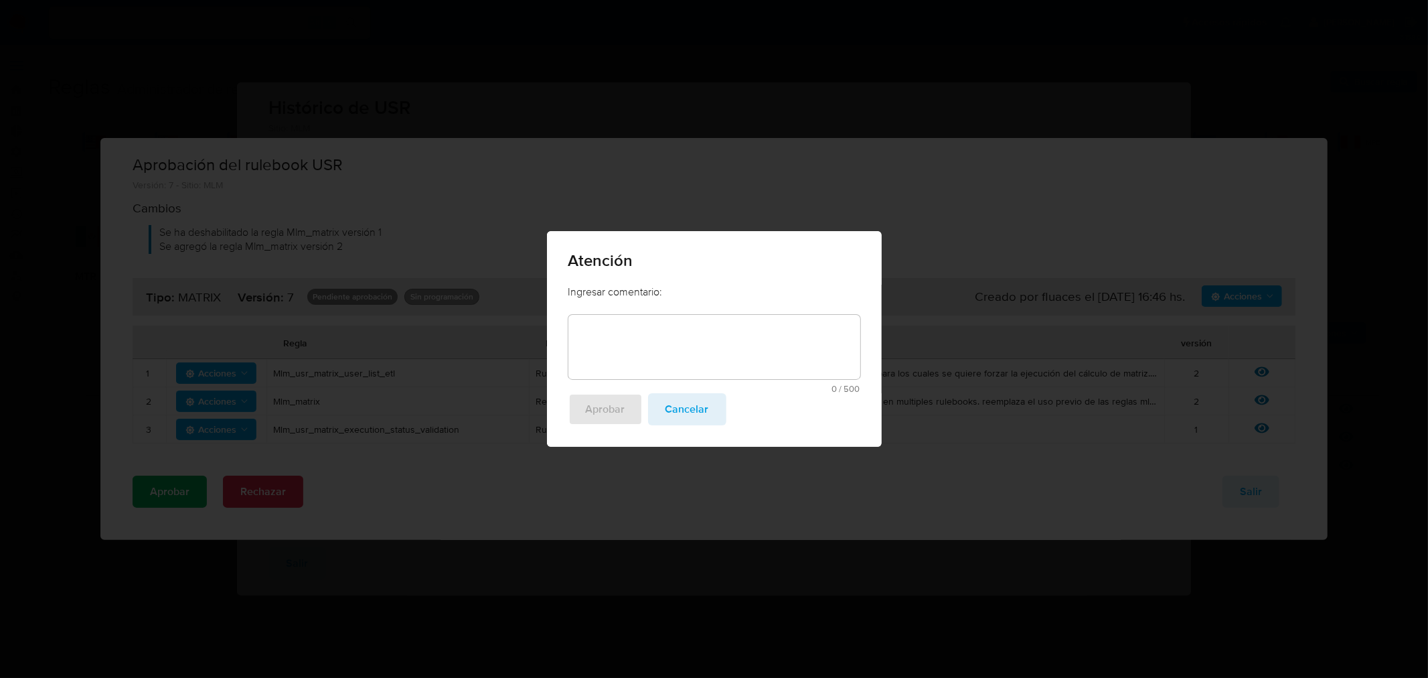
click at [691, 350] on textarea at bounding box center [714, 347] width 292 height 64
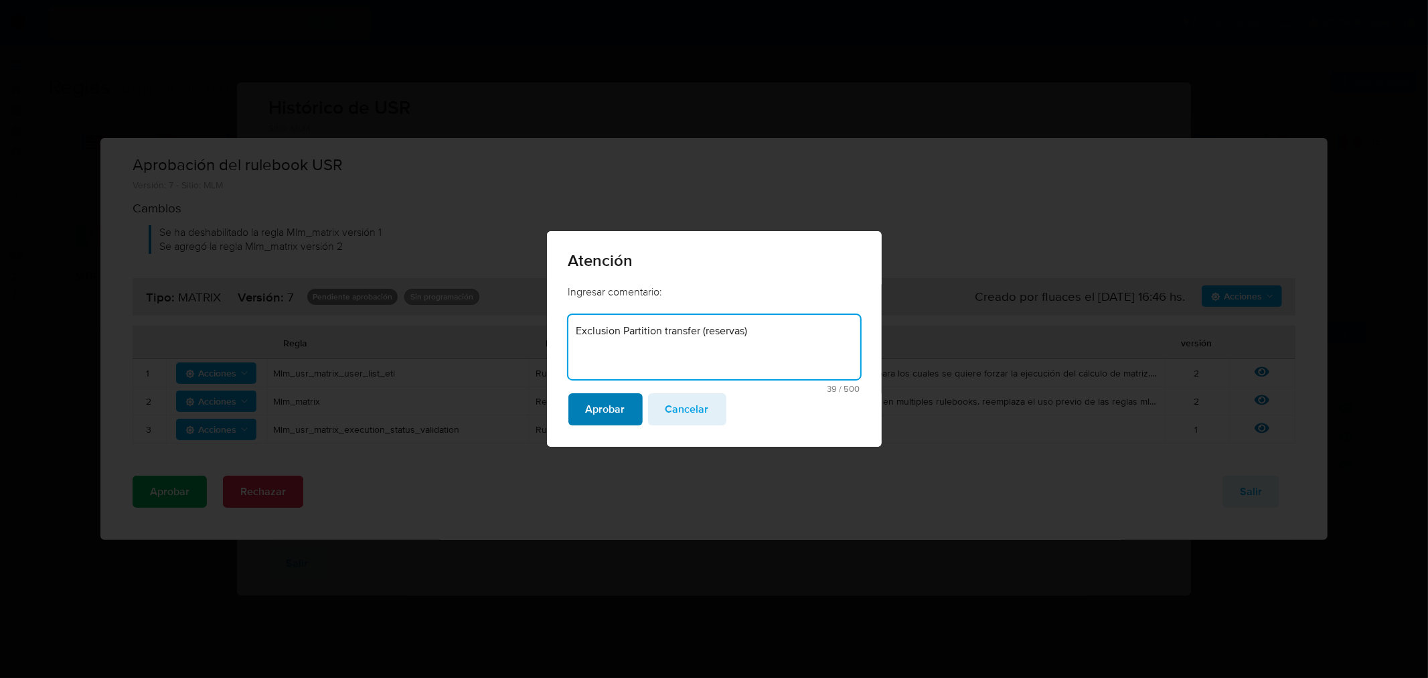
type textarea "Exclusion Partition transfer (reservas)"
click at [624, 404] on button "Aprobar" at bounding box center [605, 409] width 74 height 32
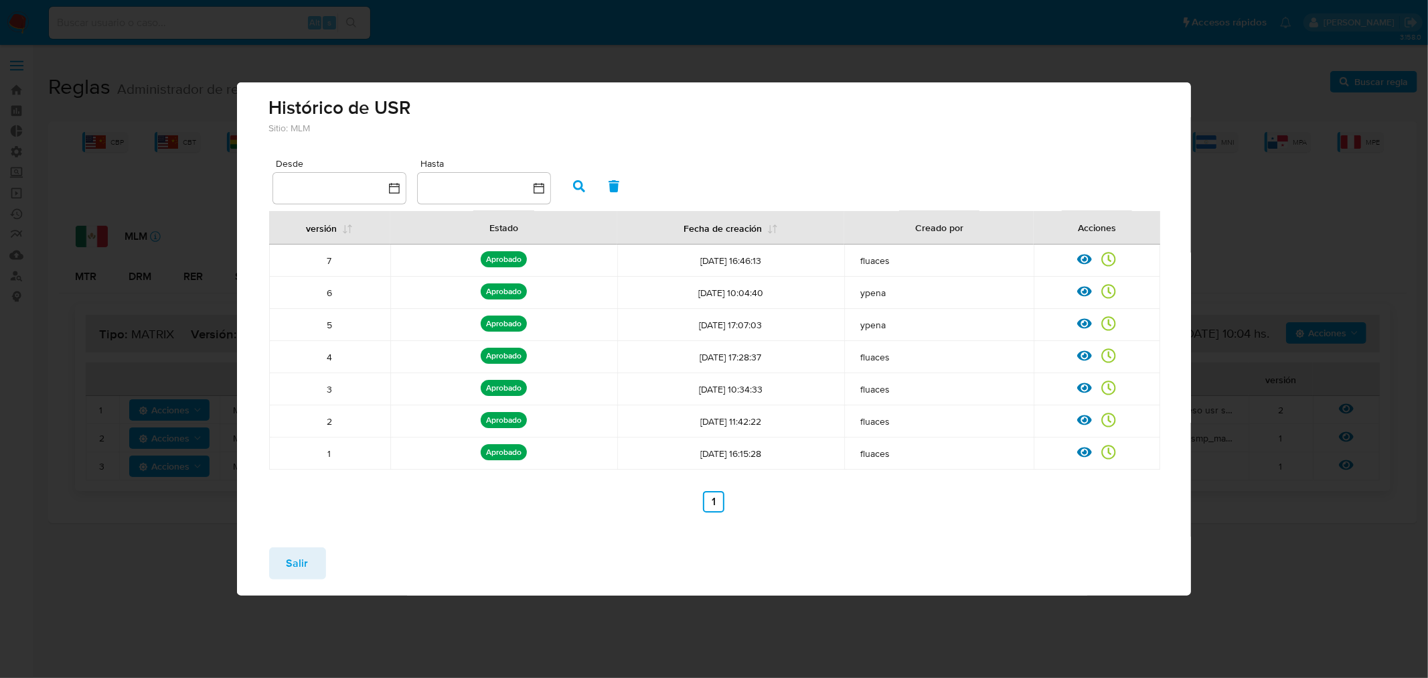
click at [291, 560] on span "Salir" at bounding box center [298, 562] width 22 height 29
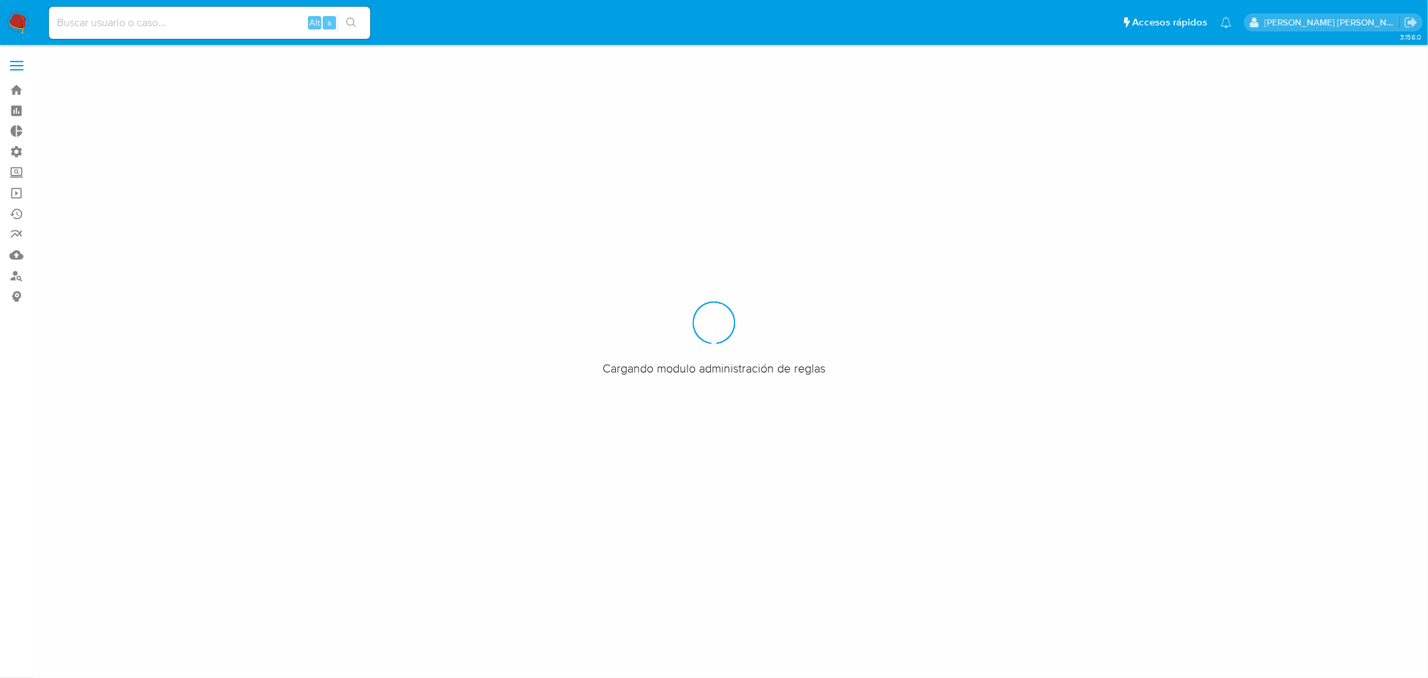
click at [158, 17] on input at bounding box center [209, 22] width 321 height 17
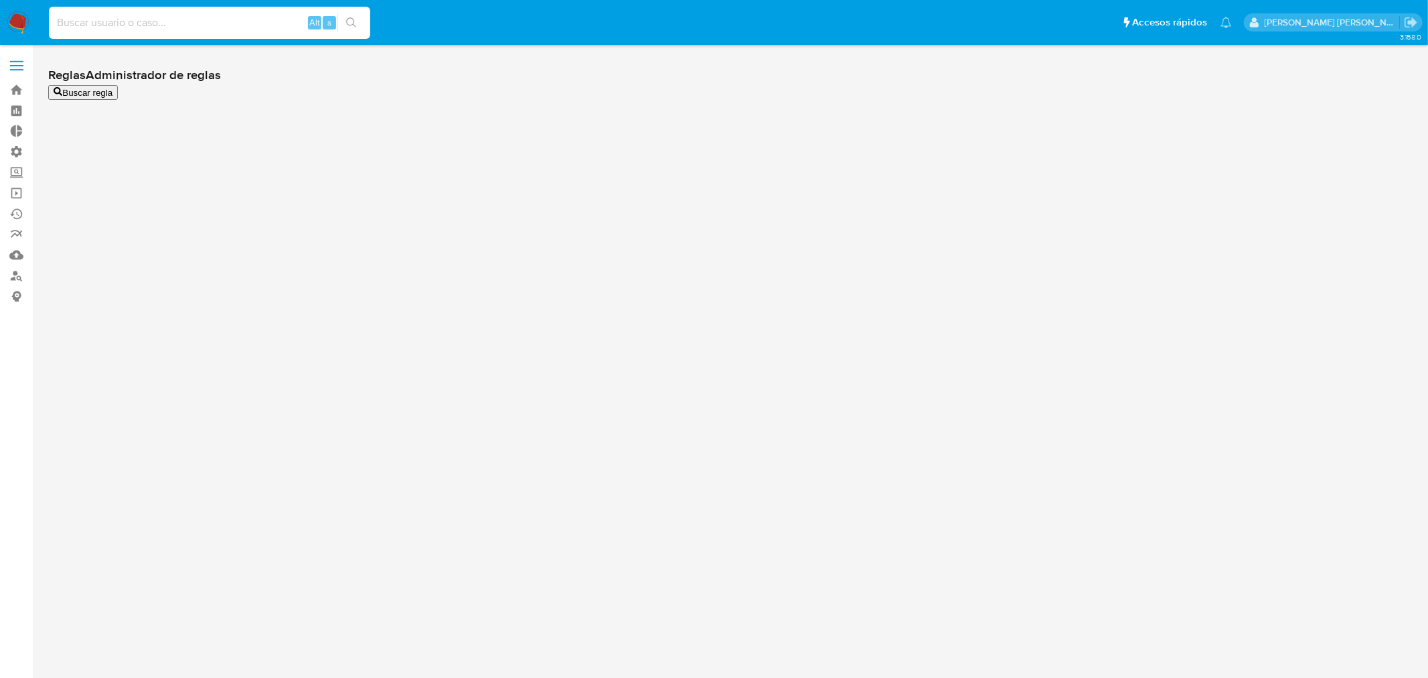
paste input "1160268431"
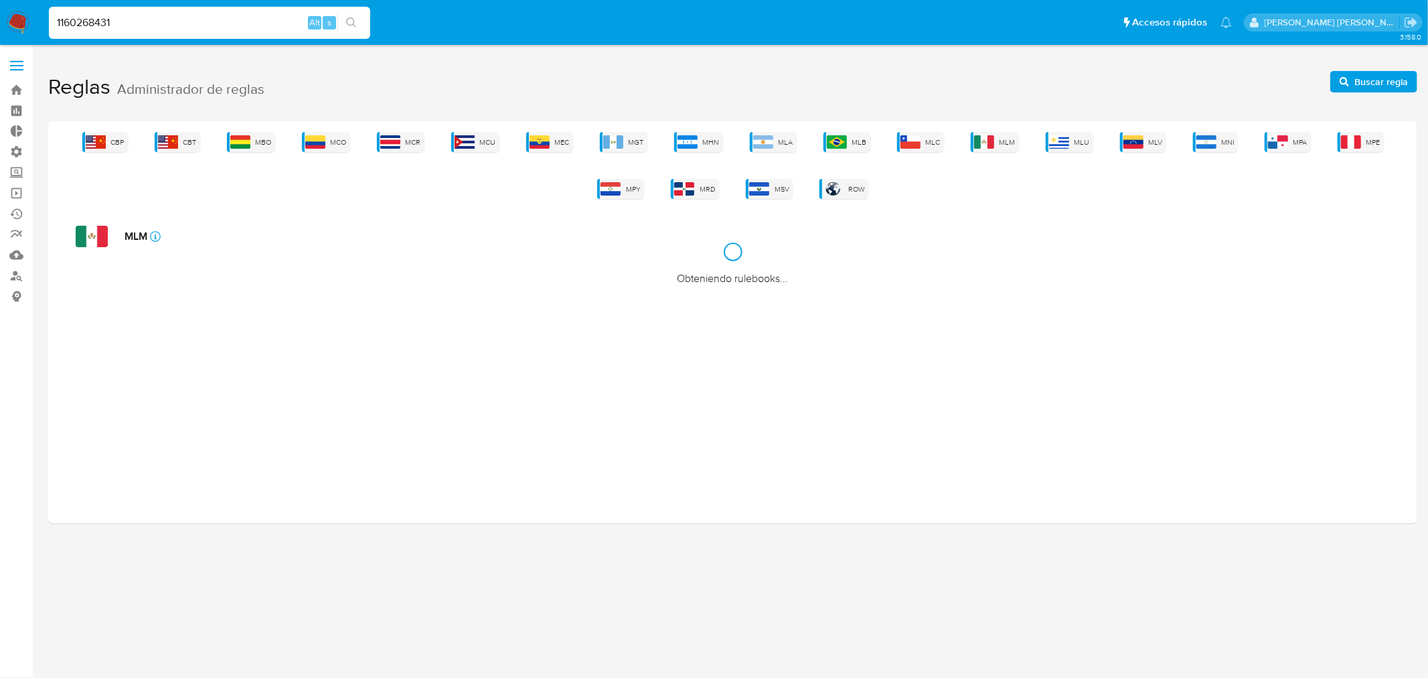
type input "1160268431"
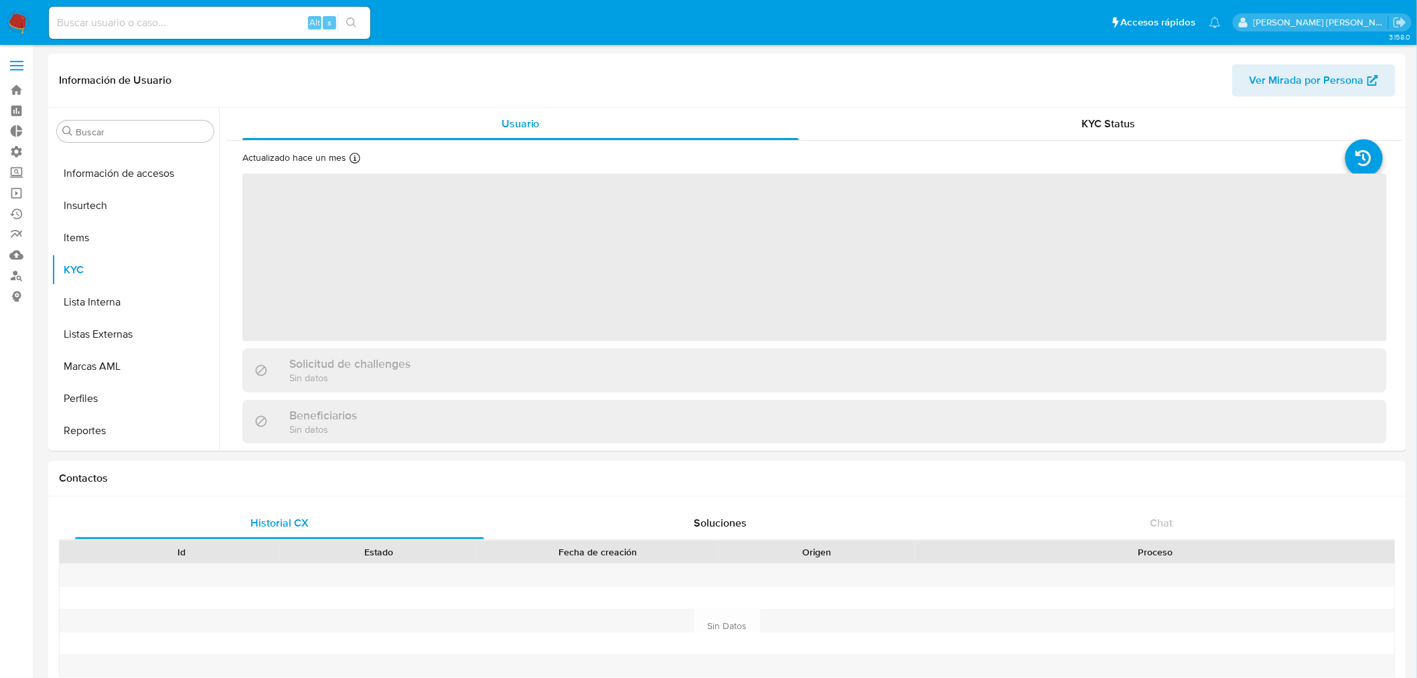
scroll to position [597, 0]
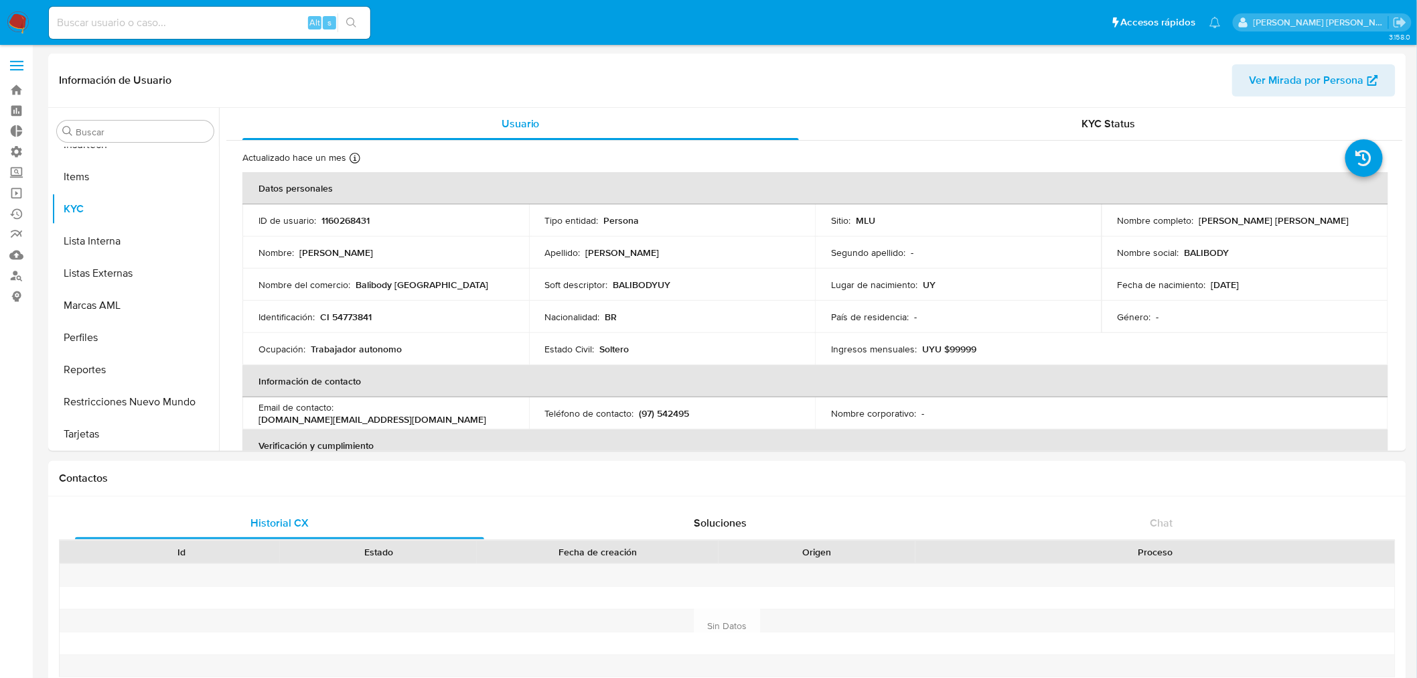
select select "10"
click at [104, 311] on button "Marcas AML" at bounding box center [130, 305] width 157 height 32
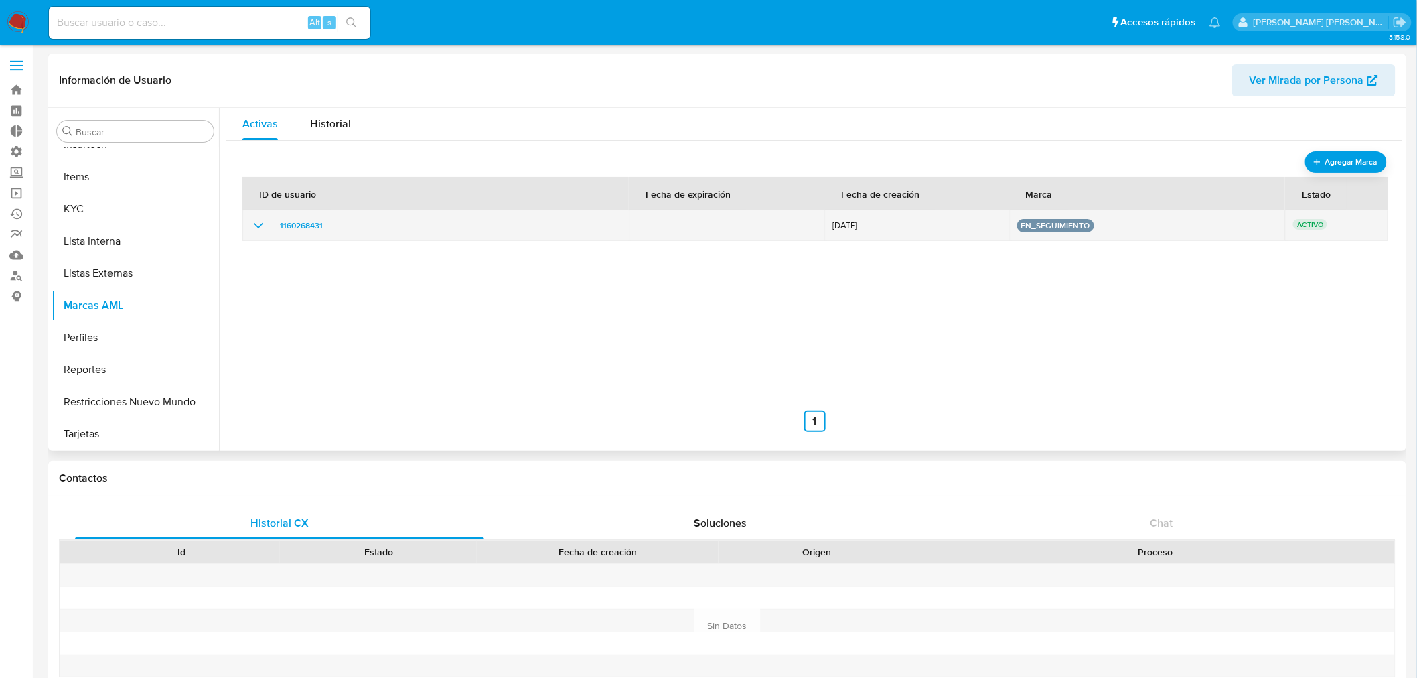
drag, startPoint x: 1026, startPoint y: 229, endPoint x: 1039, endPoint y: 224, distance: 14.2
click at [1039, 224] on button "en_seguimiento" at bounding box center [1055, 225] width 69 height 5
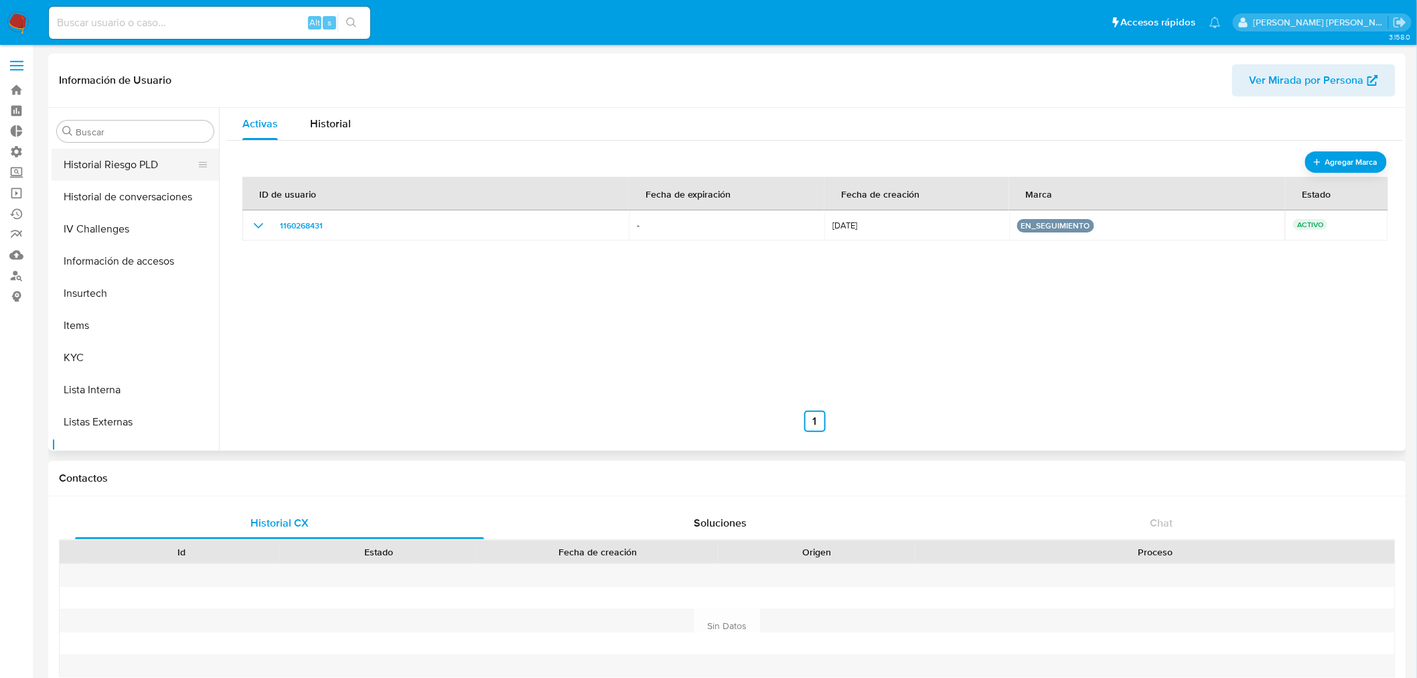
scroll to position [374, 0]
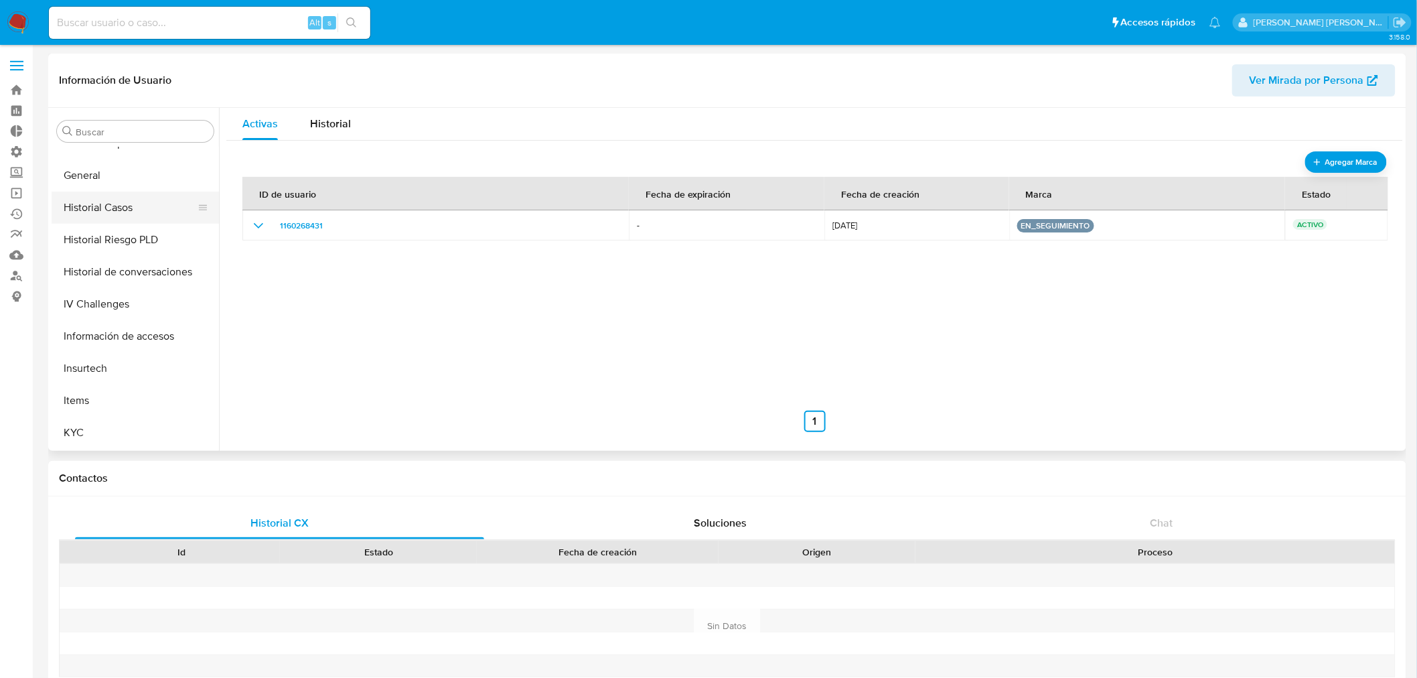
click at [117, 209] on button "Historial Casos" at bounding box center [130, 207] width 157 height 32
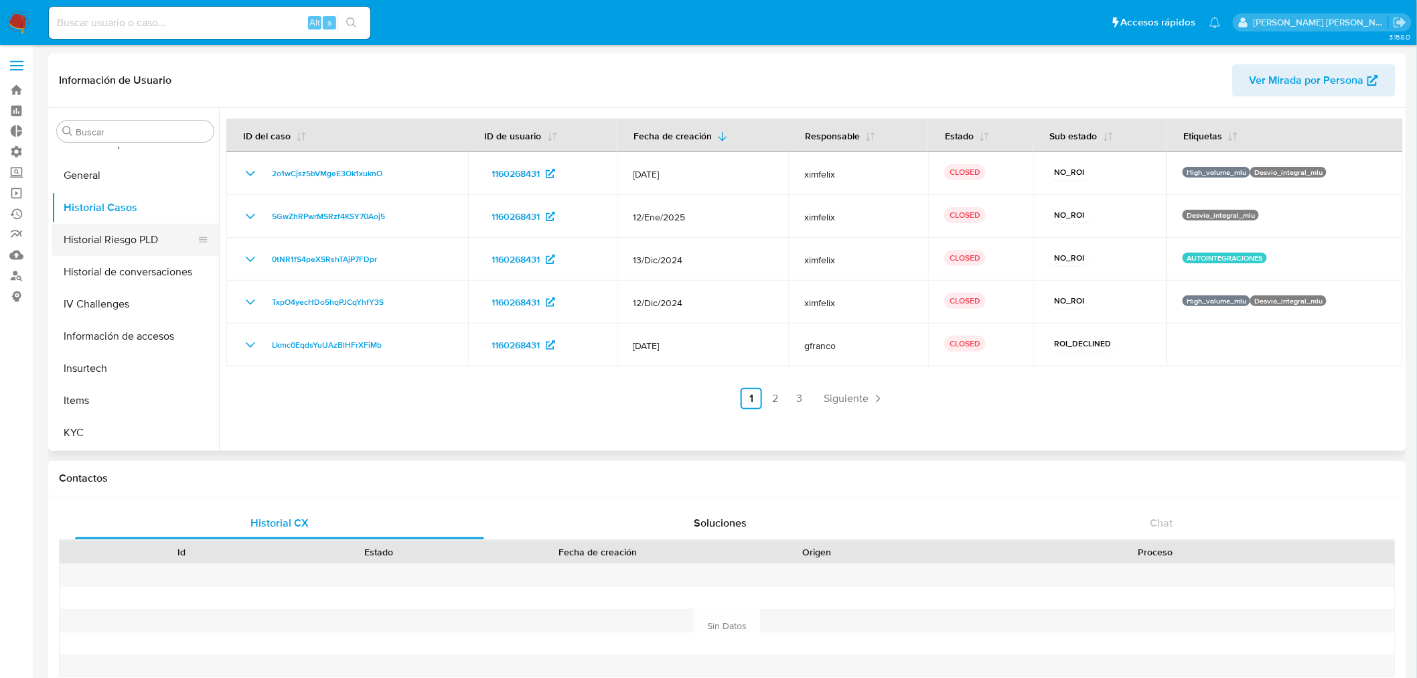
click at [132, 238] on button "Historial Riesgo PLD" at bounding box center [130, 240] width 157 height 32
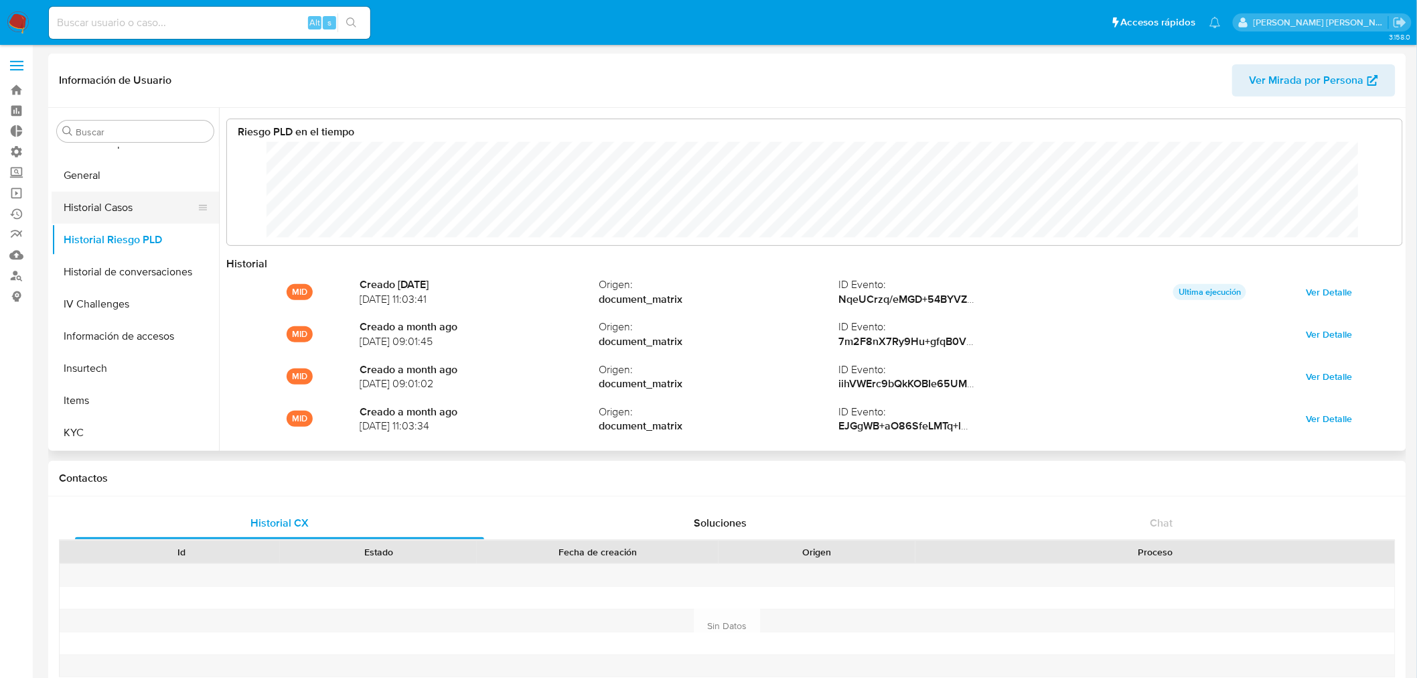
scroll to position [100, 1148]
click at [104, 212] on button "Historial Casos" at bounding box center [130, 207] width 157 height 32
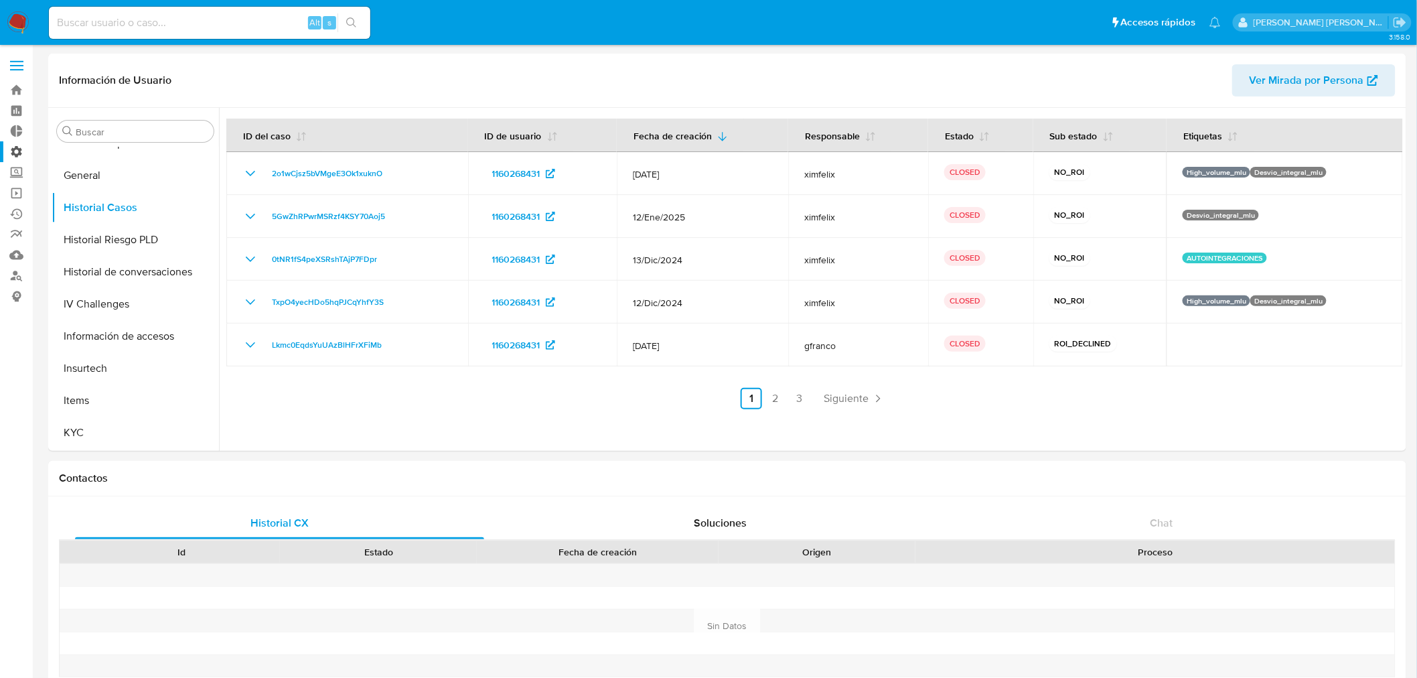
click at [12, 145] on label "Administración" at bounding box center [79, 151] width 159 height 21
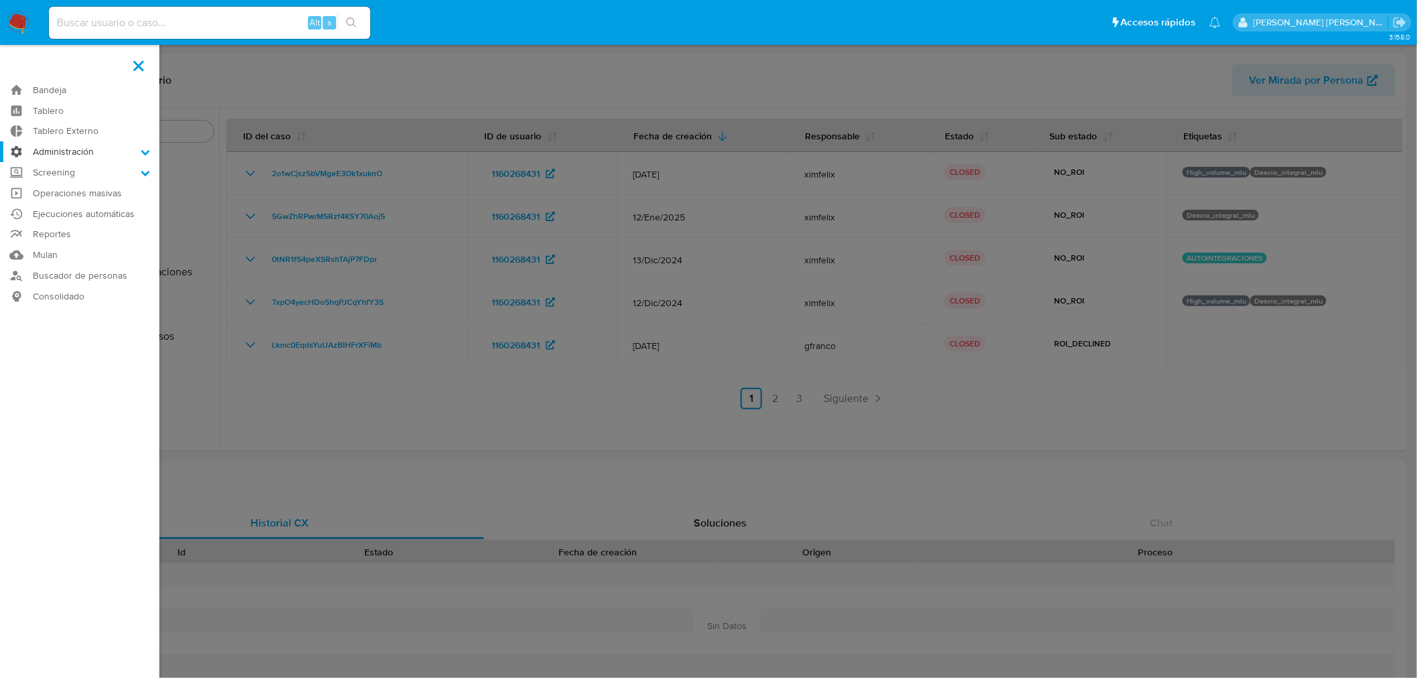
click at [0, 0] on input "Administración" at bounding box center [0, 0] width 0 height 0
click at [64, 169] on link "Reglas" at bounding box center [79, 170] width 159 height 17
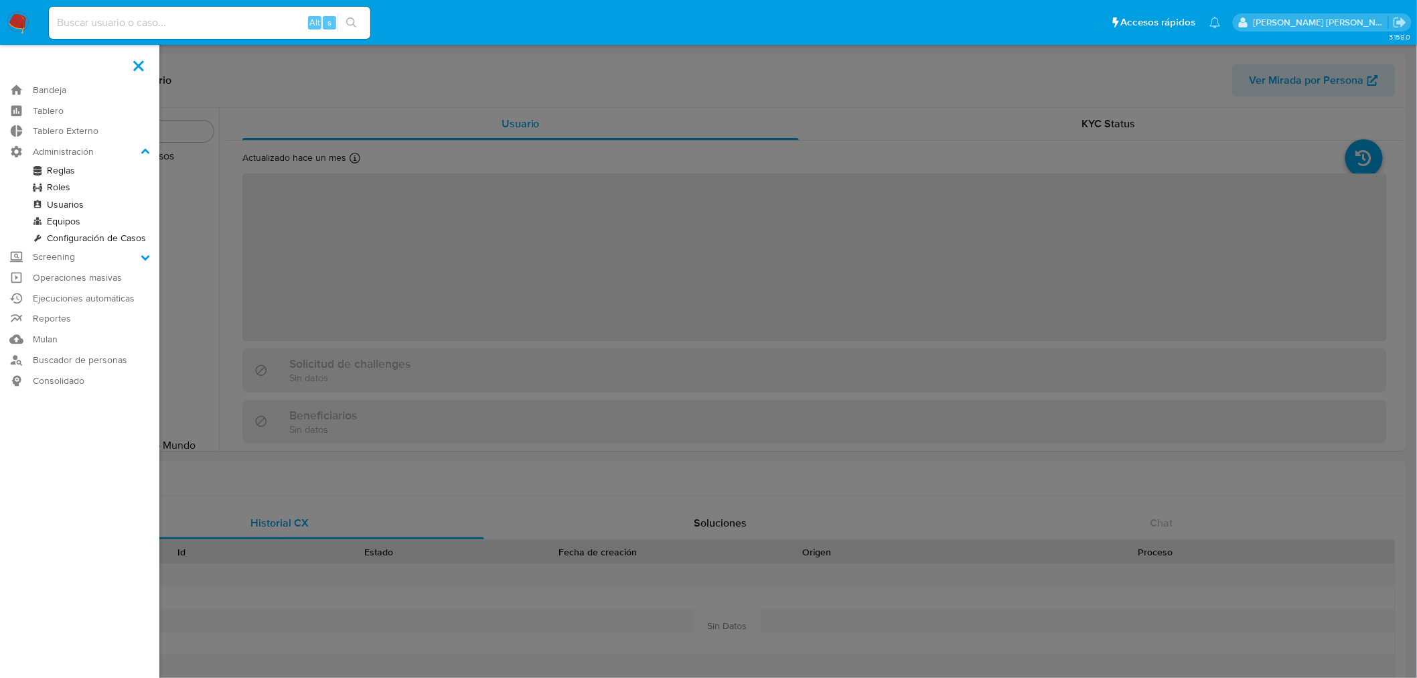
scroll to position [597, 0]
select select "10"
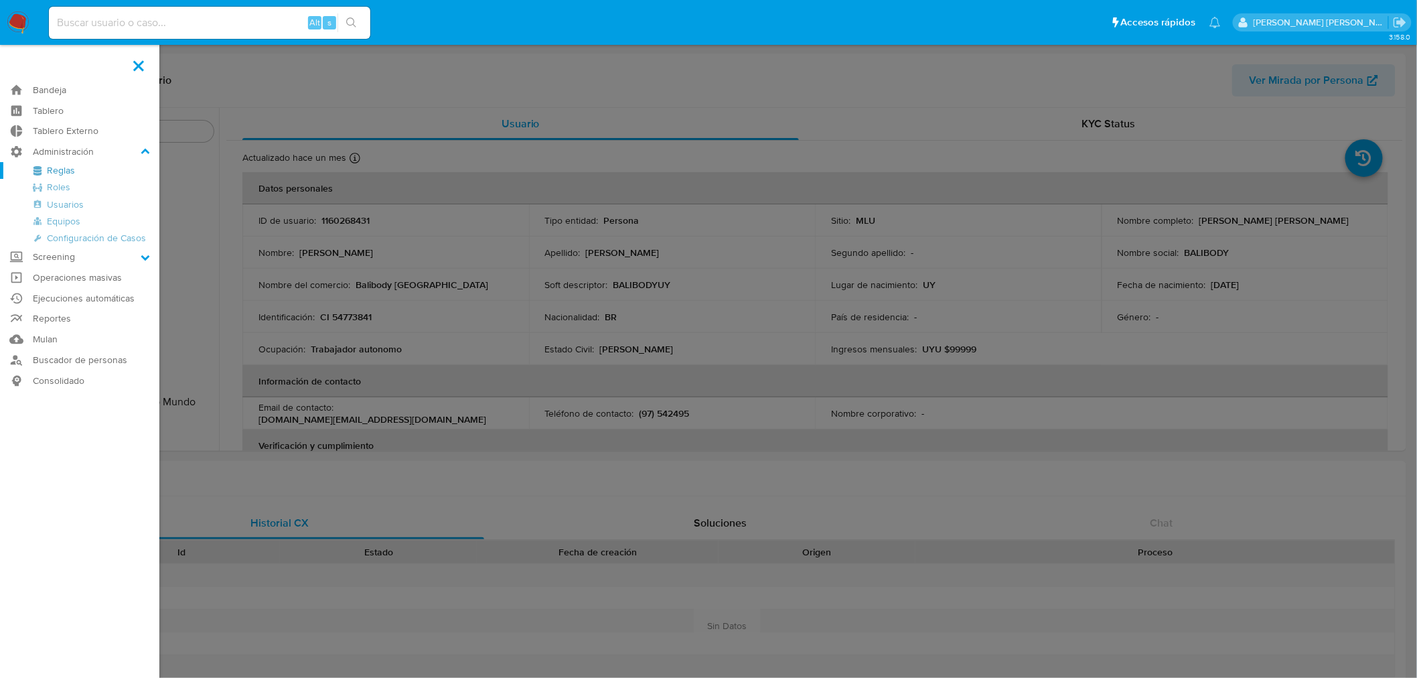
click at [57, 164] on link "Reglas" at bounding box center [79, 170] width 159 height 17
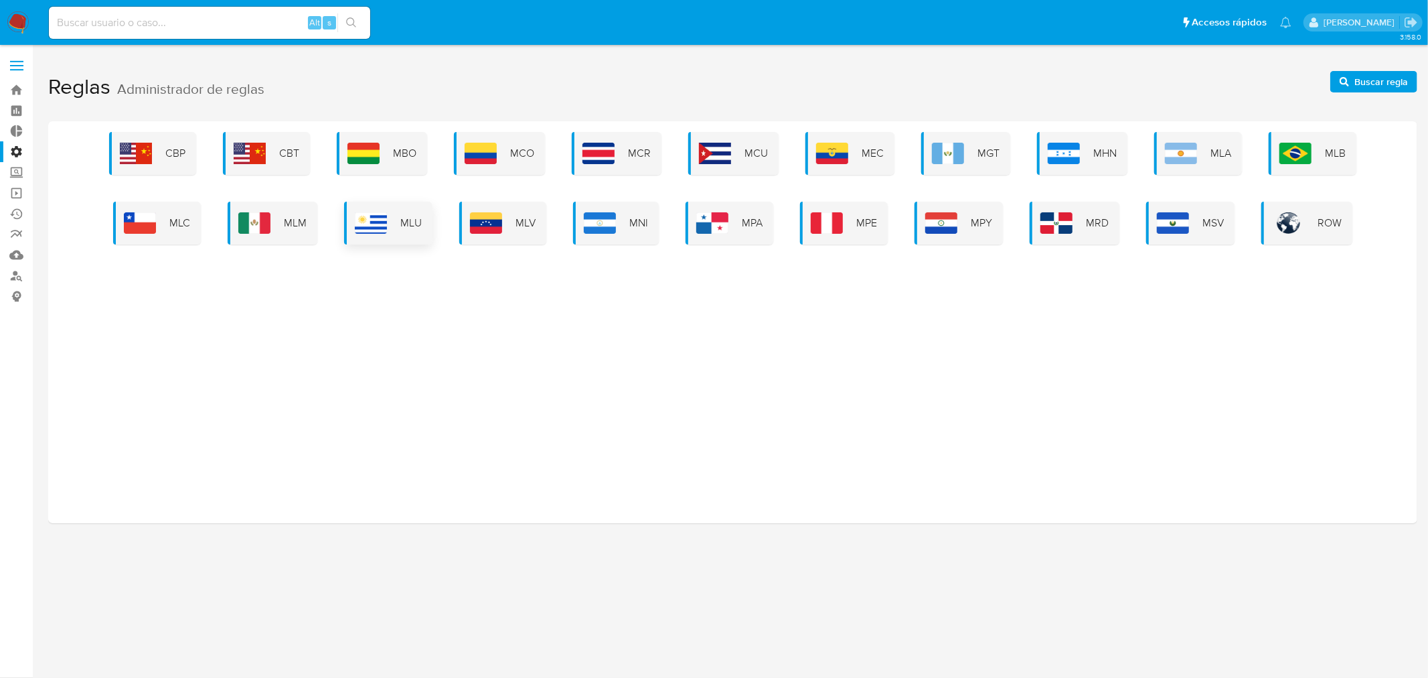
click at [376, 232] on img at bounding box center [371, 222] width 32 height 21
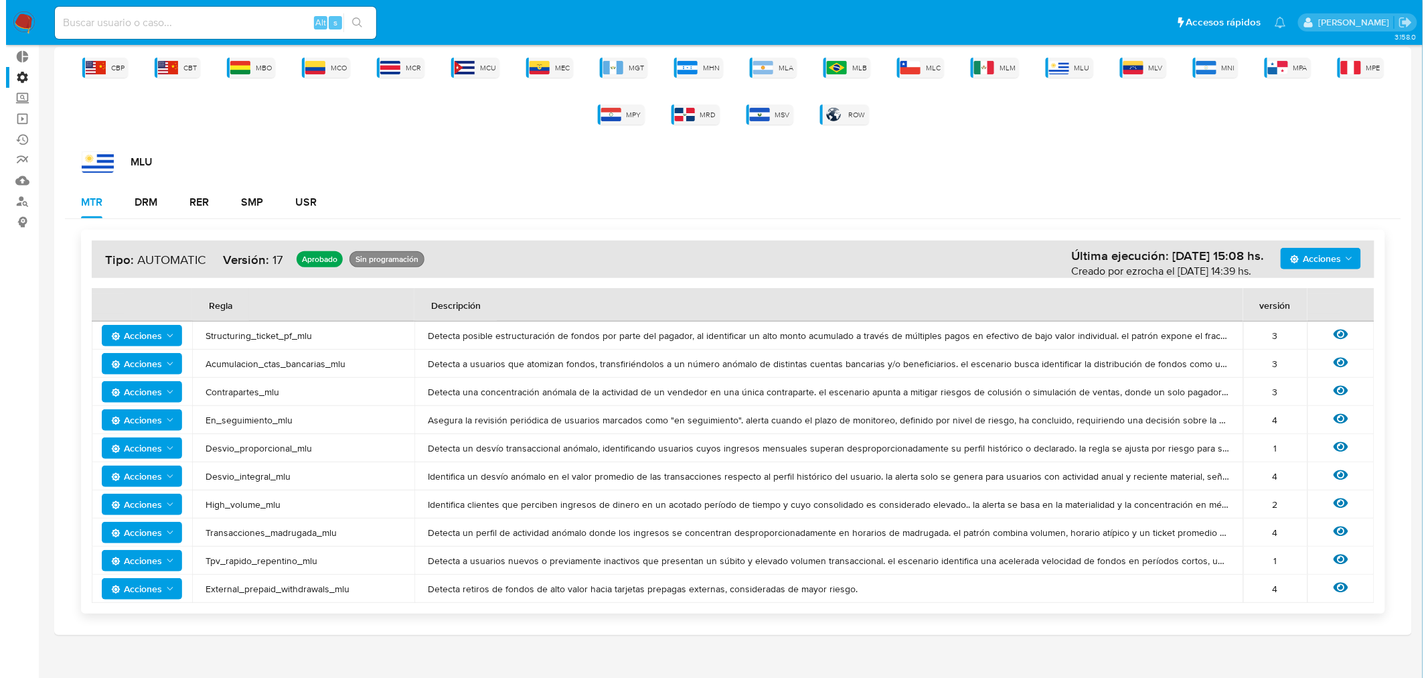
scroll to position [88, 0]
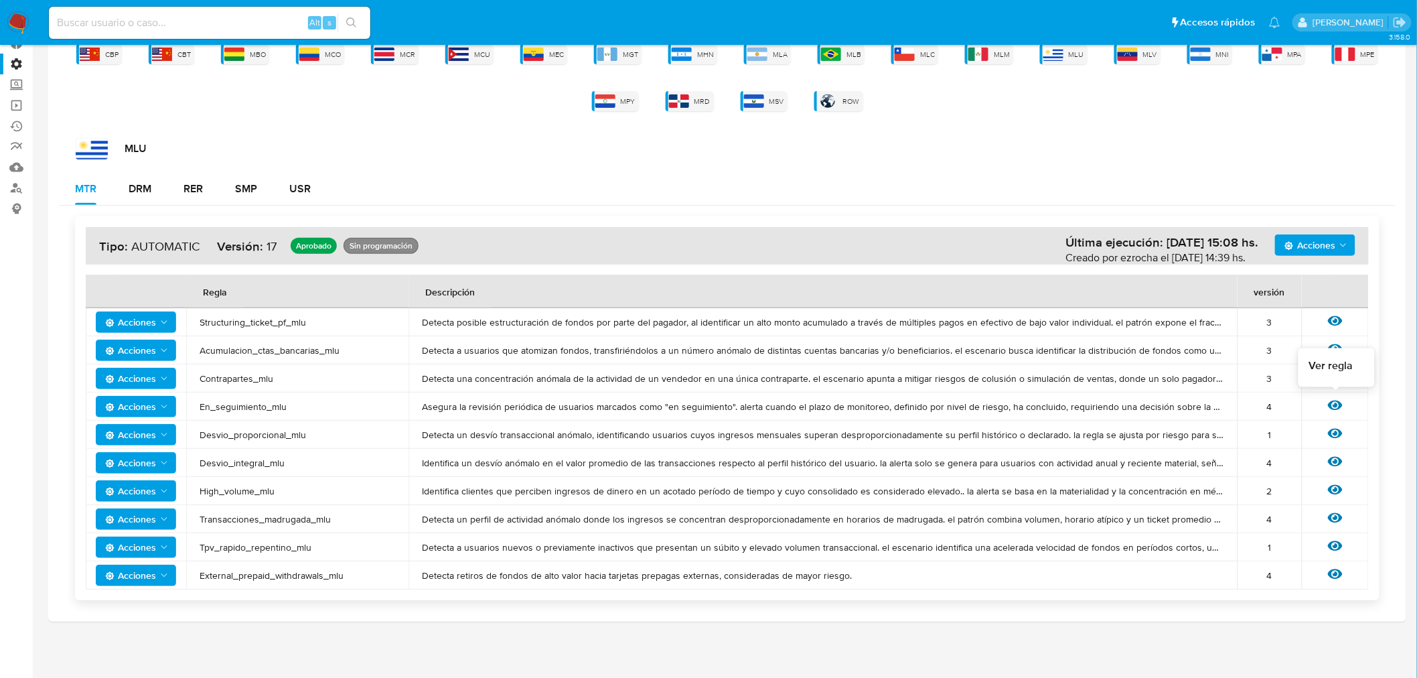
click at [1335, 398] on icon at bounding box center [1335, 405] width 15 height 15
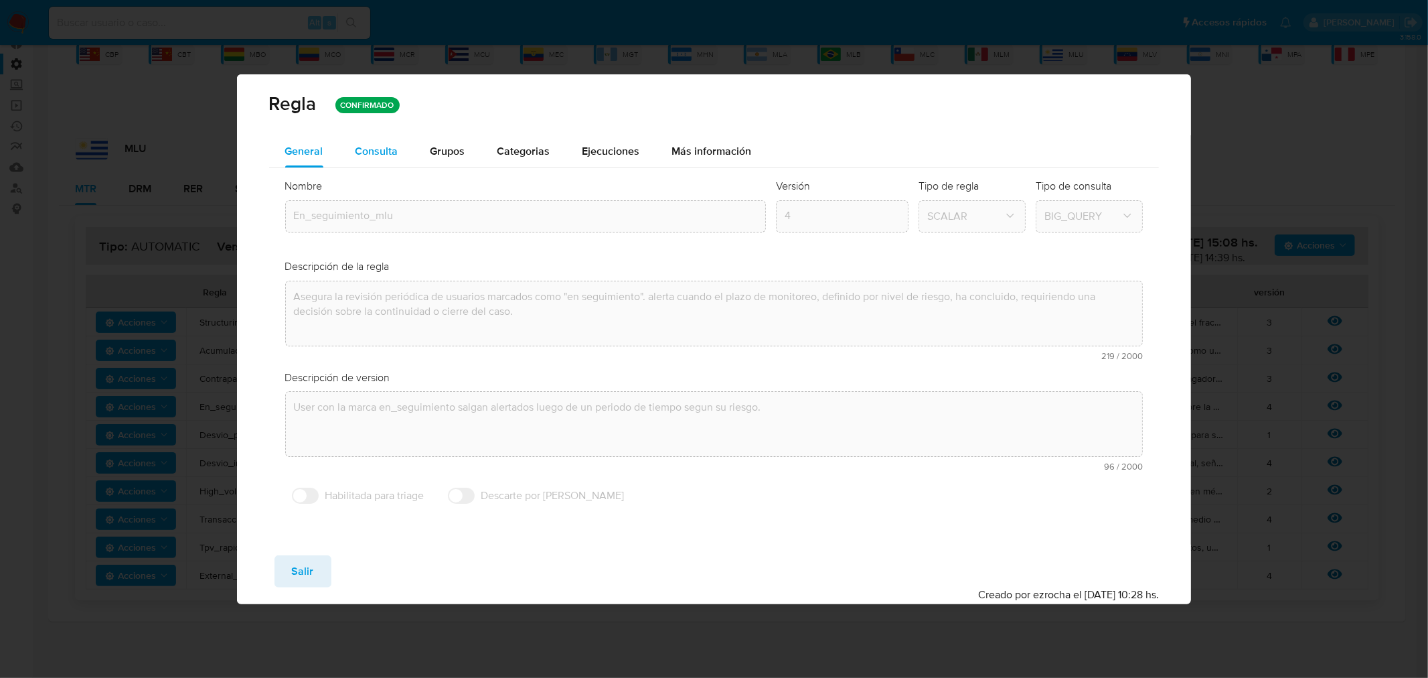
click at [390, 154] on span "Consulta" at bounding box center [377, 150] width 43 height 15
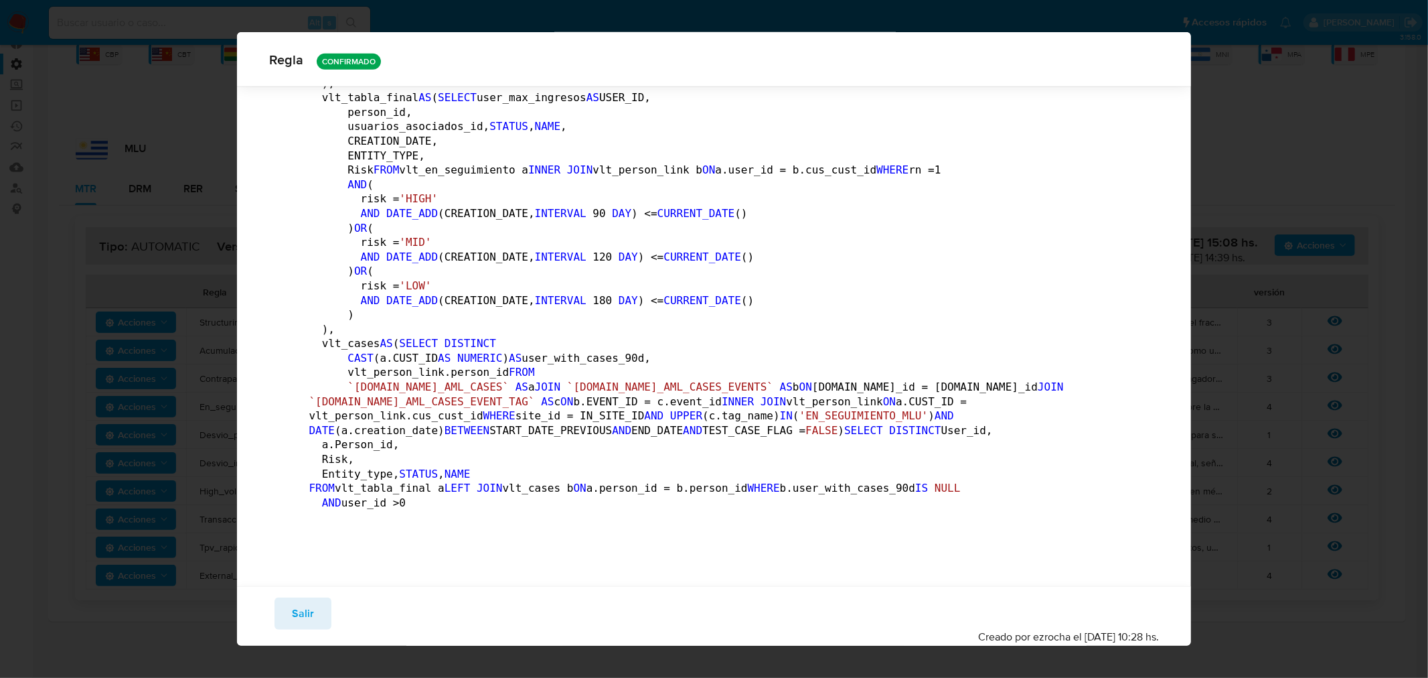
scroll to position [1556, 0]
click at [306, 611] on span "Salir" at bounding box center [303, 613] width 22 height 29
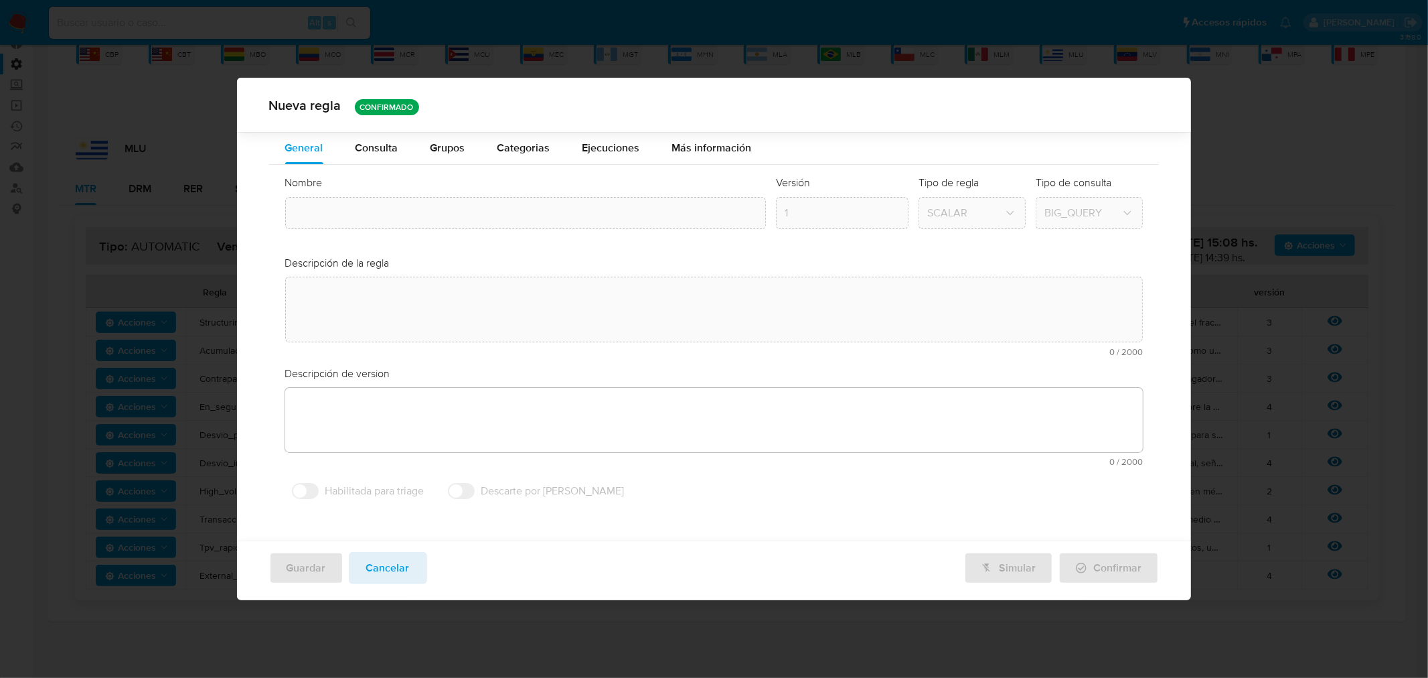
type textarea "Asegura la revisión periódica de usuarios marcados como "en seguimiento". alert…"
type textarea "User con la marca en_seguimiento salgan alertados luego de un periodo de tiempo…"
type input "En_seguimiento_mlu"
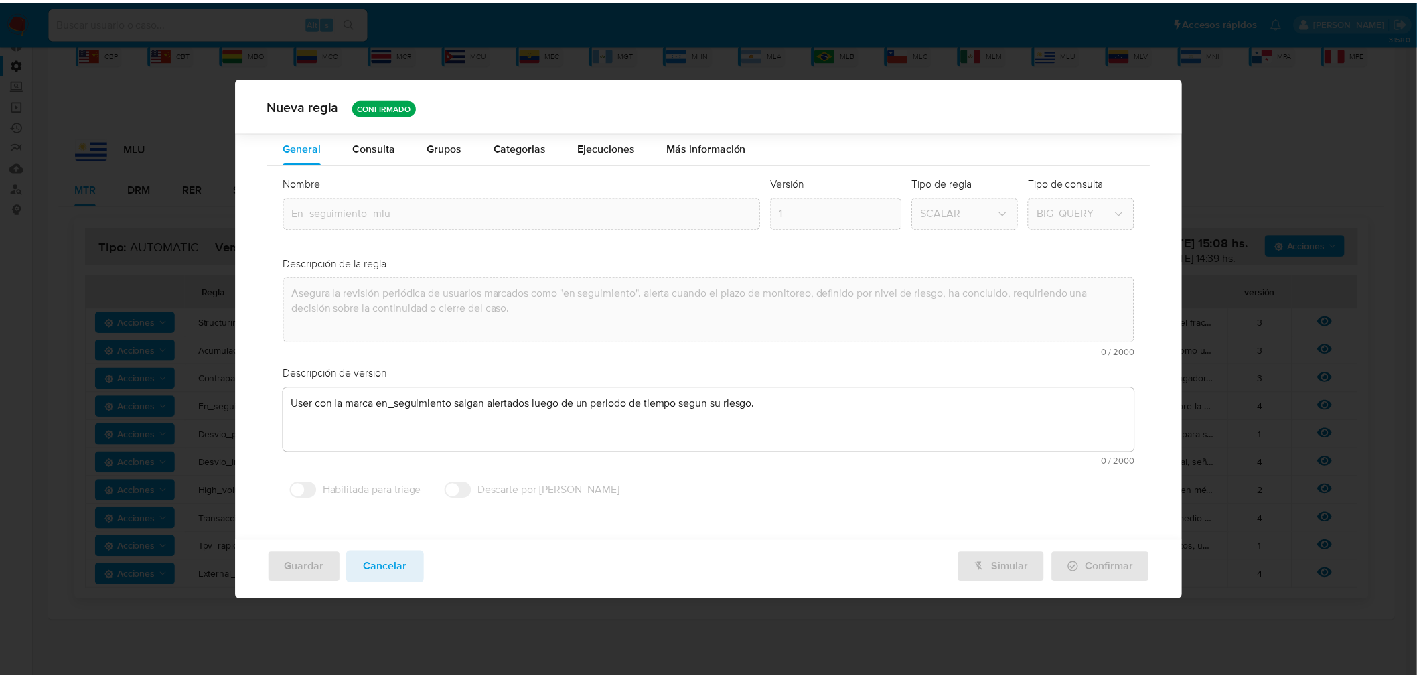
scroll to position [0, 0]
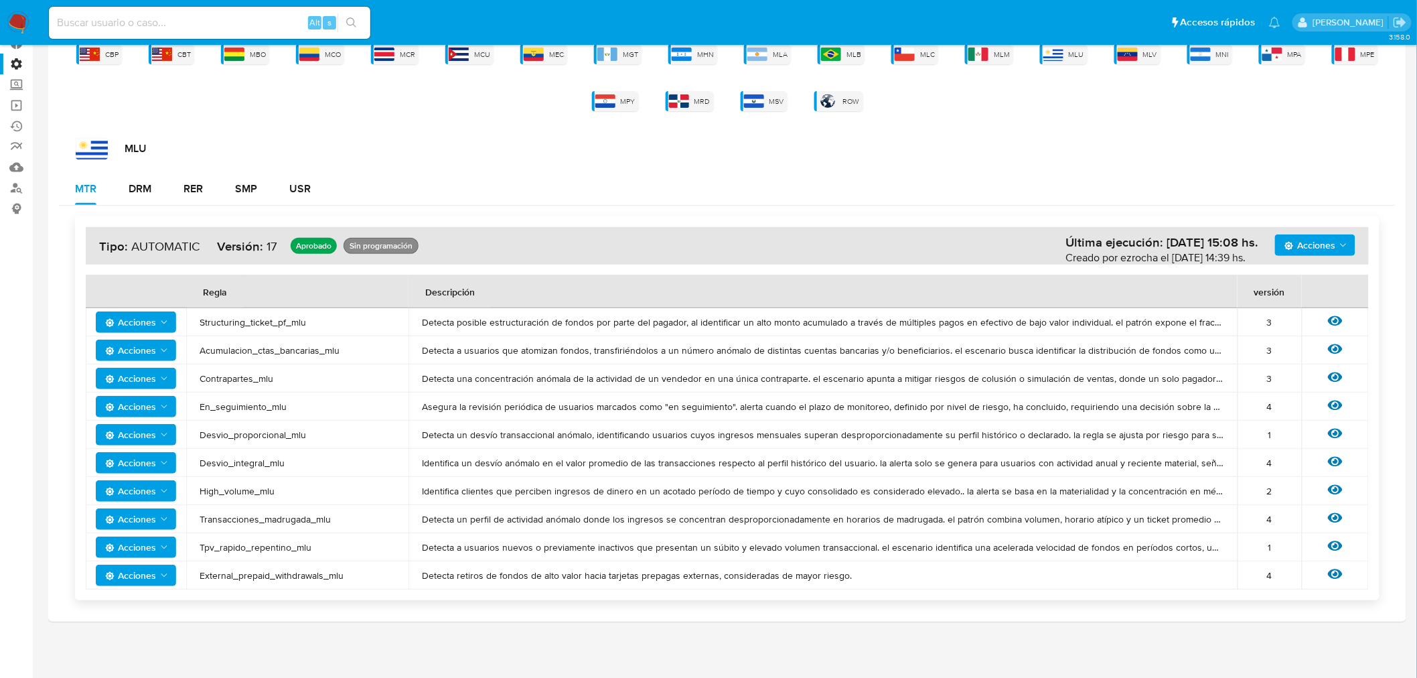
click at [975, 169] on div "MLU MTR DRM RER SMP USR Acciones Última ejecución: [DATE] 15:08 hs. Creado por …" at bounding box center [727, 374] width 1336 height 473
click at [907, 178] on div "MTR DRM RER SMP USR" at bounding box center [727, 189] width 1336 height 32
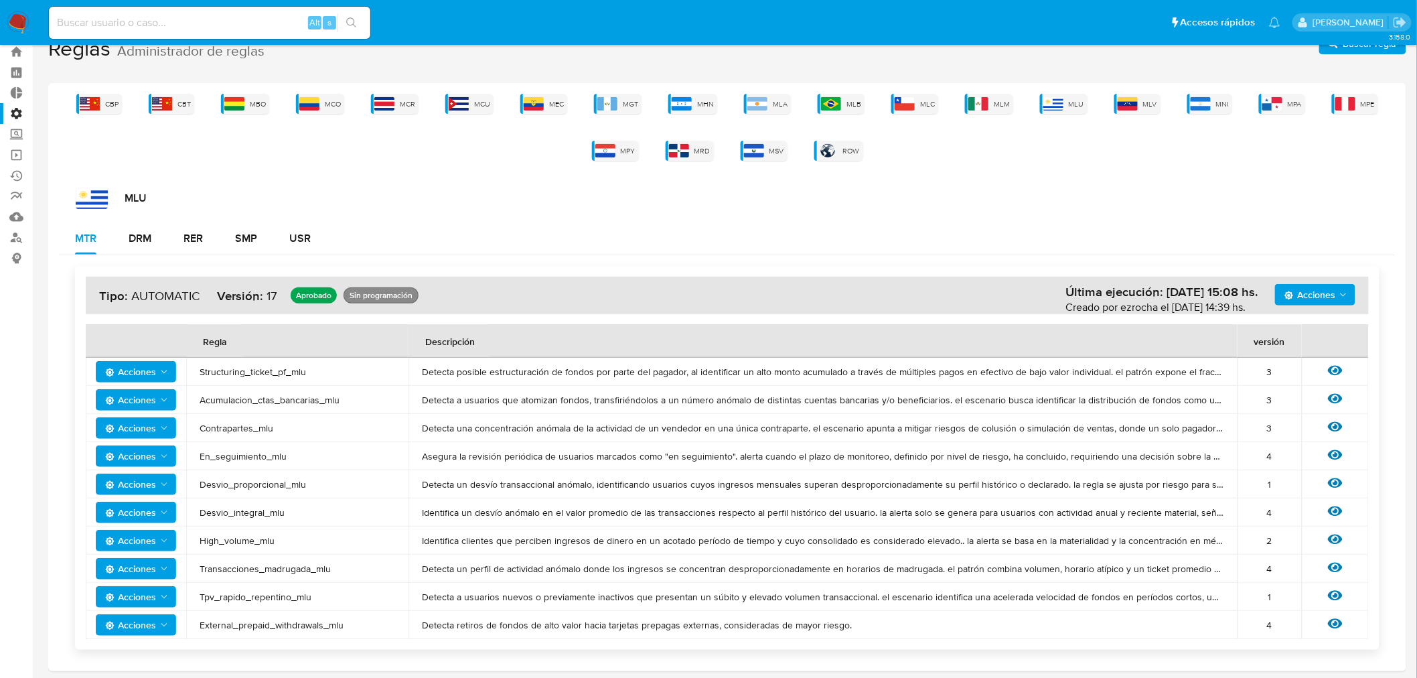
scroll to position [74, 0]
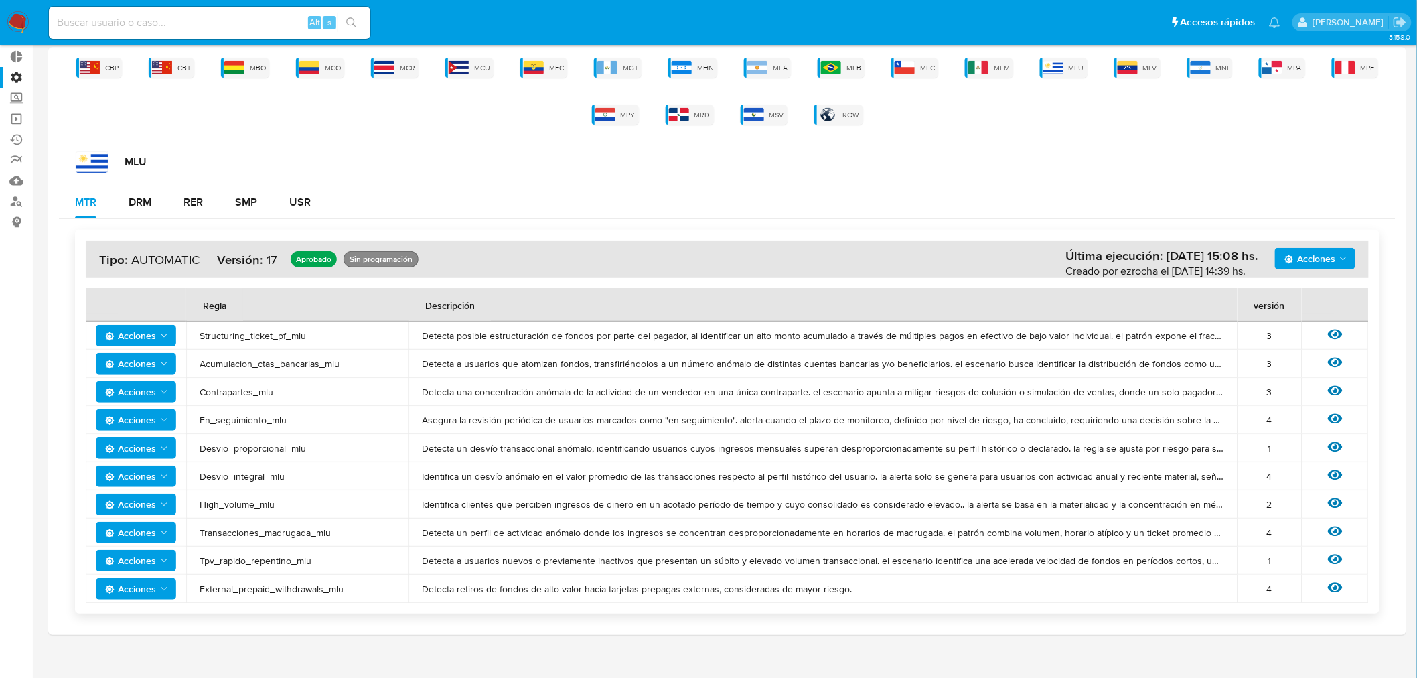
click at [1277, 182] on div "MLU MTR DRM RER SMP USR Acciones Última ejecución: [DATE] 15:08 hs. Creado por …" at bounding box center [727, 387] width 1336 height 473
